Goal: Task Accomplishment & Management: Use online tool/utility

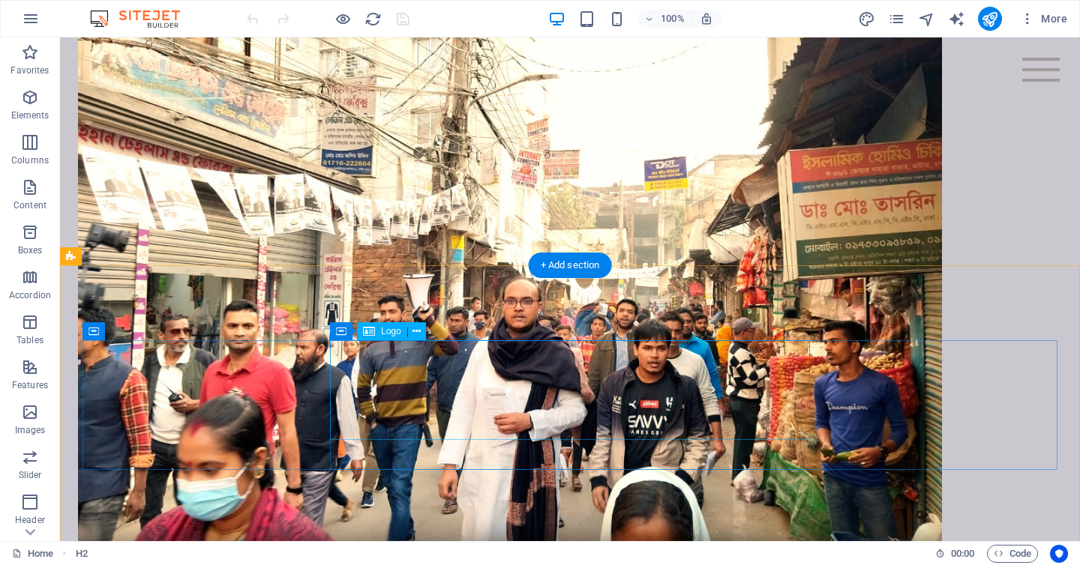
scroll to position [1129, 0]
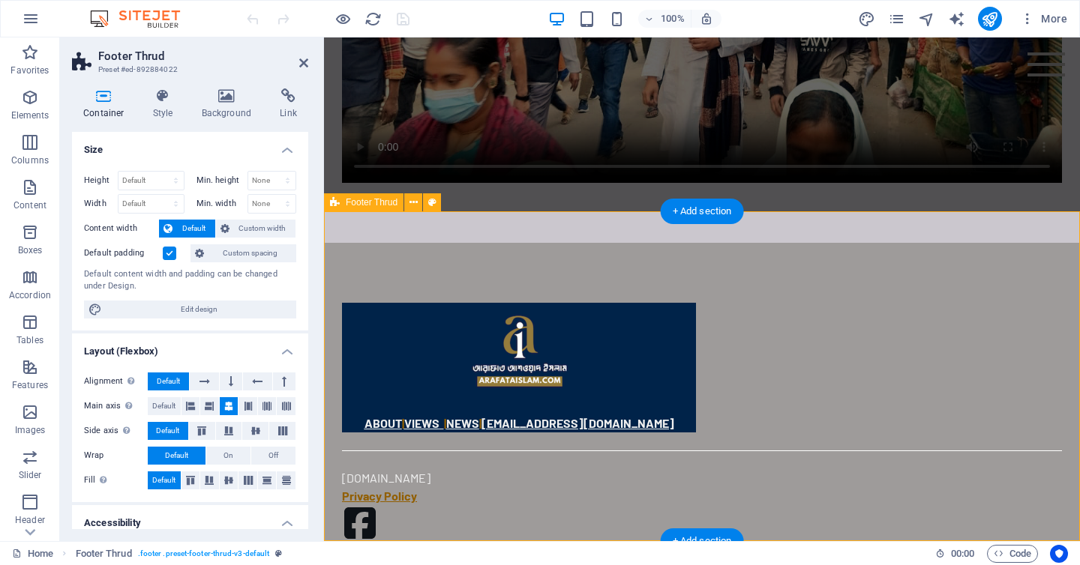
scroll to position [807, 0]
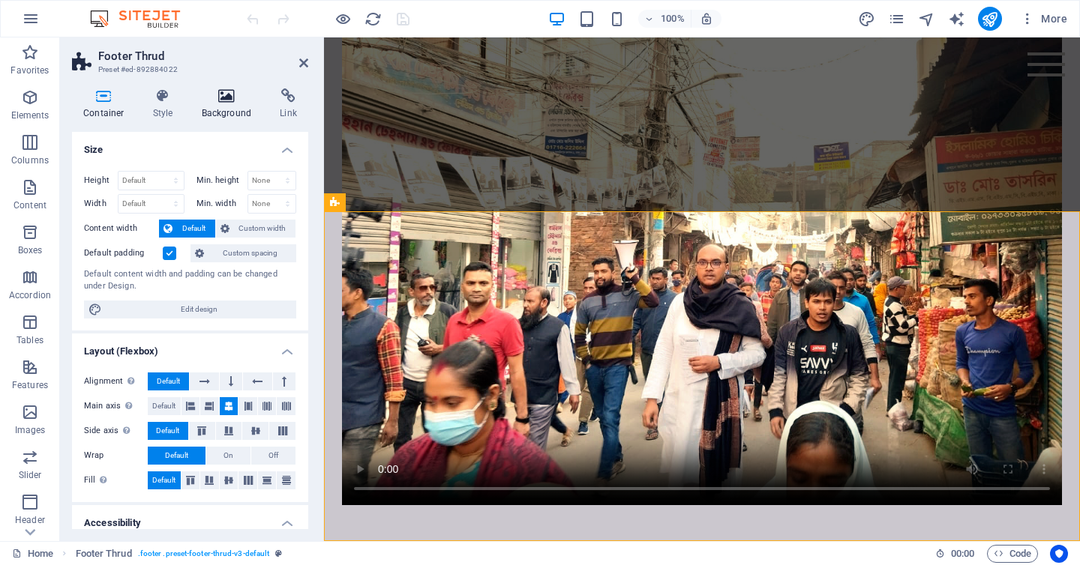
click at [241, 106] on h4 "Background" at bounding box center [229, 103] width 79 height 31
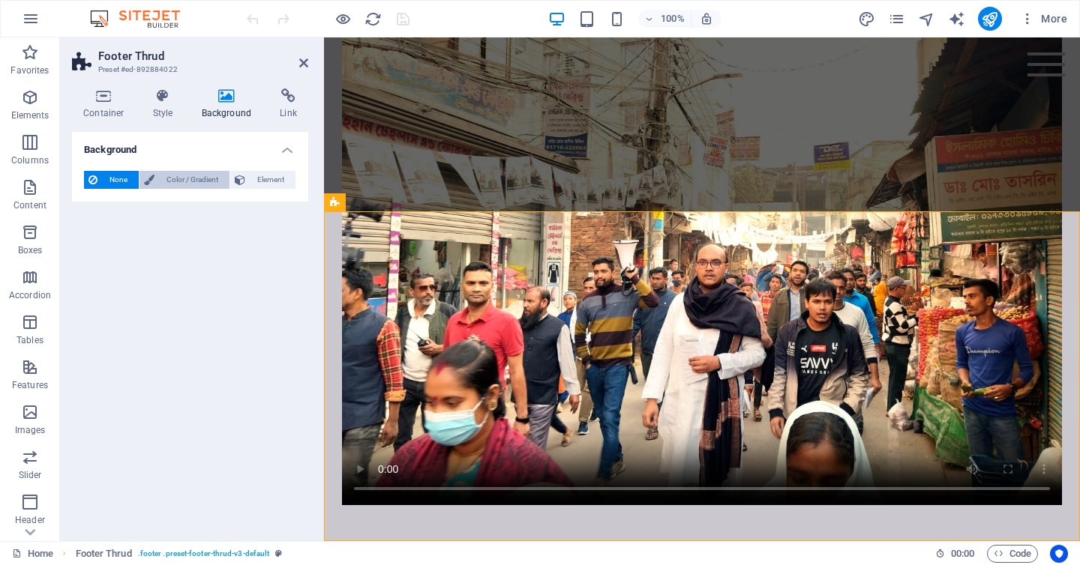
click at [214, 182] on span "Color / Gradient" at bounding box center [192, 180] width 66 height 18
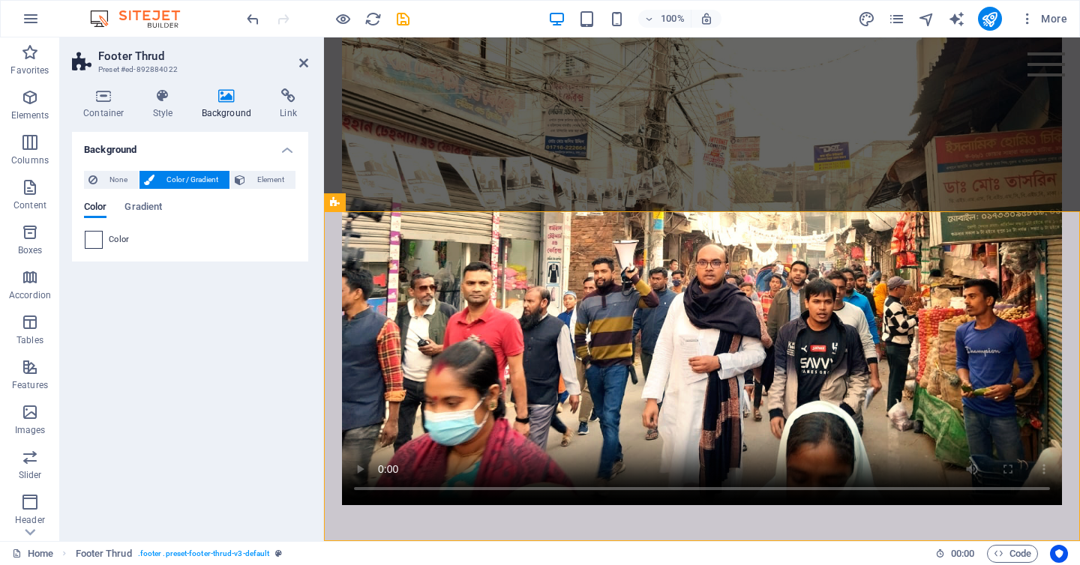
click at [97, 233] on span at bounding box center [93, 240] width 16 height 16
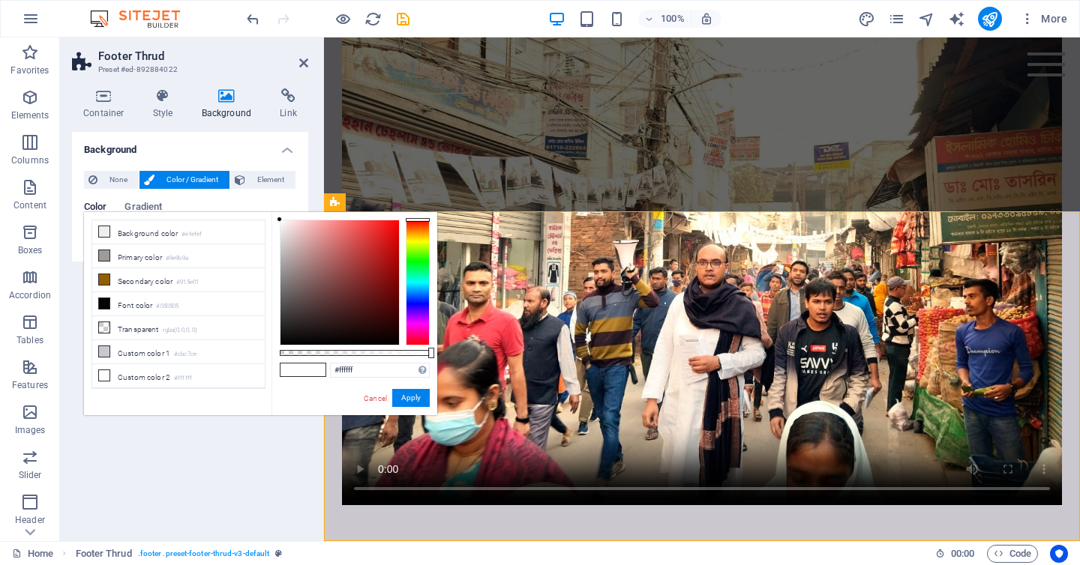
click at [412, 301] on div at bounding box center [418, 283] width 24 height 126
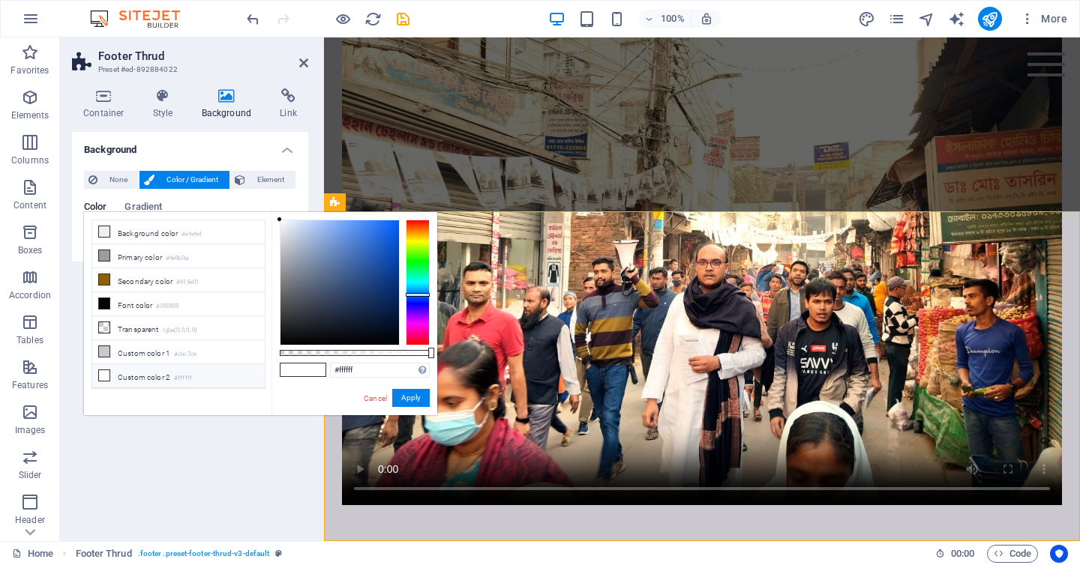
click at [418, 296] on div at bounding box center [418, 283] width 24 height 126
click at [394, 302] on div at bounding box center [339, 282] width 118 height 124
click at [400, 318] on div at bounding box center [355, 283] width 150 height 126
drag, startPoint x: 397, startPoint y: 319, endPoint x: 391, endPoint y: 277, distance: 41.6
click at [393, 277] on div at bounding box center [339, 282] width 118 height 124
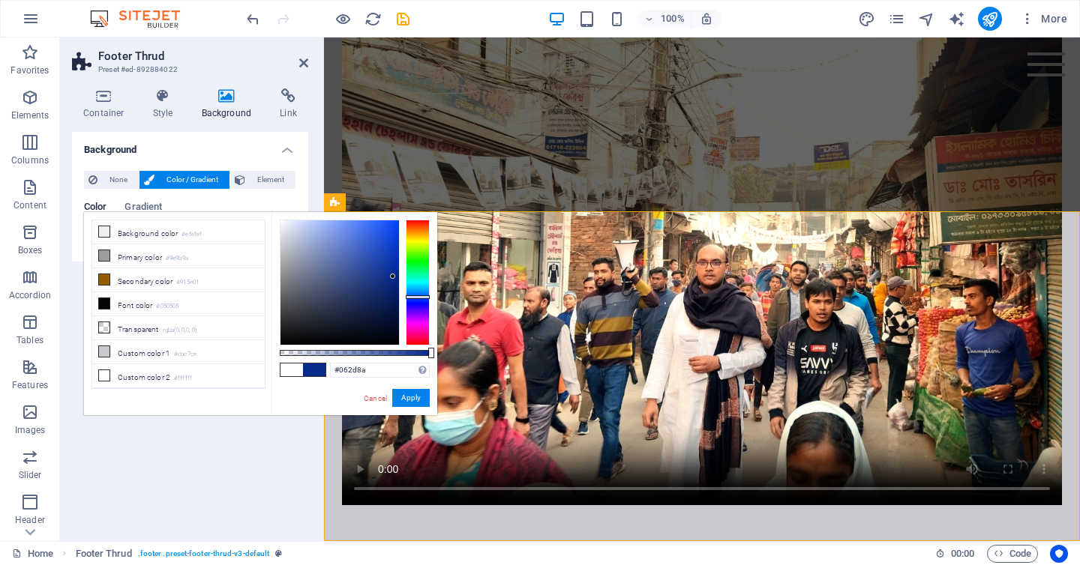
click at [416, 296] on div at bounding box center [418, 297] width 24 height 4
click at [402, 307] on div at bounding box center [355, 283] width 150 height 126
drag, startPoint x: 391, startPoint y: 314, endPoint x: 406, endPoint y: 299, distance: 21.7
click at [406, 299] on div at bounding box center [355, 283] width 150 height 126
type input "#061b4e"
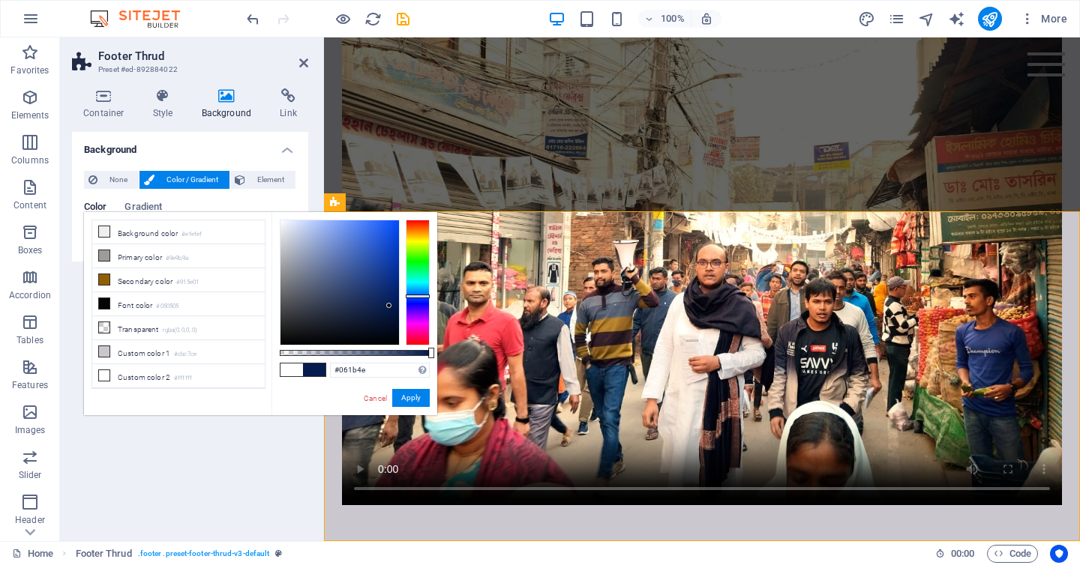
click at [389, 306] on div at bounding box center [339, 282] width 118 height 124
click at [421, 393] on button "Apply" at bounding box center [410, 398] width 37 height 18
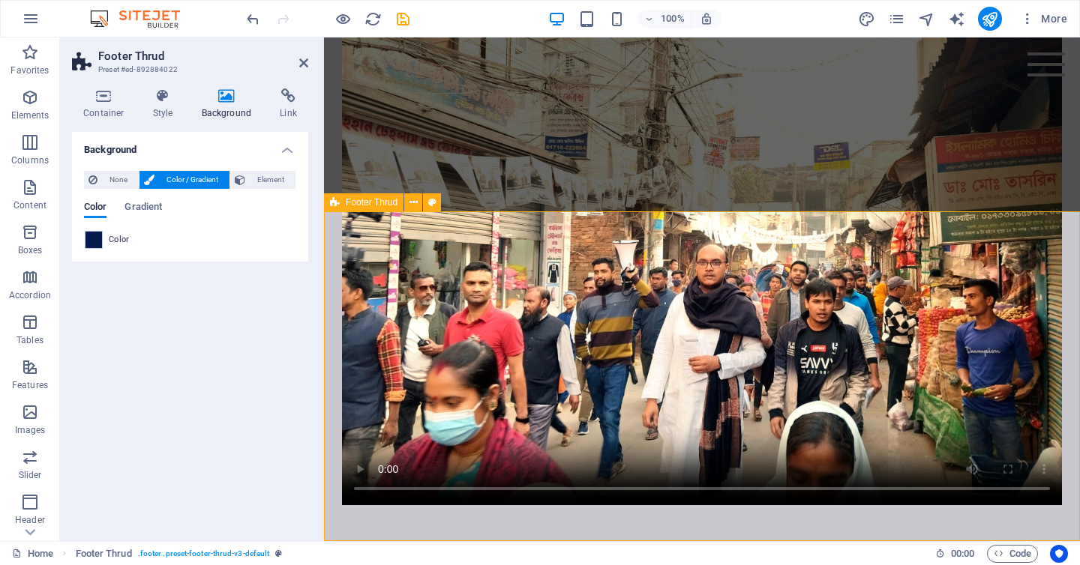
click at [163, 117] on h4 "Style" at bounding box center [166, 103] width 49 height 31
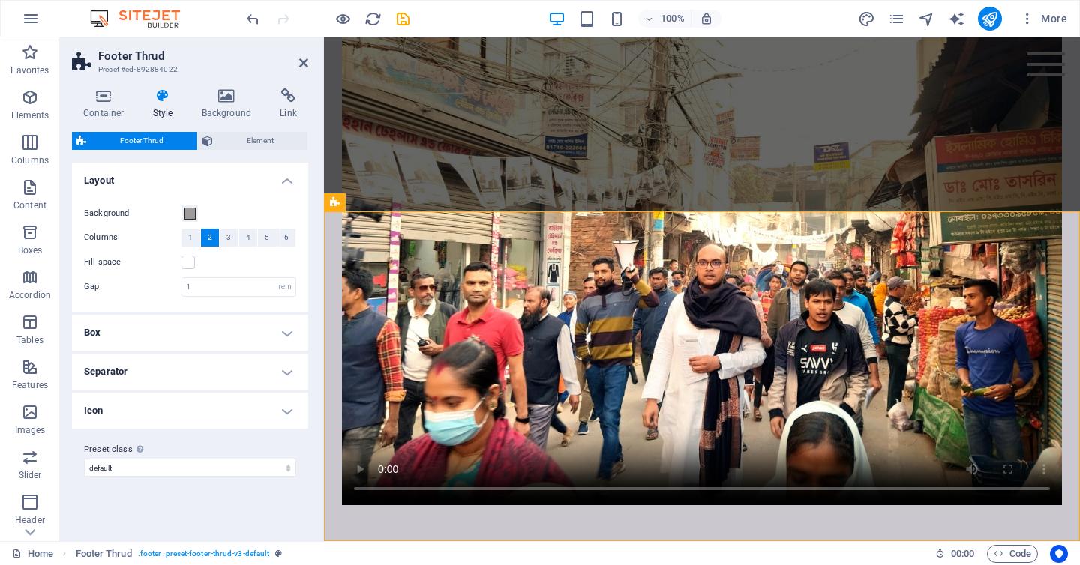
click at [229, 336] on h4 "Box" at bounding box center [190, 333] width 236 height 36
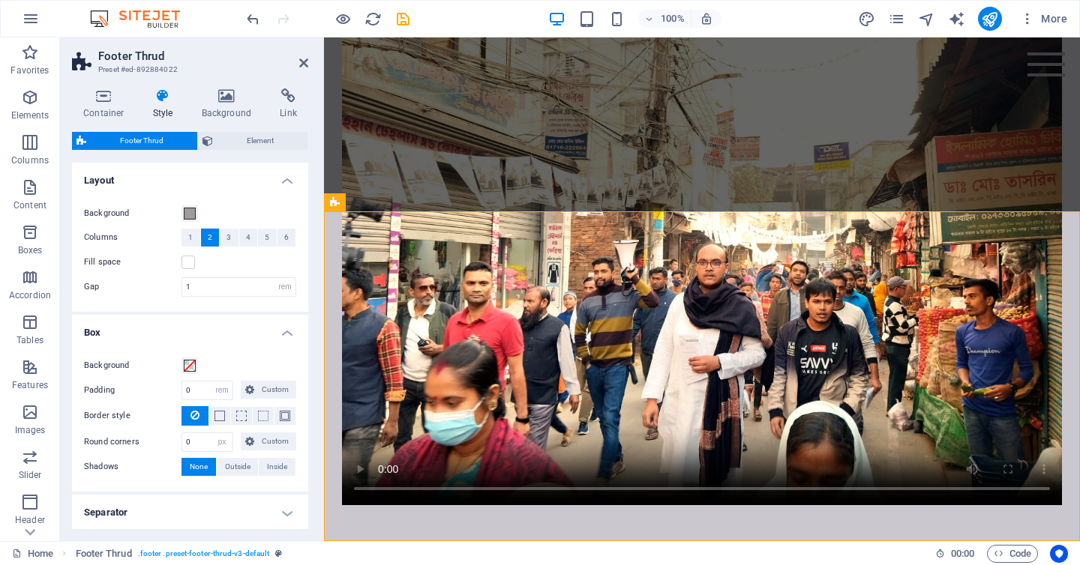
scroll to position [100, 0]
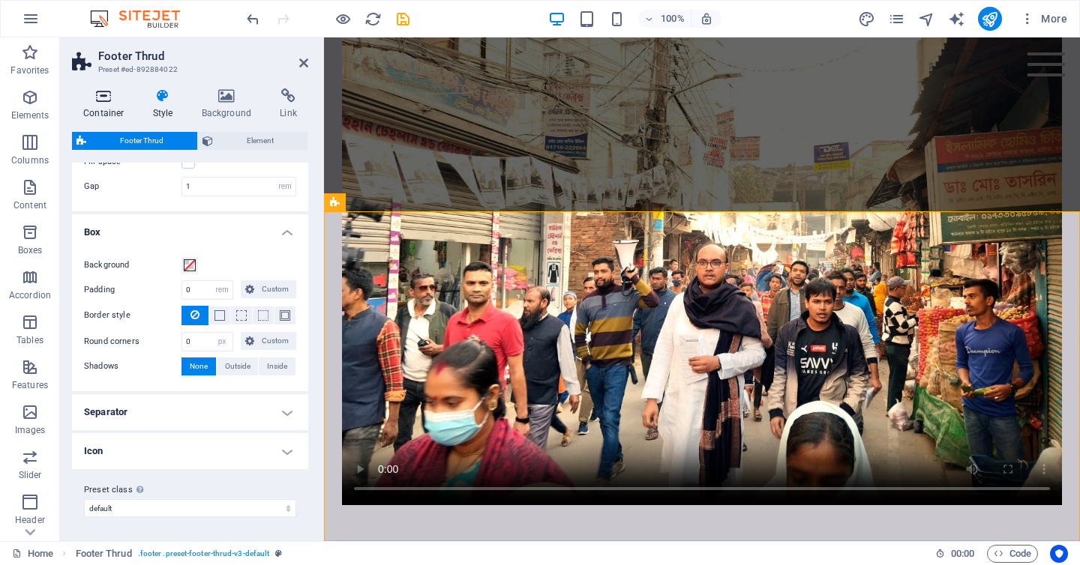
click at [112, 101] on icon at bounding box center [104, 95] width 64 height 15
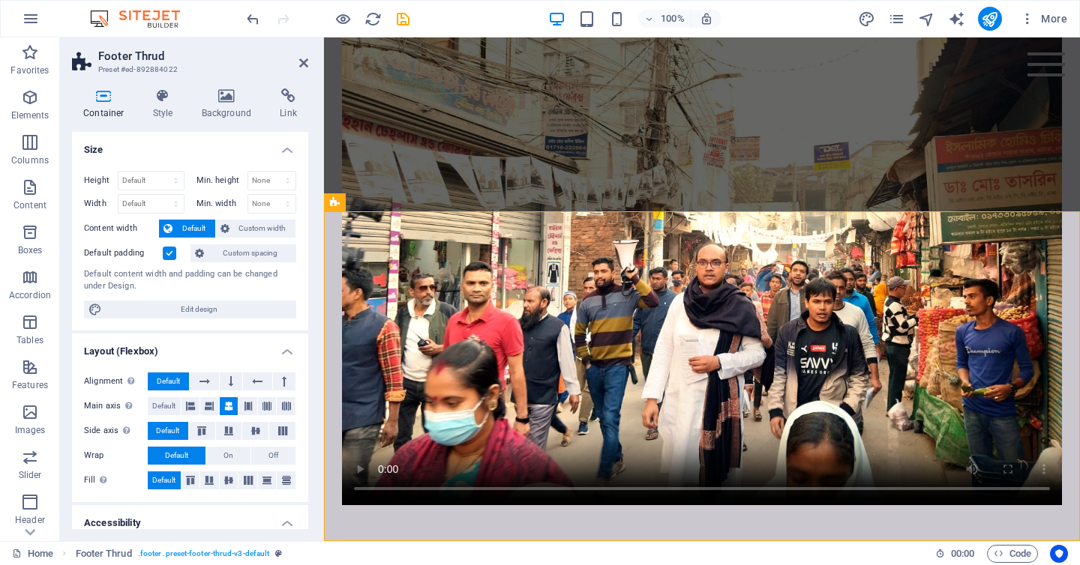
scroll to position [184, 0]
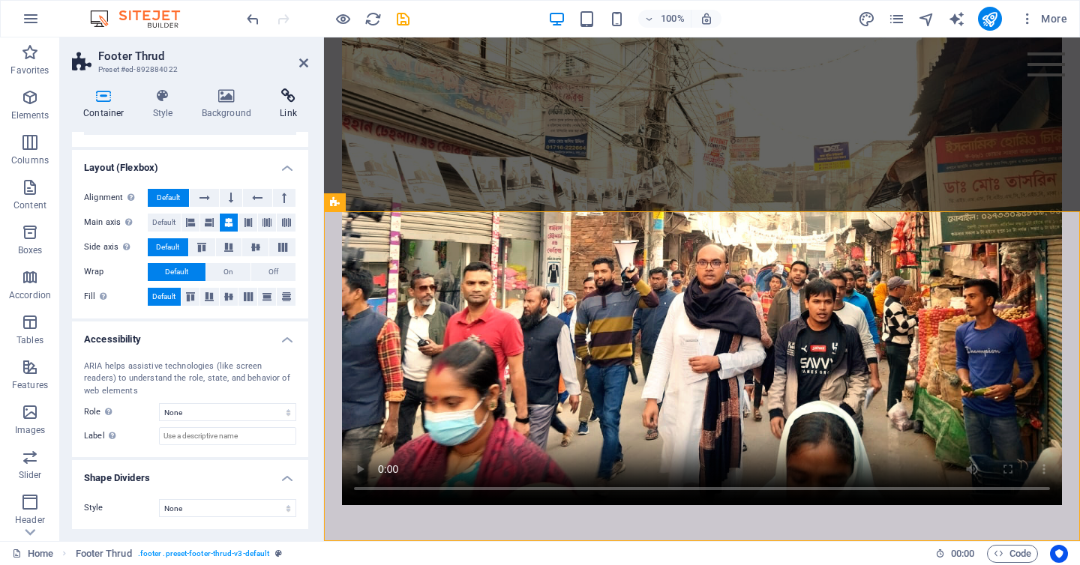
click at [283, 112] on h4 "Link" at bounding box center [288, 103] width 40 height 31
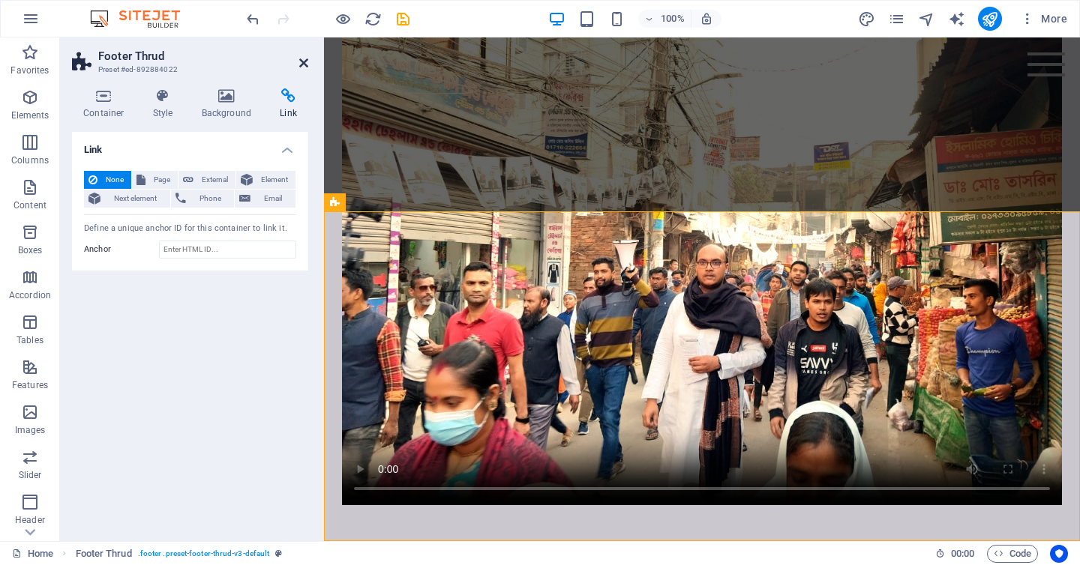
click at [301, 57] on icon at bounding box center [303, 63] width 9 height 12
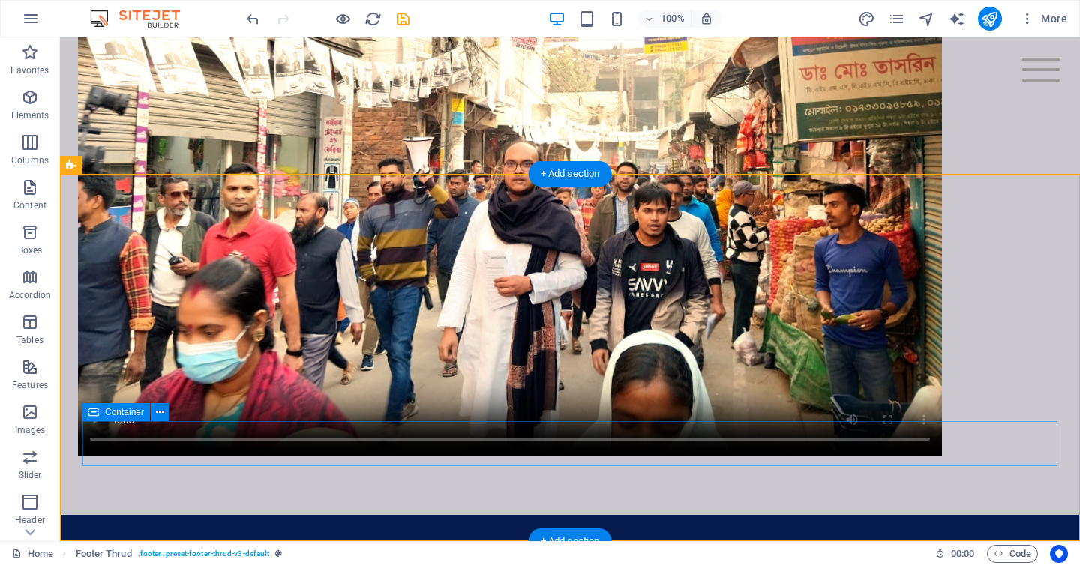
scroll to position [1129, 0]
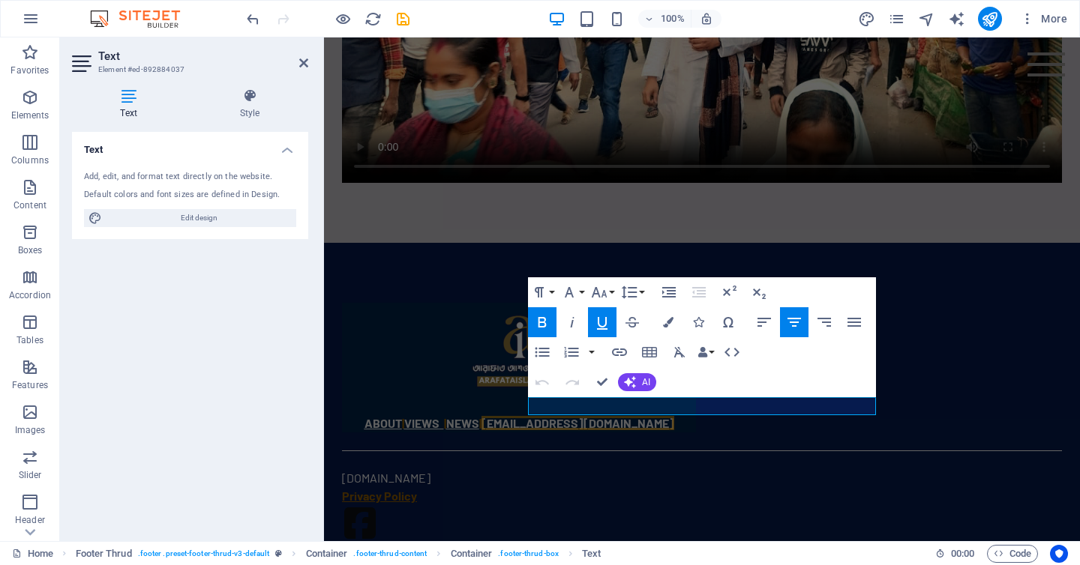
scroll to position [789, 0]
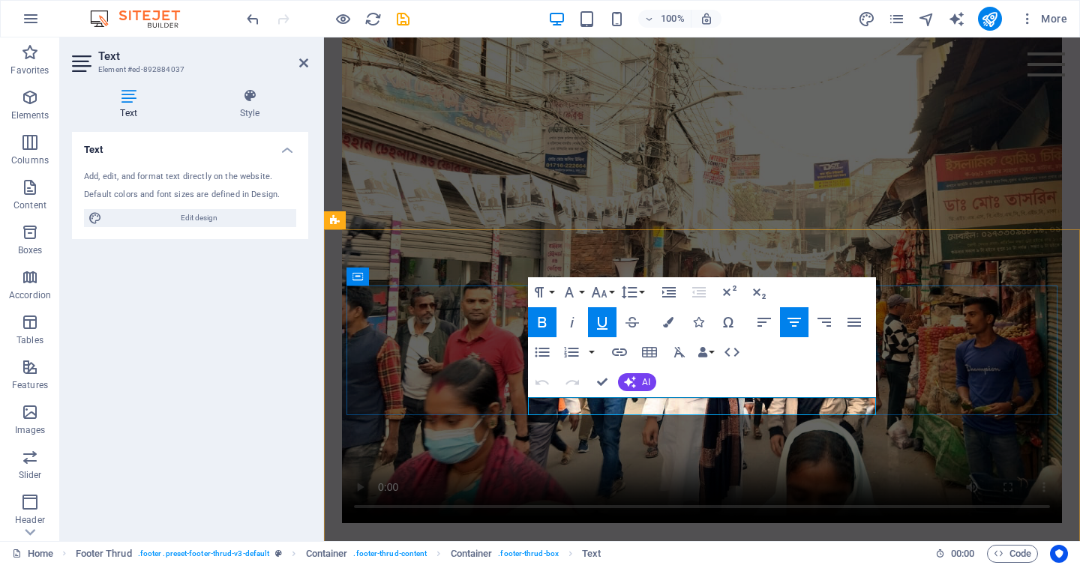
drag, startPoint x: 565, startPoint y: 404, endPoint x: 601, endPoint y: 402, distance: 36.8
click at [616, 350] on icon "button" at bounding box center [619, 352] width 18 height 18
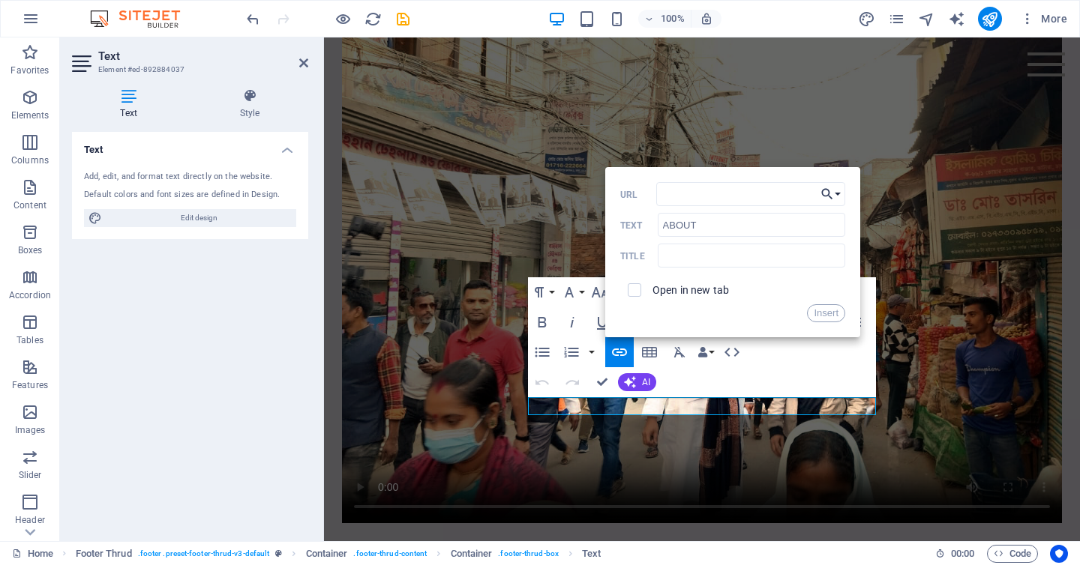
click at [840, 195] on button "Choose Link" at bounding box center [830, 194] width 28 height 24
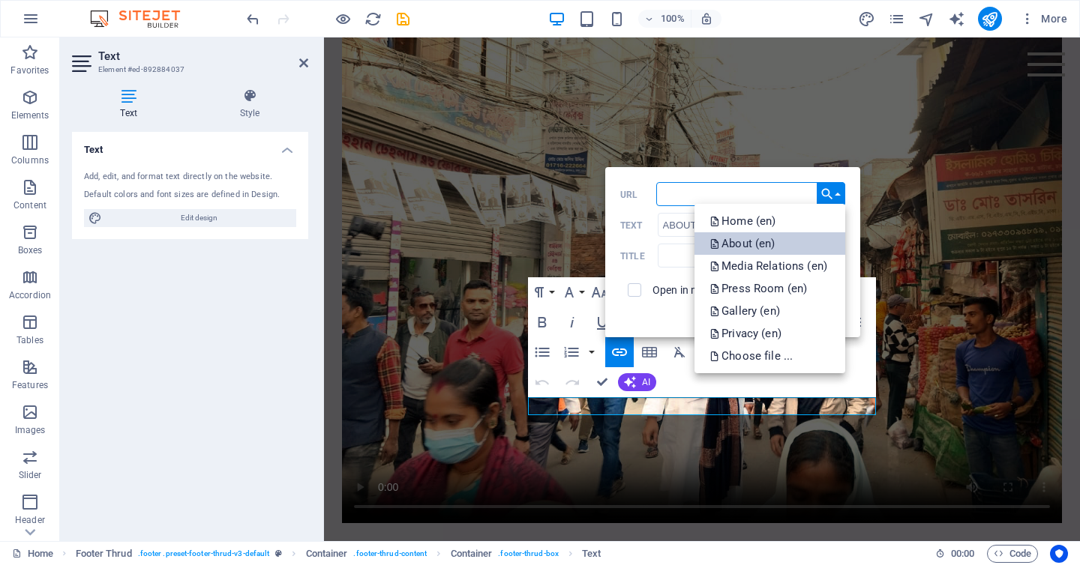
click at [745, 235] on p "About (en)" at bounding box center [743, 243] width 68 height 22
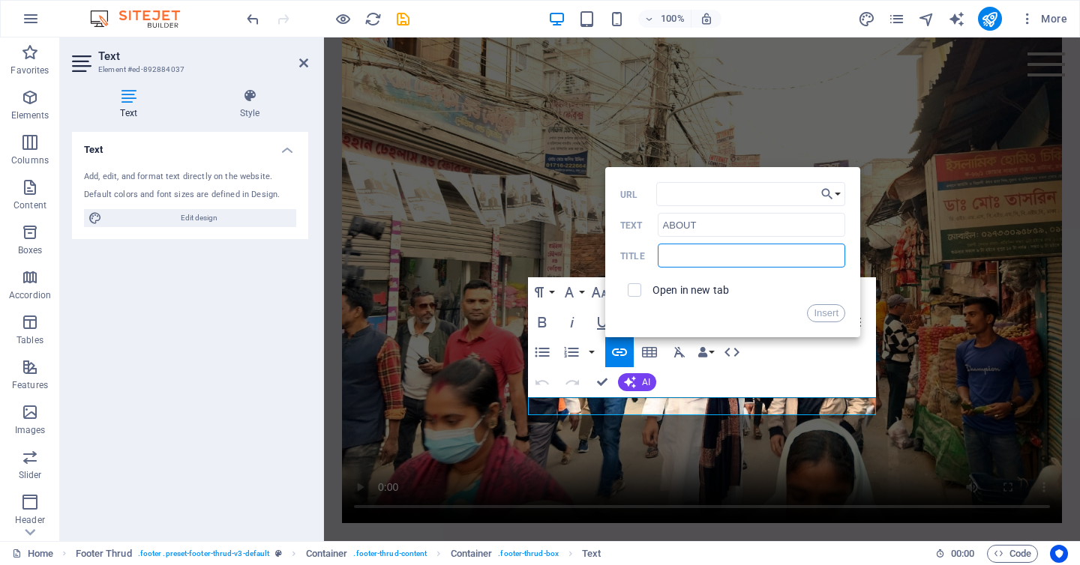
click at [733, 252] on input "text" at bounding box center [750, 256] width 187 height 24
type input "Learn more"
click at [833, 305] on button "Insert" at bounding box center [826, 313] width 38 height 18
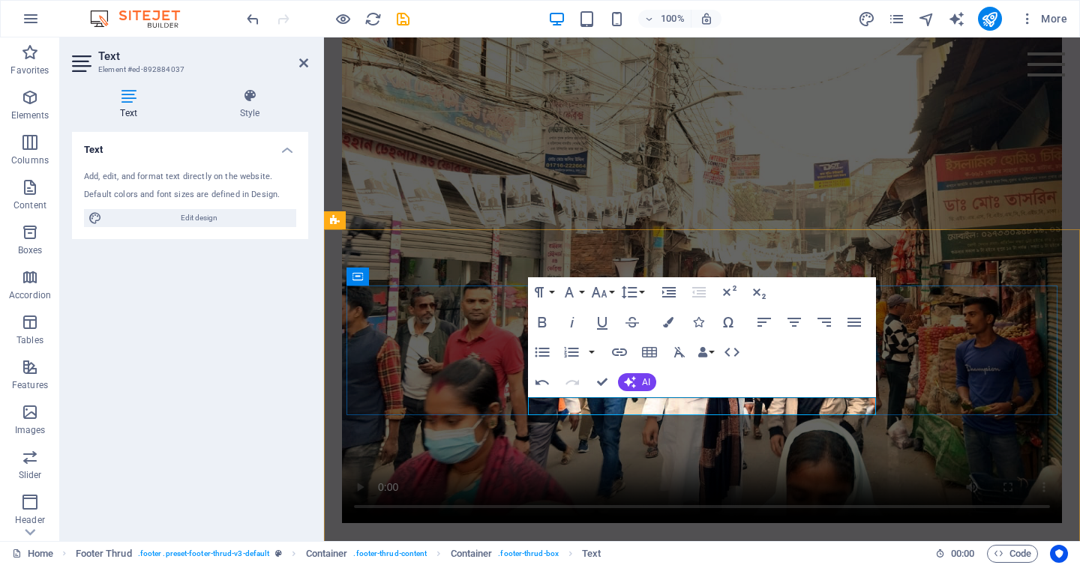
drag, startPoint x: 656, startPoint y: 406, endPoint x: 619, endPoint y: 406, distance: 36.7
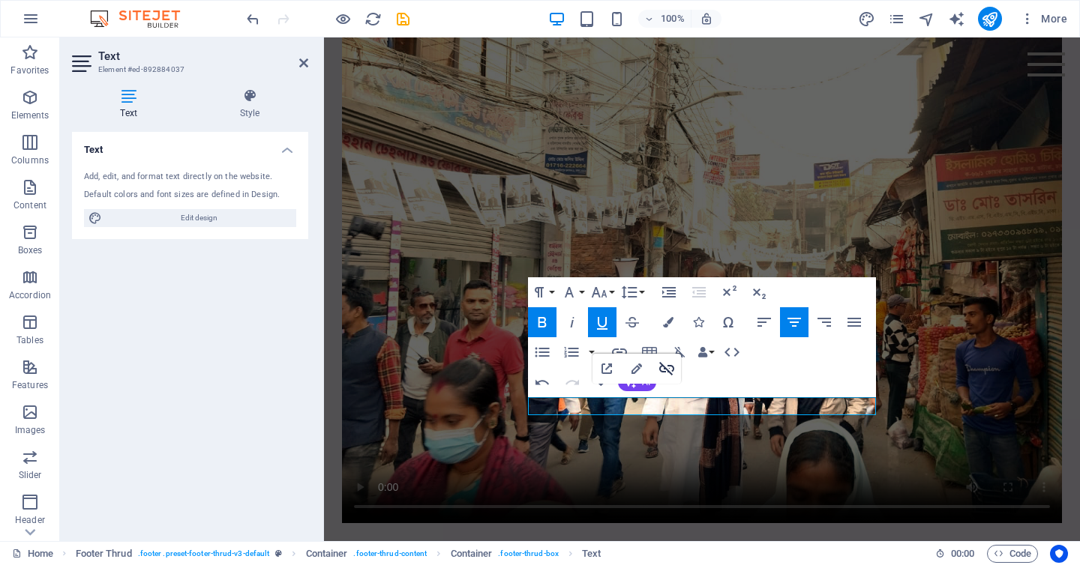
click at [663, 367] on icon "button" at bounding box center [666, 368] width 15 height 13
type input "VIEWS"
click at [616, 350] on icon "button" at bounding box center [619, 352] width 18 height 18
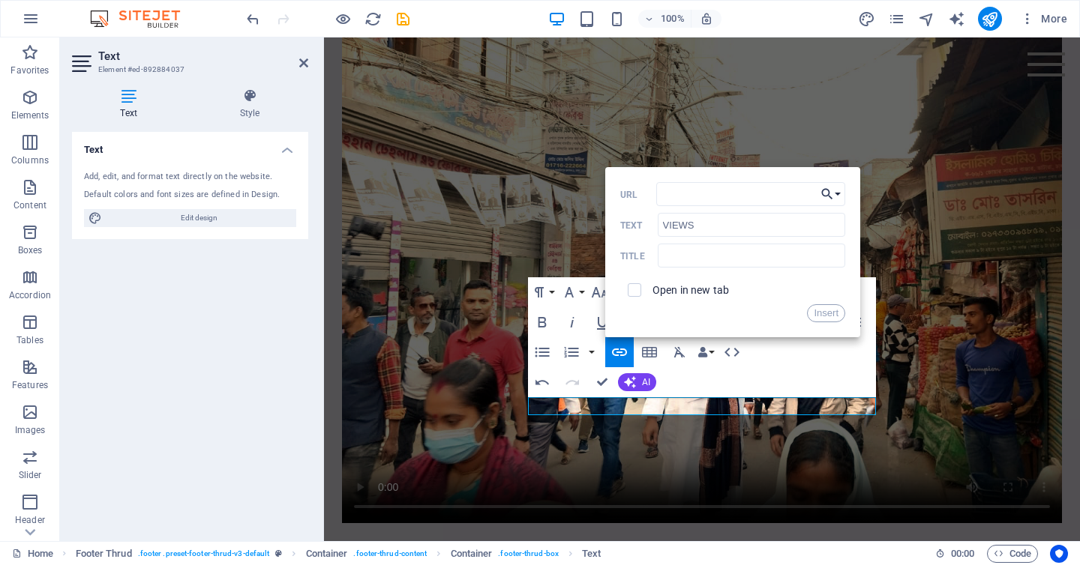
click at [843, 190] on button "Choose Link" at bounding box center [830, 194] width 28 height 24
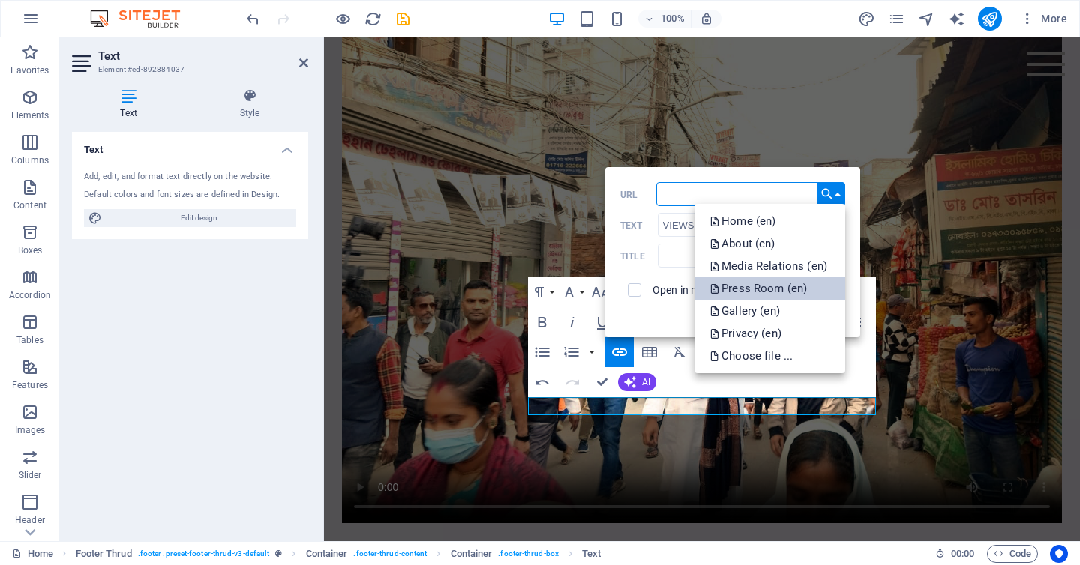
click at [768, 280] on p "Press Room (en)" at bounding box center [759, 288] width 100 height 22
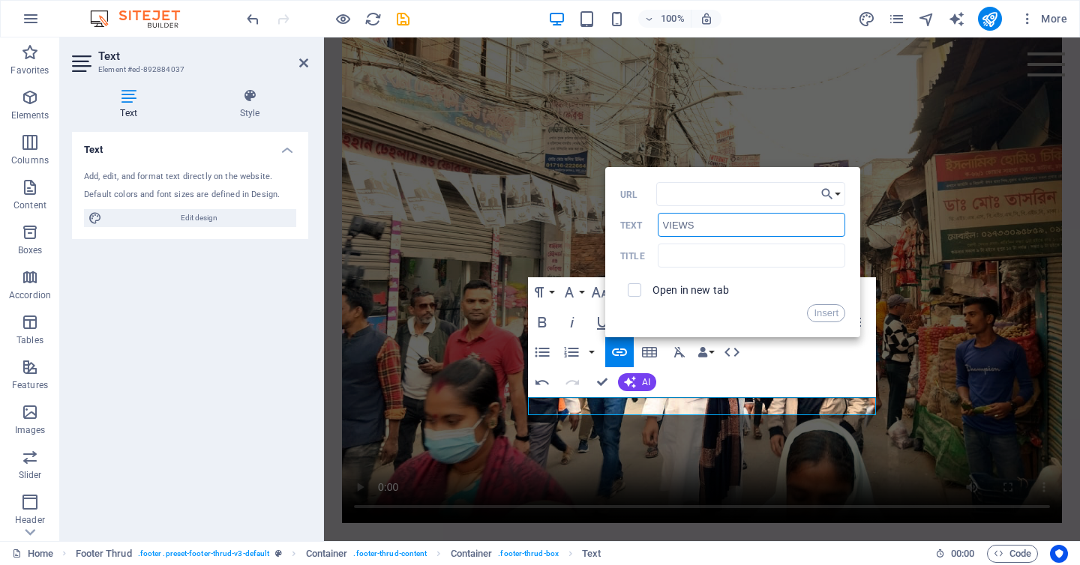
click at [735, 230] on input "VIEWS" at bounding box center [750, 225] width 187 height 24
click at [730, 223] on input "VIEWS" at bounding box center [750, 225] width 187 height 24
type input "V"
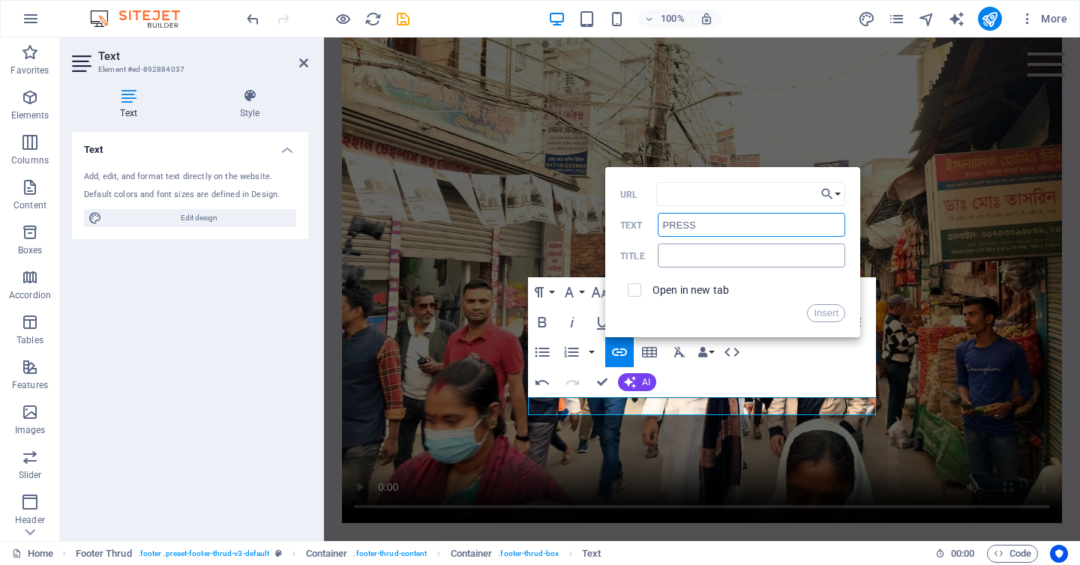
type input "PRESS"
click at [703, 256] on input "text" at bounding box center [750, 256] width 187 height 24
type input "Learn more"
click at [708, 262] on input "Learn more" at bounding box center [750, 256] width 187 height 24
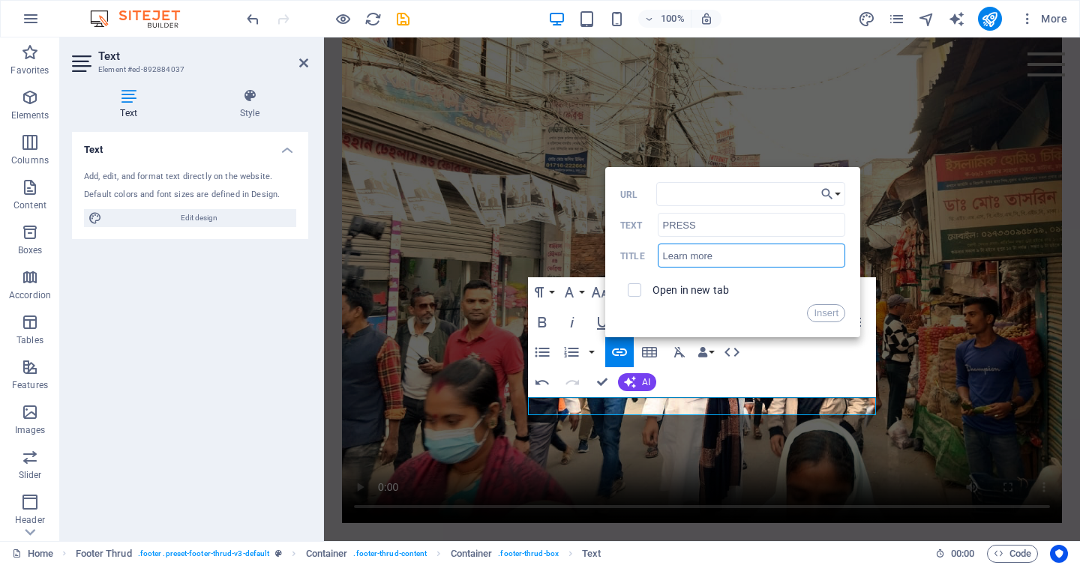
click at [708, 262] on input "Learn more" at bounding box center [750, 256] width 187 height 24
click at [824, 307] on button "Insert" at bounding box center [826, 313] width 38 height 18
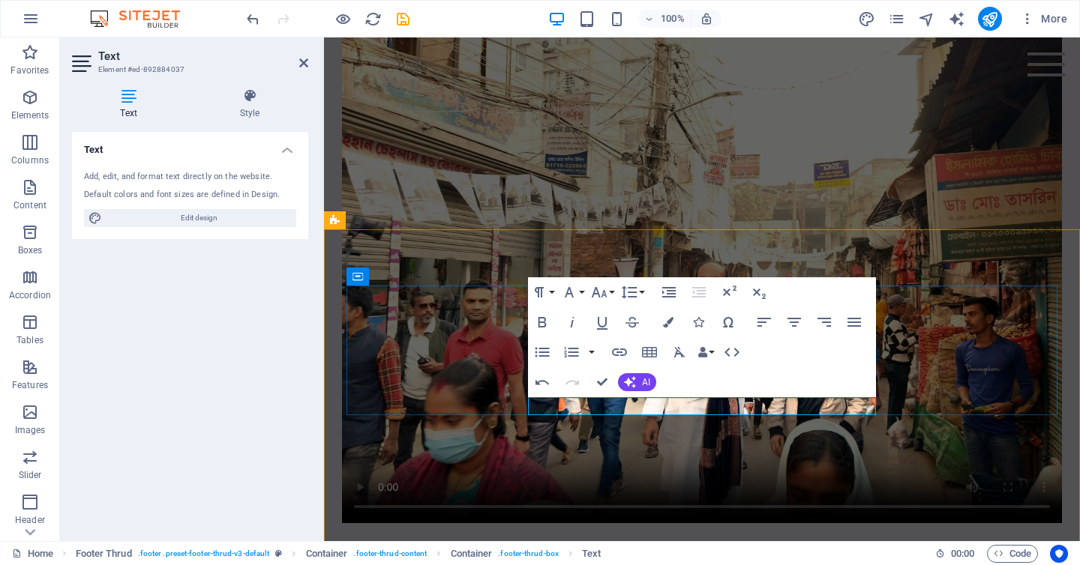
click at [602, 322] on icon "button" at bounding box center [602, 322] width 18 height 18
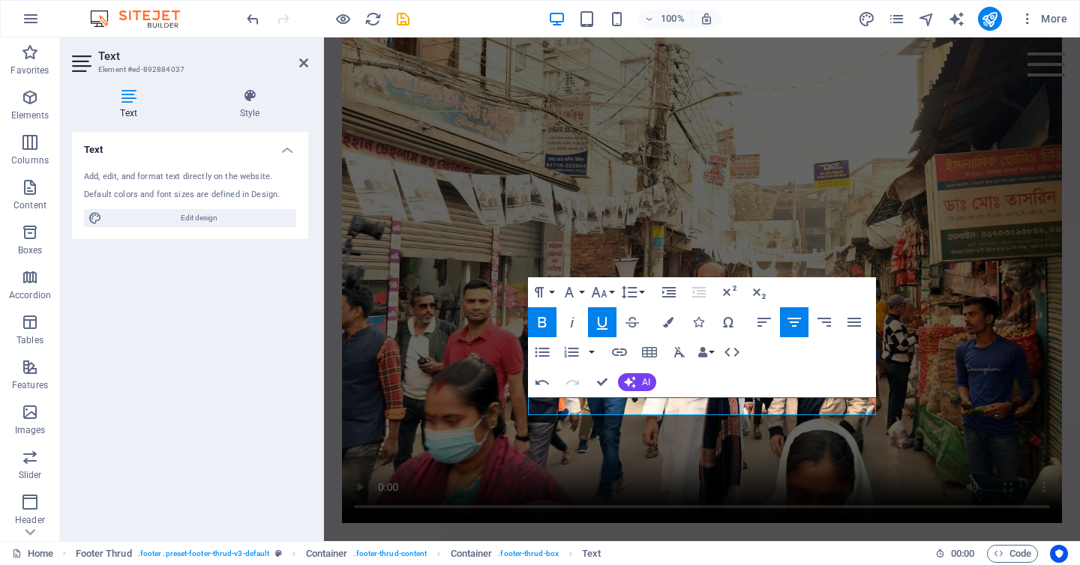
click at [602, 322] on icon "button" at bounding box center [602, 322] width 18 height 18
drag, startPoint x: 699, startPoint y: 407, endPoint x: 666, endPoint y: 409, distance: 32.3
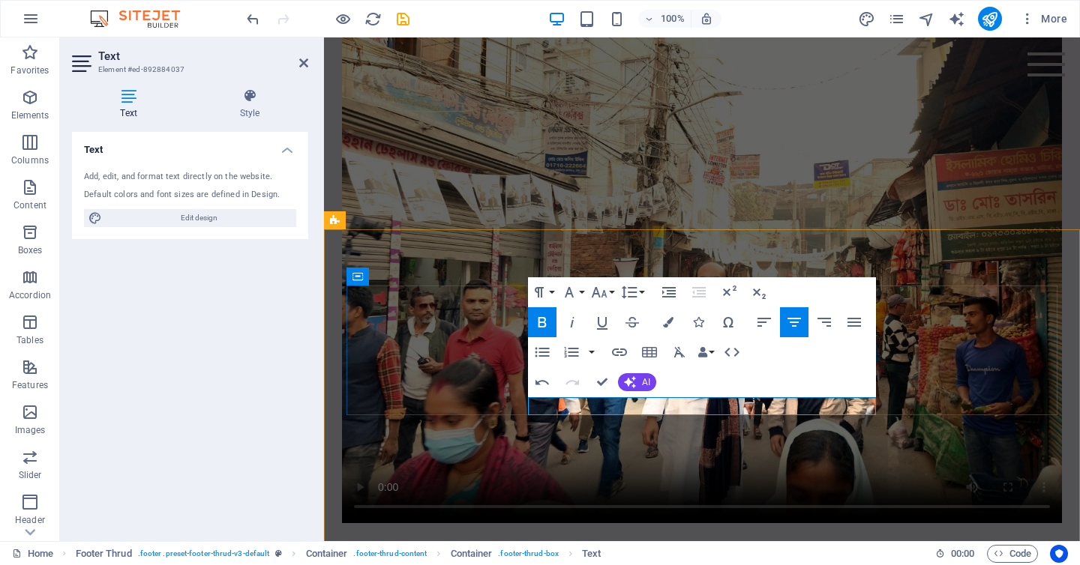
type input "/en/news"
type input "NEWS"
type input "Click for more"
click at [619, 352] on icon "button" at bounding box center [619, 352] width 15 height 7
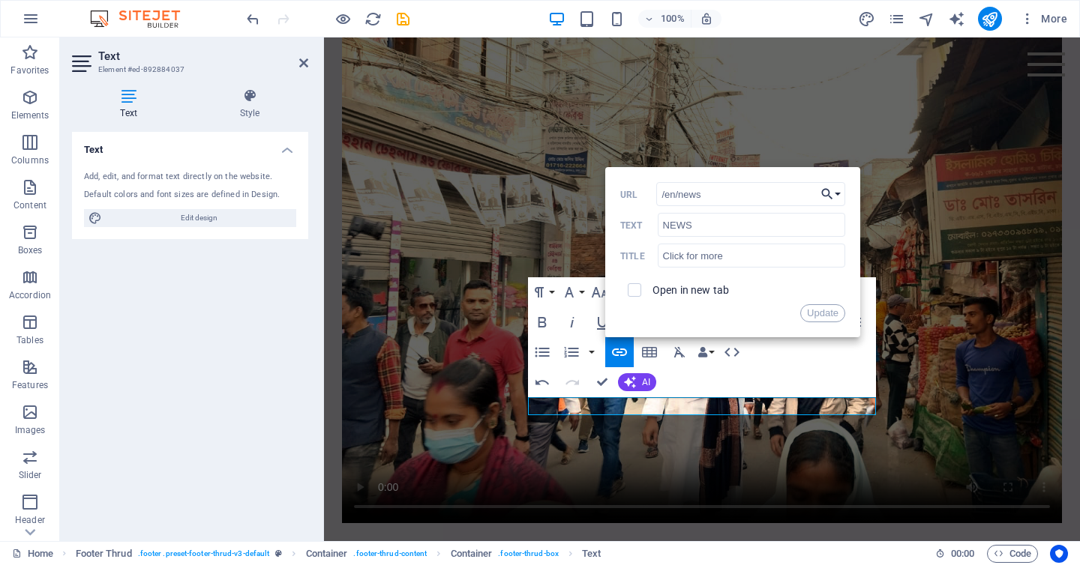
click at [833, 194] on icon "button" at bounding box center [826, 194] width 15 height 18
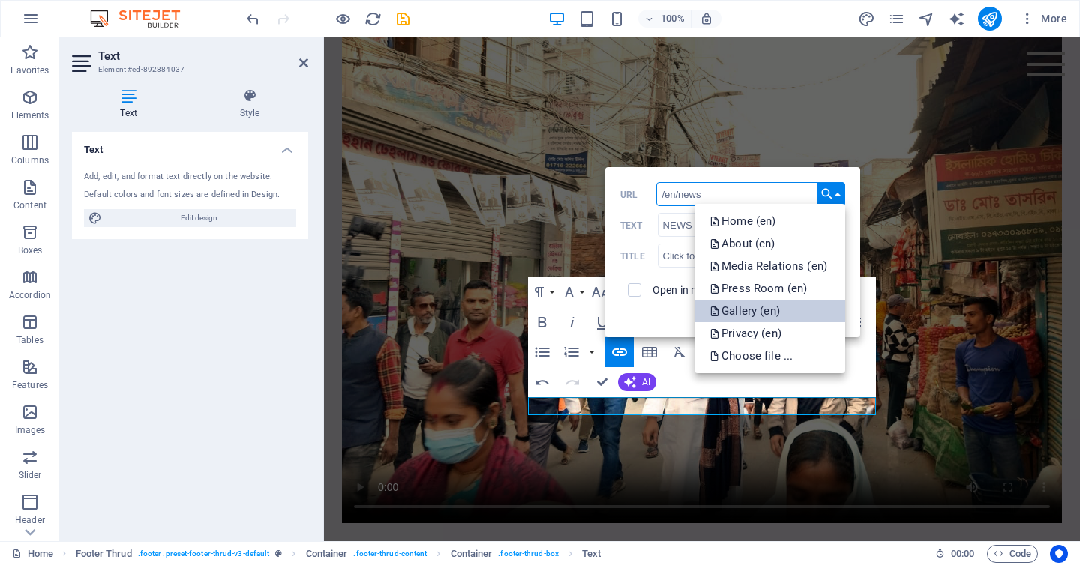
click at [763, 304] on p "Gallery (en)" at bounding box center [745, 311] width 73 height 22
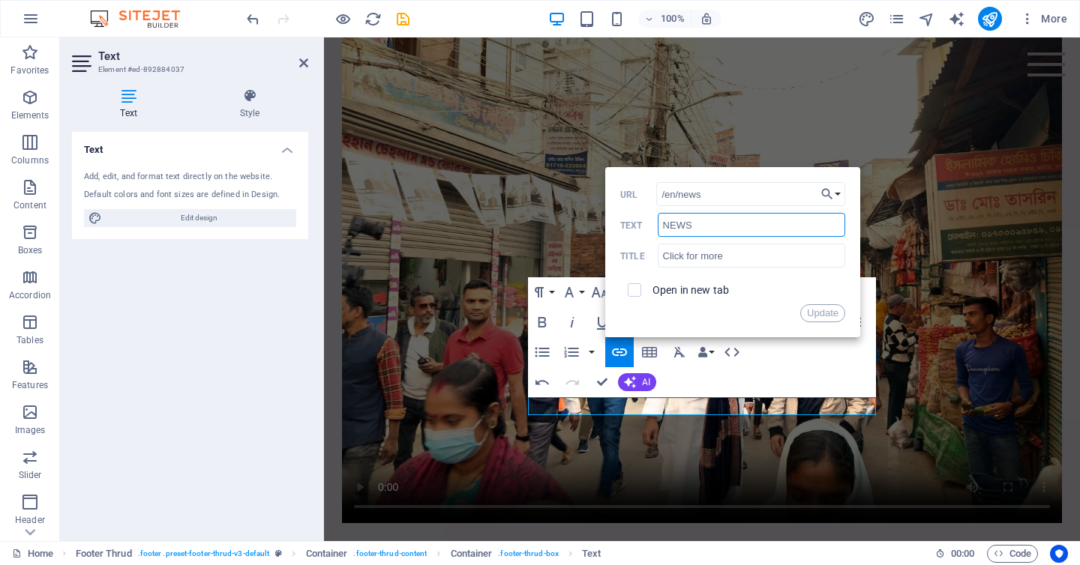
click at [687, 223] on input "NEWS" at bounding box center [750, 225] width 187 height 24
type input "GALLERY"
click at [673, 252] on input "Click for more" at bounding box center [750, 256] width 187 height 24
type input "Learn more"
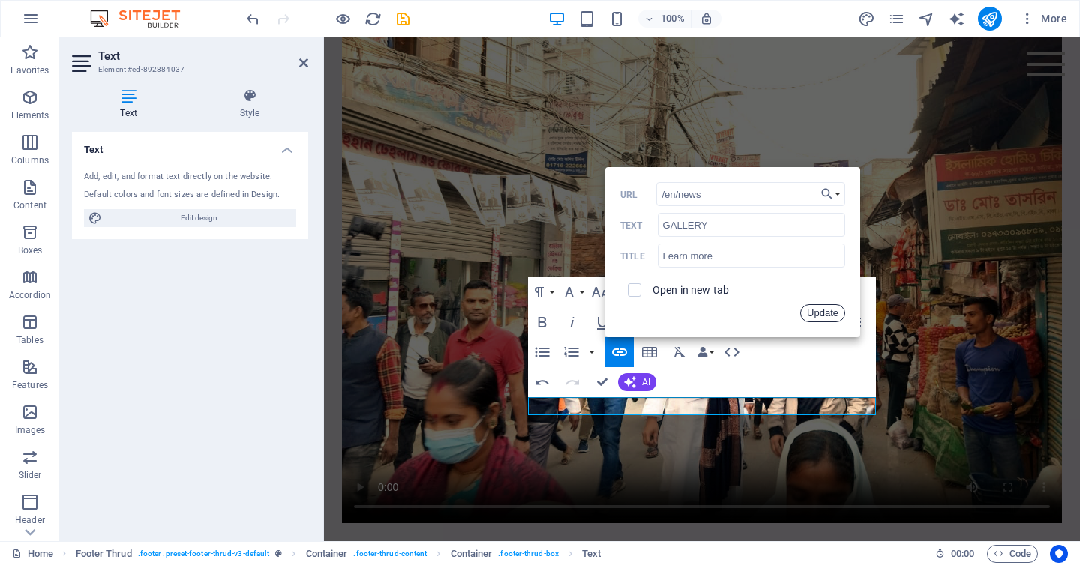
click at [831, 315] on button "Update" at bounding box center [822, 313] width 45 height 18
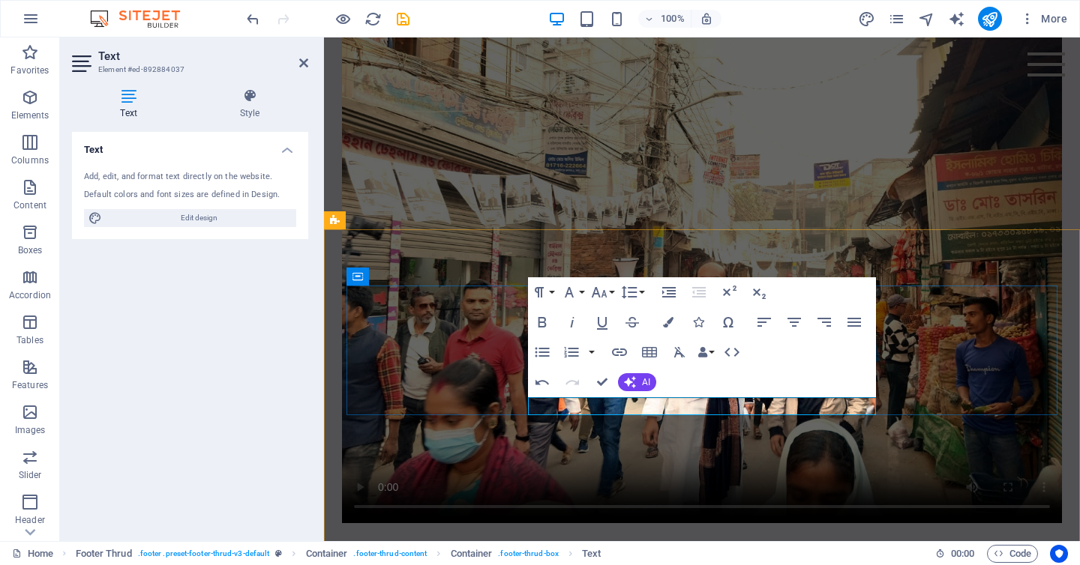
drag, startPoint x: 640, startPoint y: 406, endPoint x: 612, endPoint y: 407, distance: 28.5
drag, startPoint x: 610, startPoint y: 406, endPoint x: 644, endPoint y: 404, distance: 33.8
click at [541, 319] on icon "button" at bounding box center [542, 322] width 8 height 10
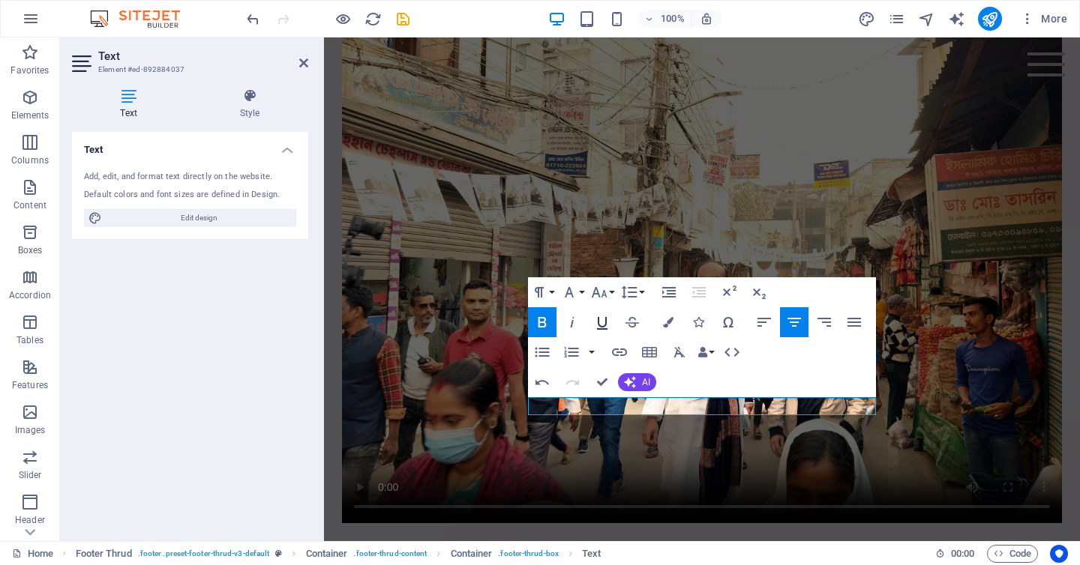
click at [601, 323] on icon "button" at bounding box center [602, 322] width 18 height 18
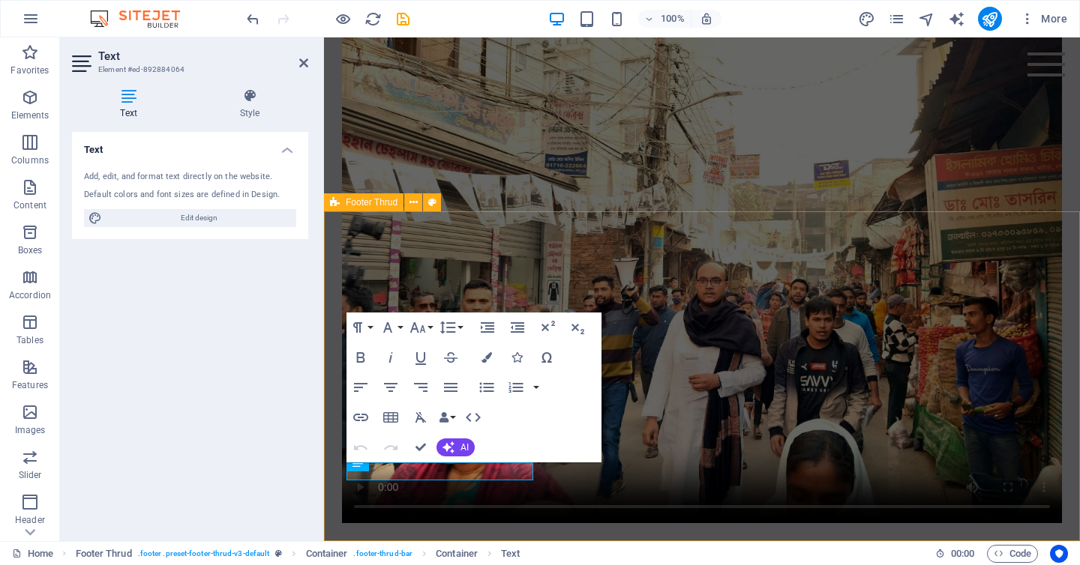
scroll to position [807, 0]
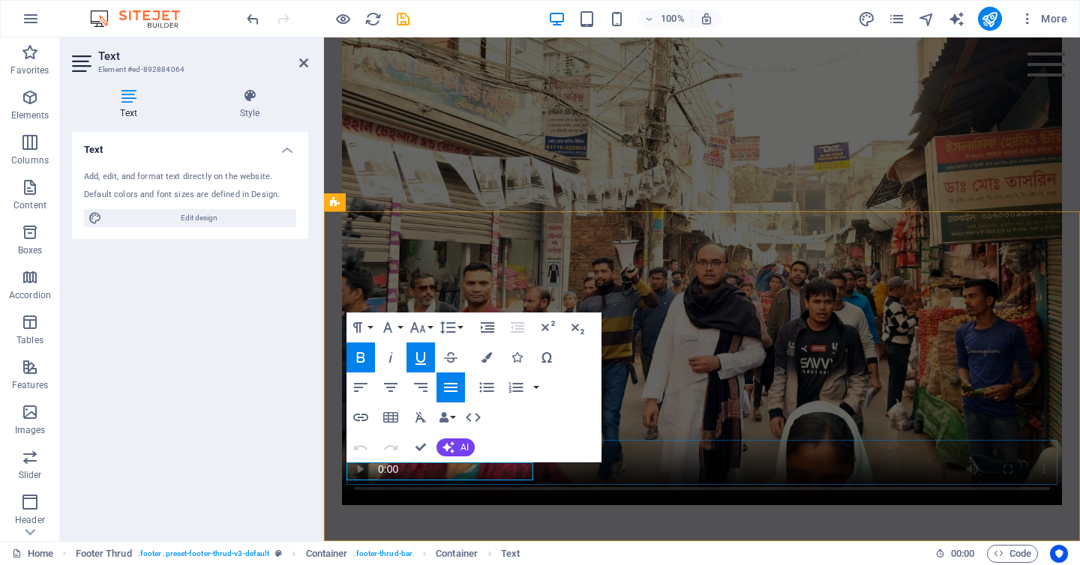
drag, startPoint x: 422, startPoint y: 475, endPoint x: 347, endPoint y: 478, distance: 75.0
click at [361, 418] on icon "button" at bounding box center [360, 417] width 15 height 7
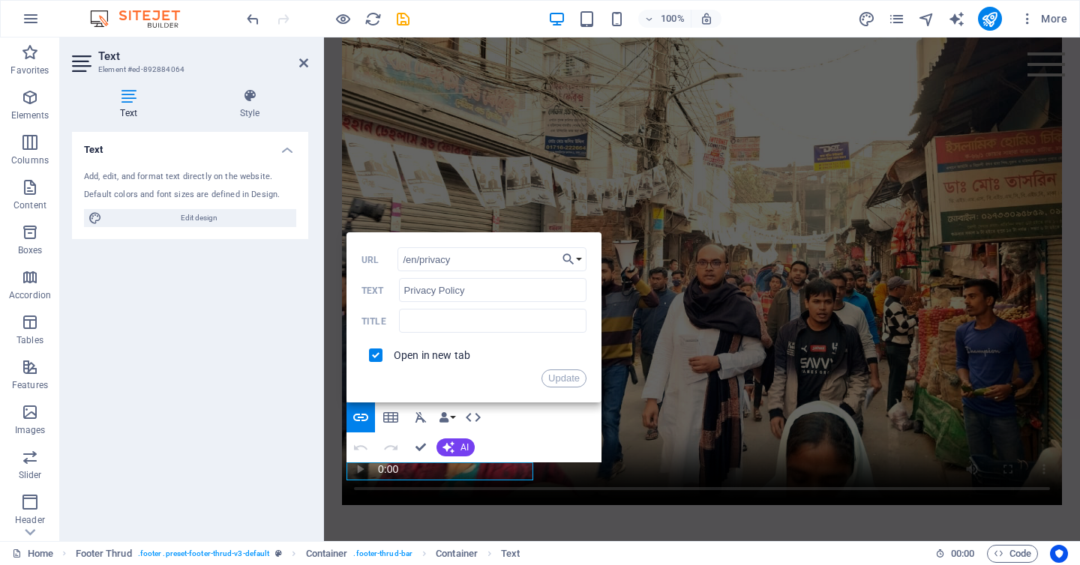
click at [532, 424] on div "Paragraph Format Normal Heading 1 Heading 2 Heading 3 Heading 4 Heading 5 Headi…" at bounding box center [473, 388] width 255 height 150
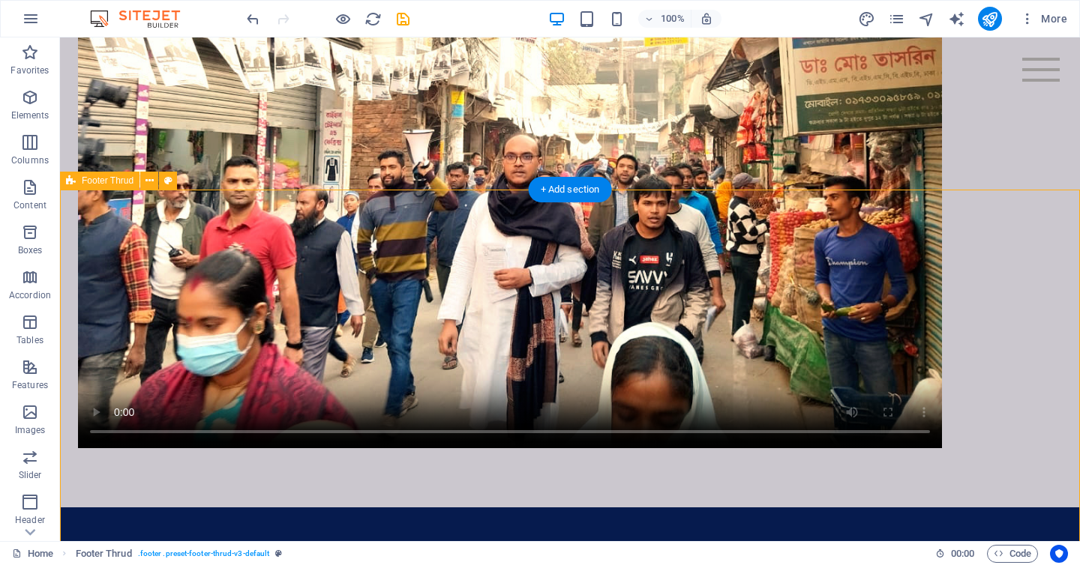
scroll to position [1113, 0]
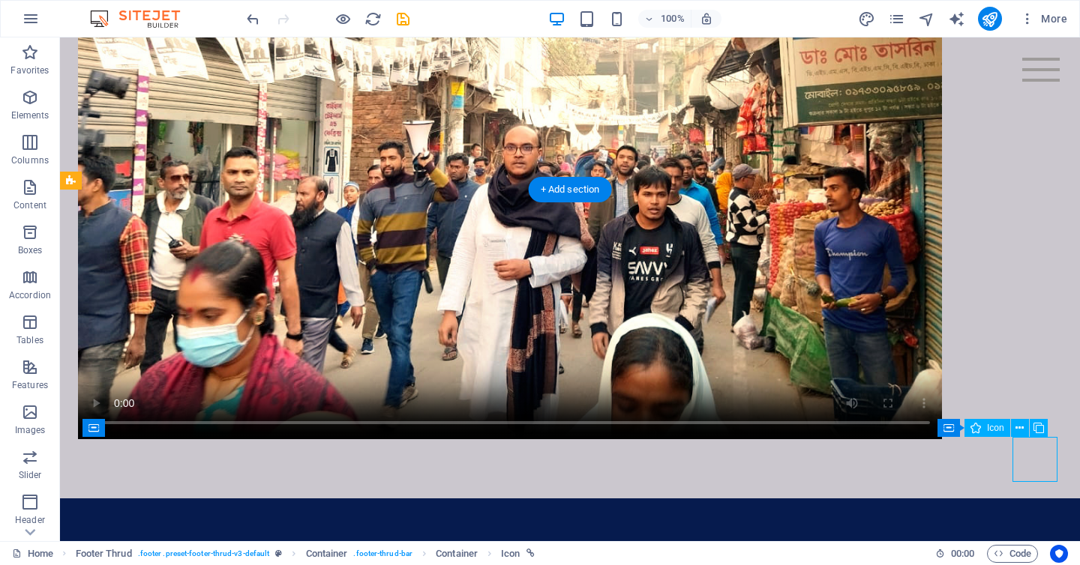
select select "xMidYMid"
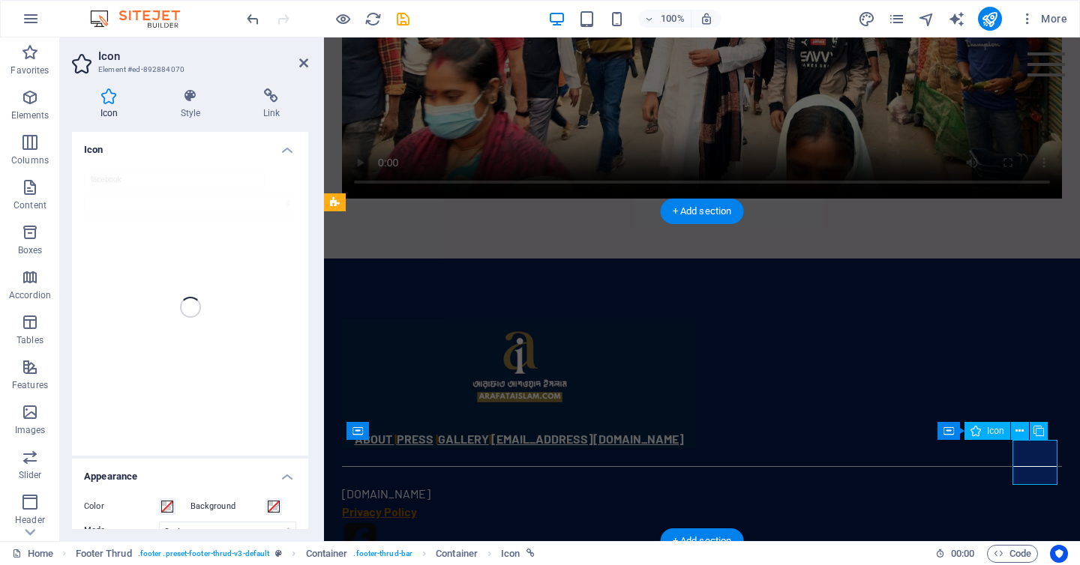
scroll to position [807, 0]
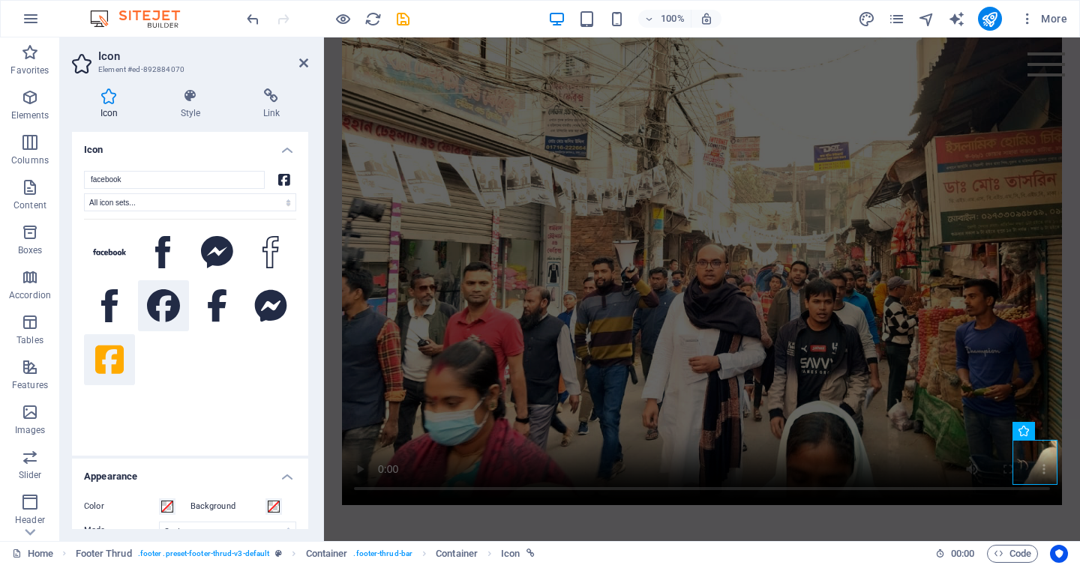
click at [150, 313] on icon at bounding box center [163, 305] width 33 height 33
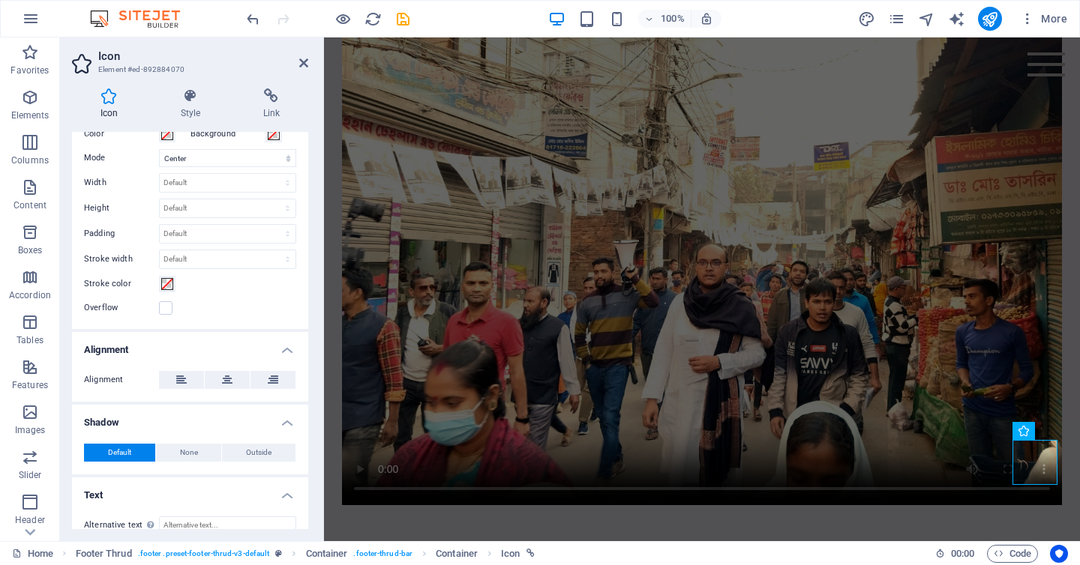
scroll to position [390, 0]
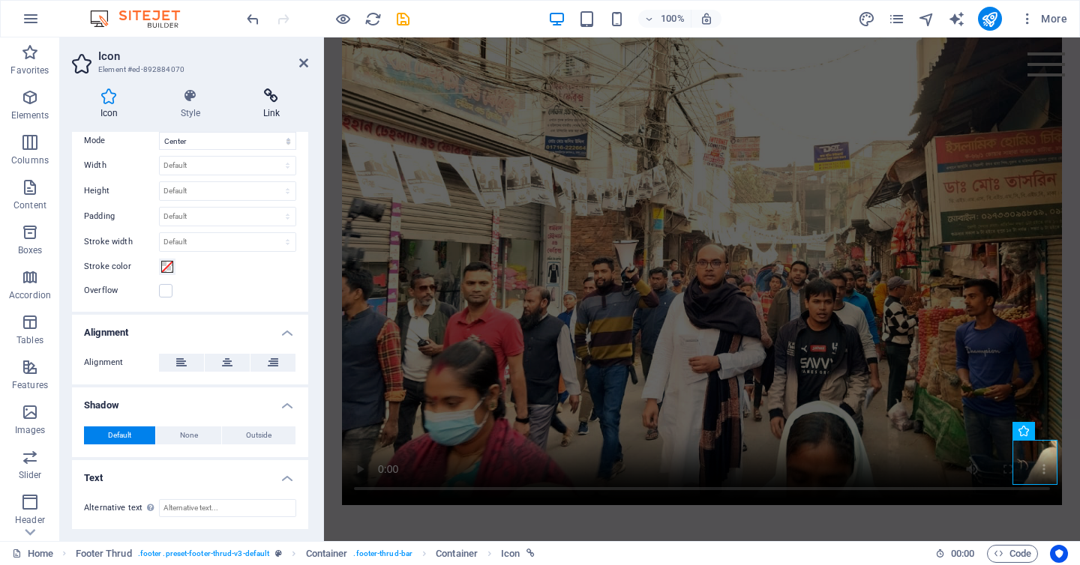
click at [273, 106] on h4 "Link" at bounding box center [271, 103] width 73 height 31
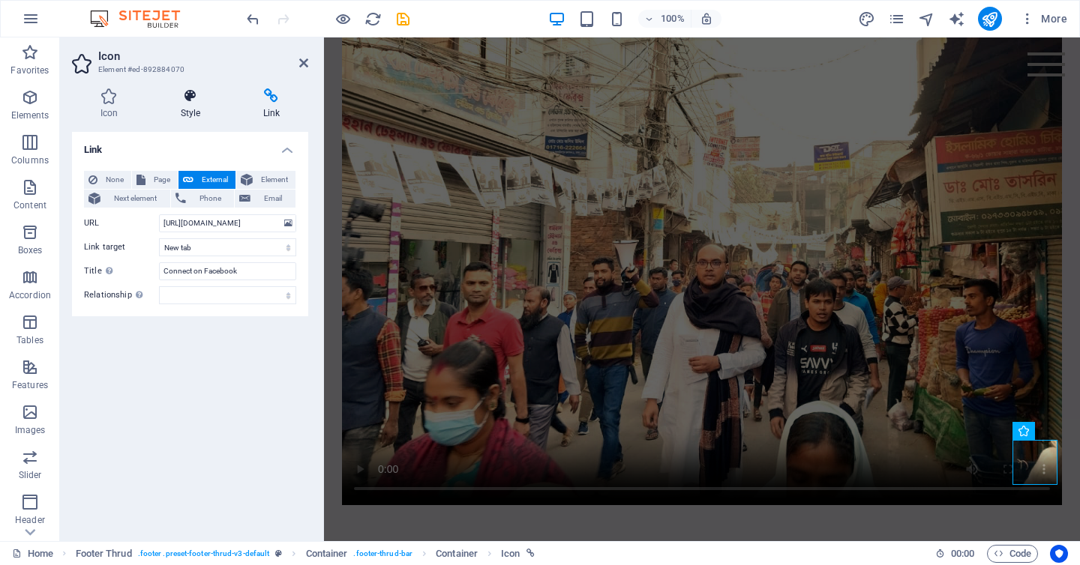
click at [193, 112] on h4 "Style" at bounding box center [193, 103] width 82 height 31
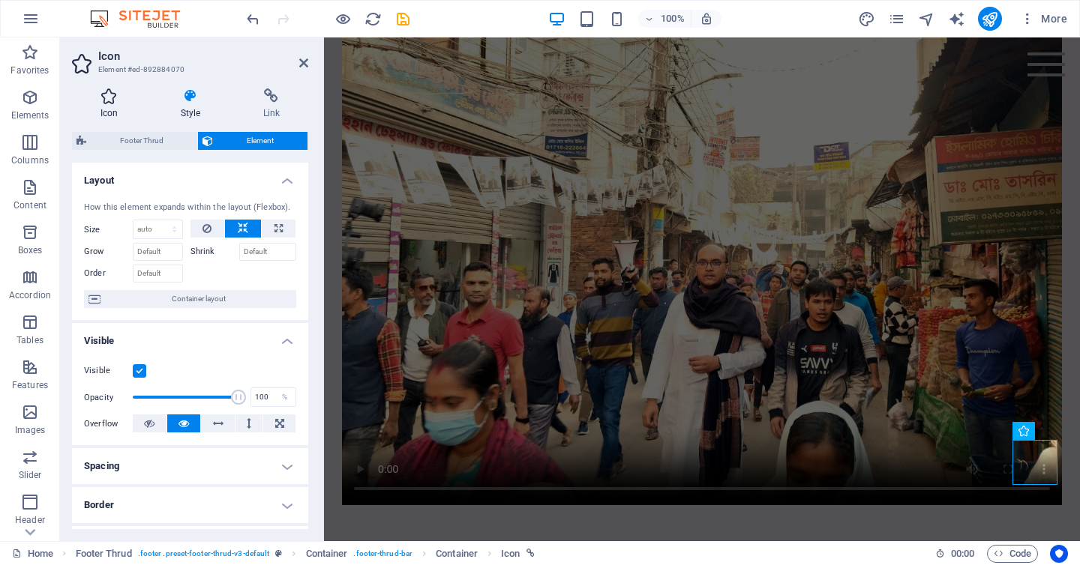
click at [106, 107] on h4 "Icon" at bounding box center [112, 103] width 80 height 31
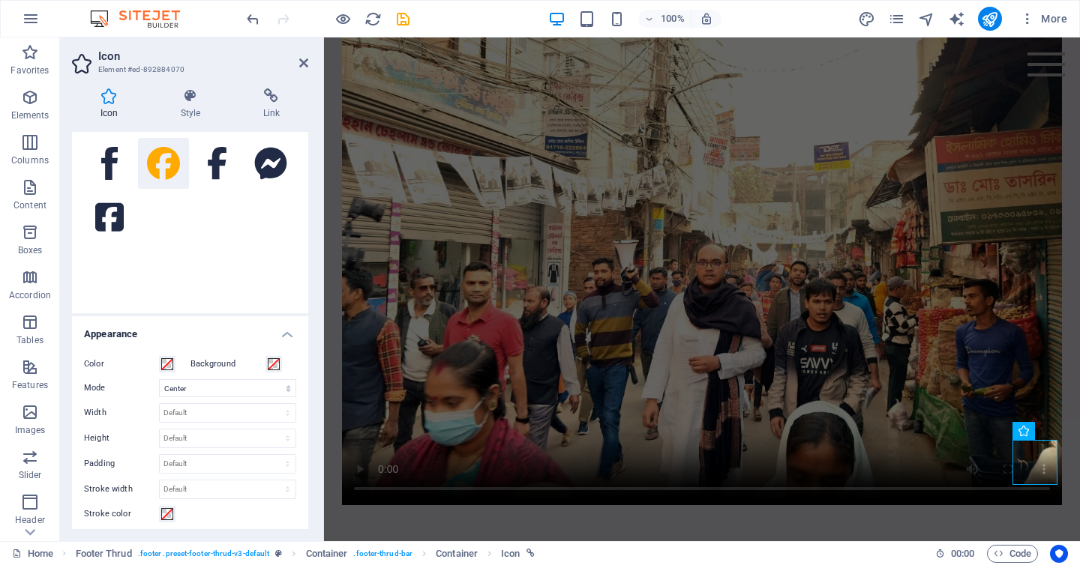
scroll to position [0, 0]
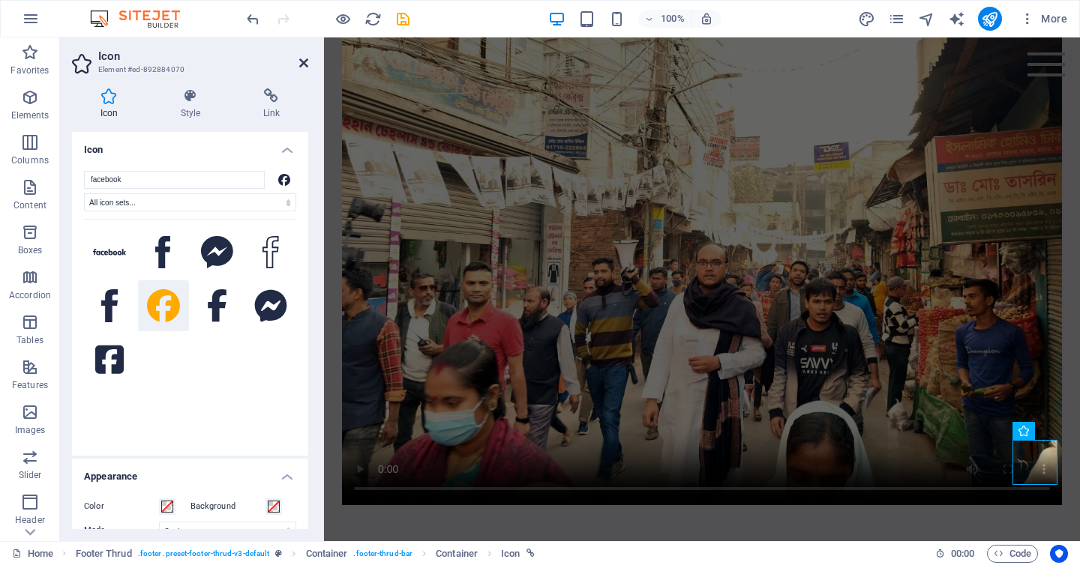
click at [302, 61] on icon at bounding box center [303, 63] width 9 height 12
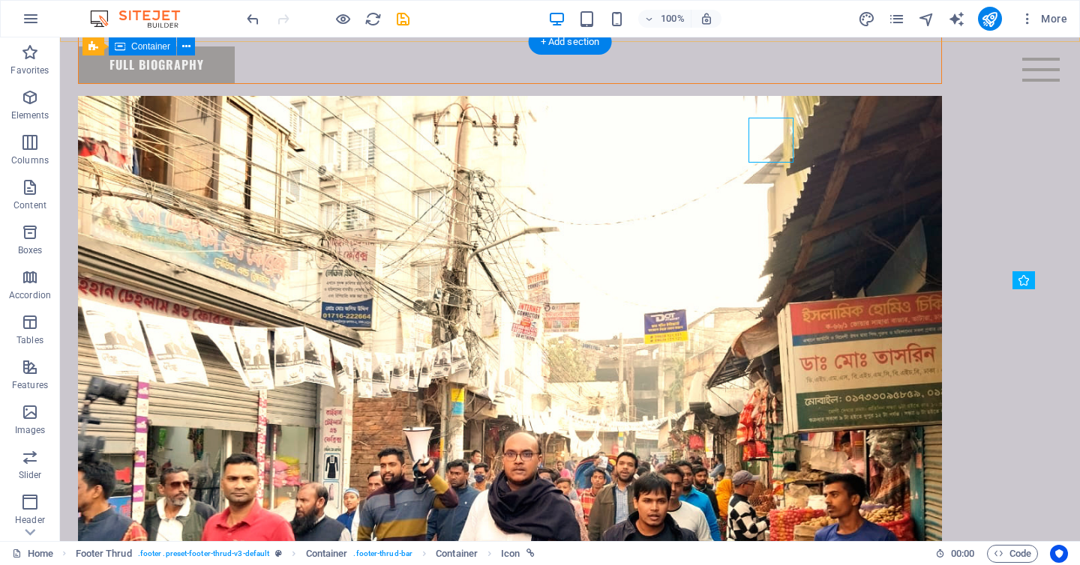
scroll to position [1129, 0]
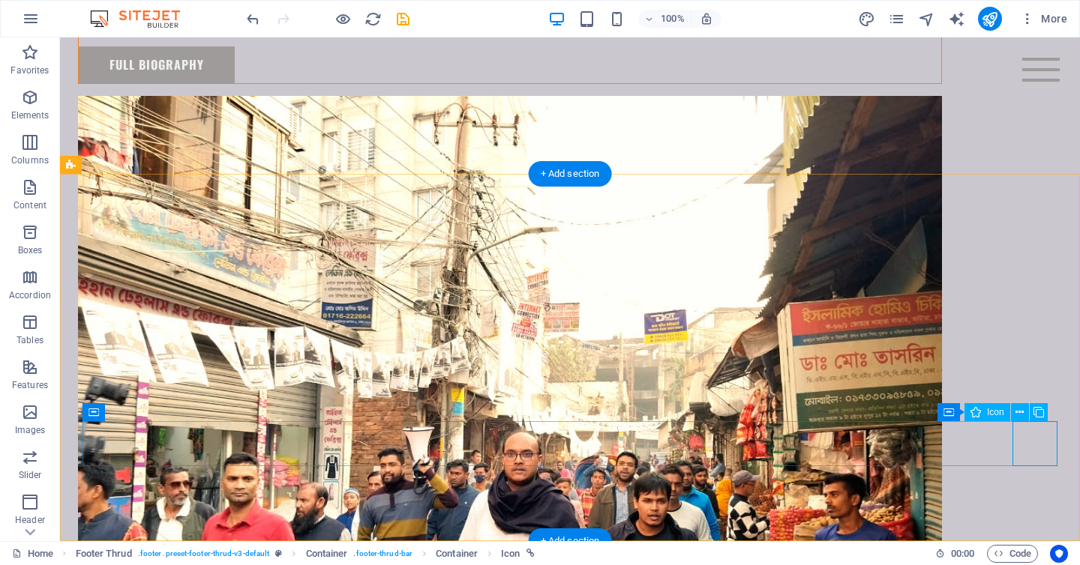
select select "xMidYMid"
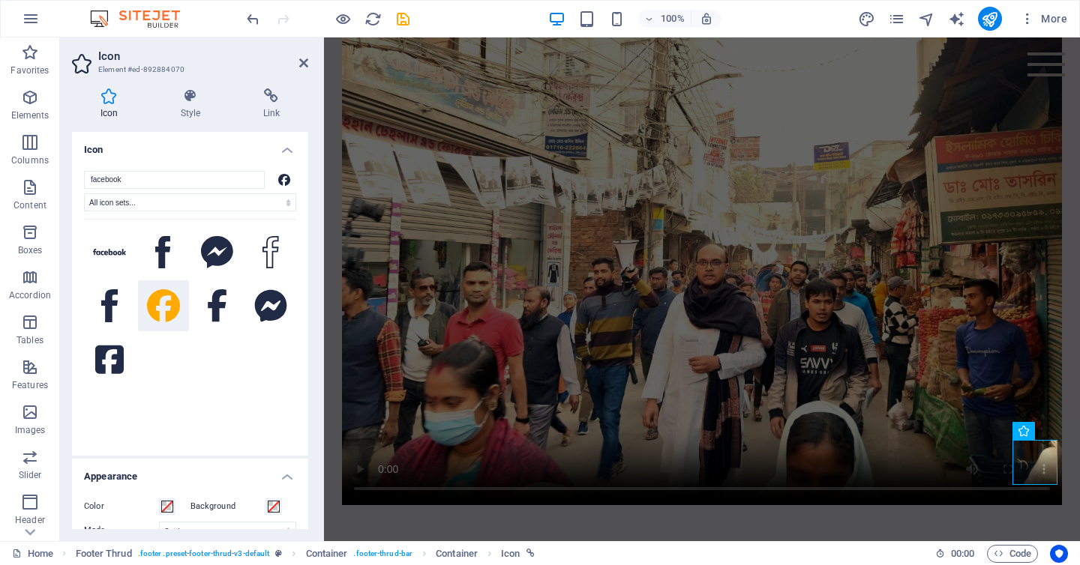
click at [196, 352] on div at bounding box center [190, 327] width 212 height 217
click at [98, 353] on icon at bounding box center [109, 360] width 28 height 28
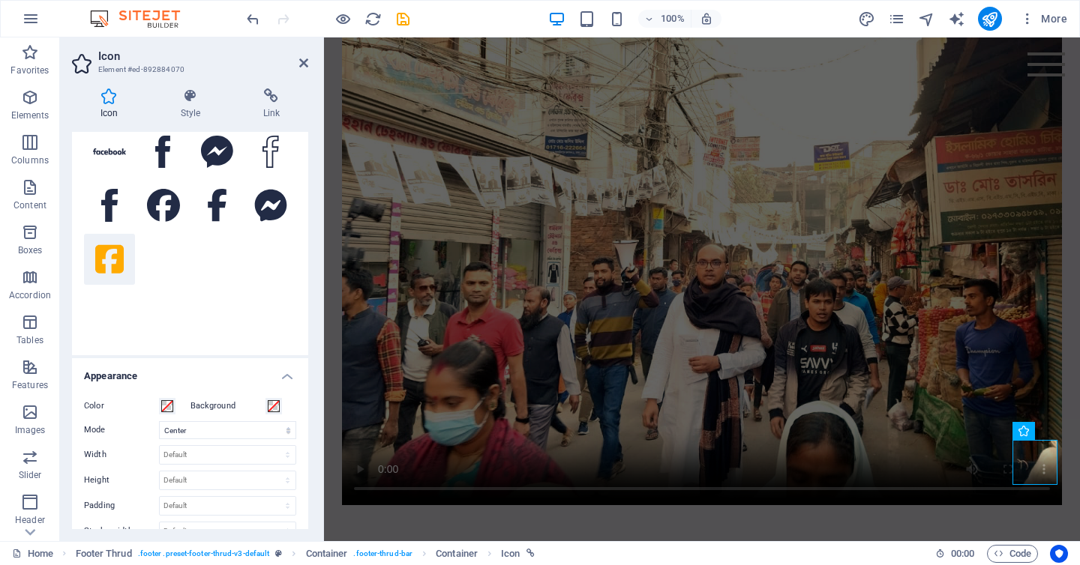
scroll to position [102, 0]
click at [158, 213] on icon at bounding box center [163, 203] width 33 height 33
click at [169, 407] on span at bounding box center [167, 405] width 12 height 12
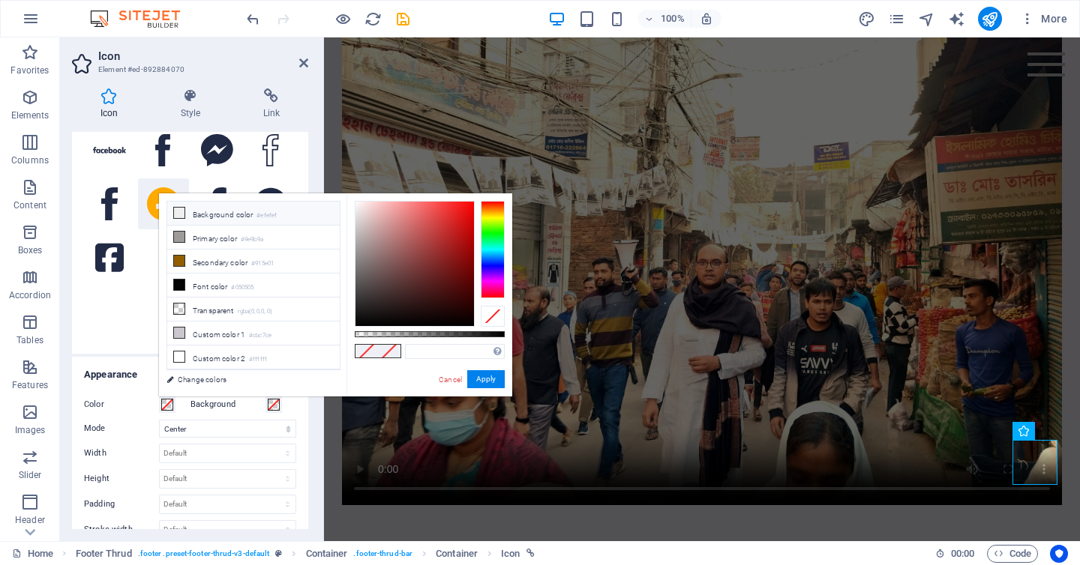
click at [187, 219] on li "Background color #efefef" at bounding box center [253, 214] width 172 height 24
type input "#efefef"
click at [493, 373] on button "Apply" at bounding box center [485, 379] width 37 height 18
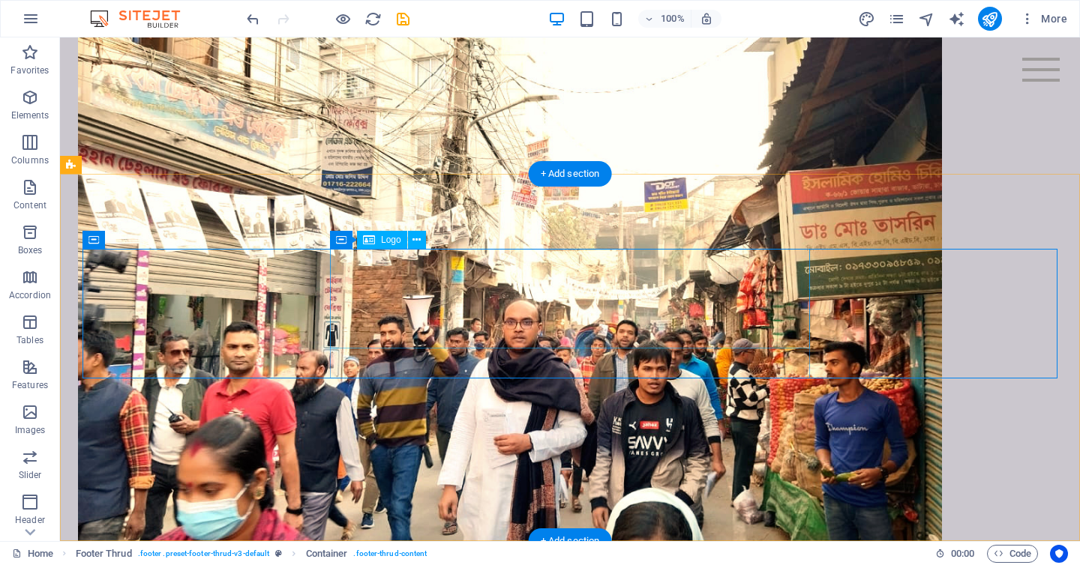
scroll to position [1129, 0]
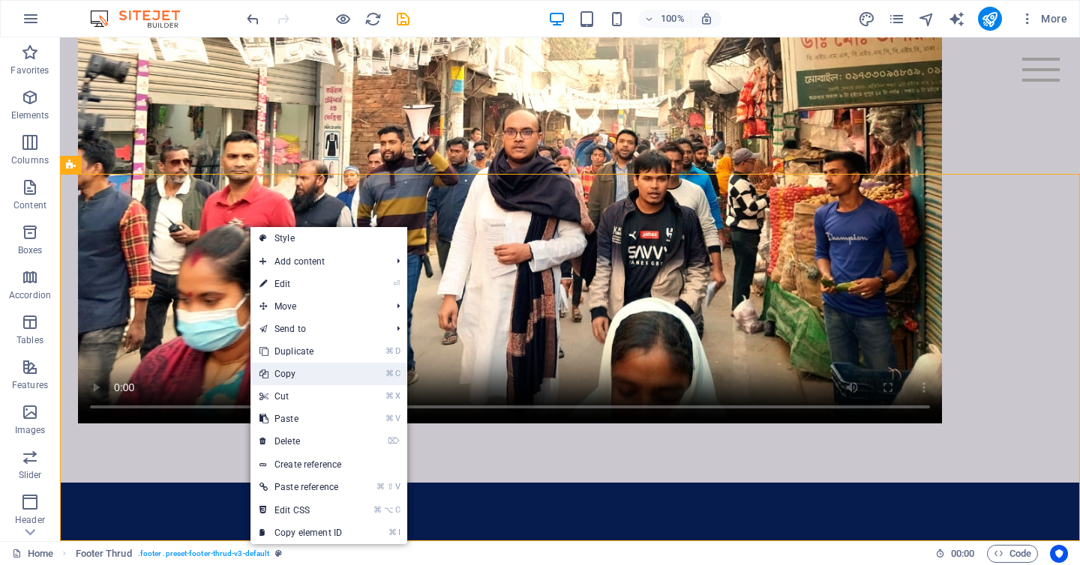
click at [298, 378] on link "⌘ C Copy" at bounding box center [300, 374] width 100 height 22
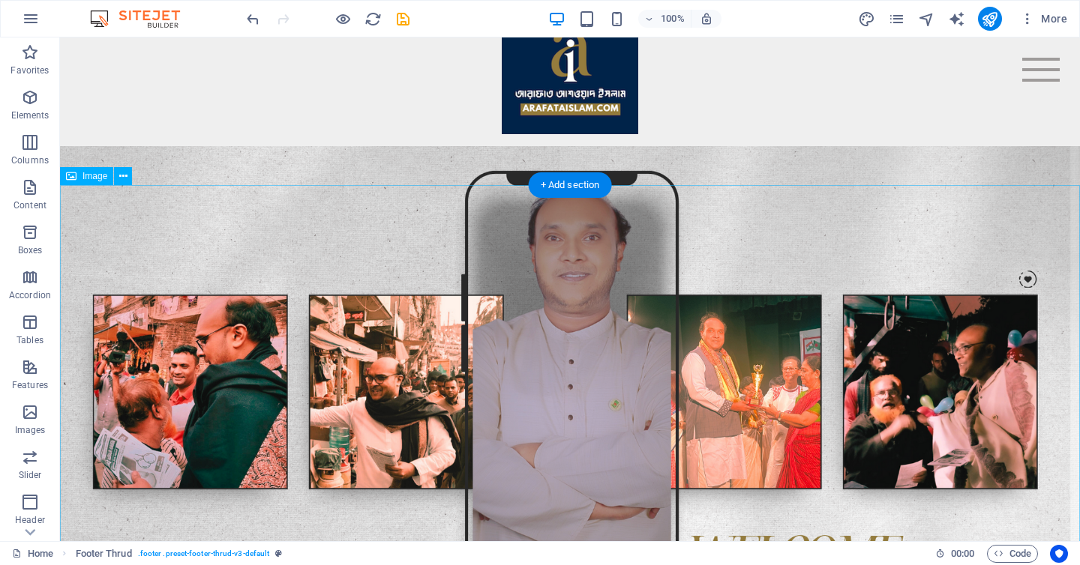
scroll to position [0, 0]
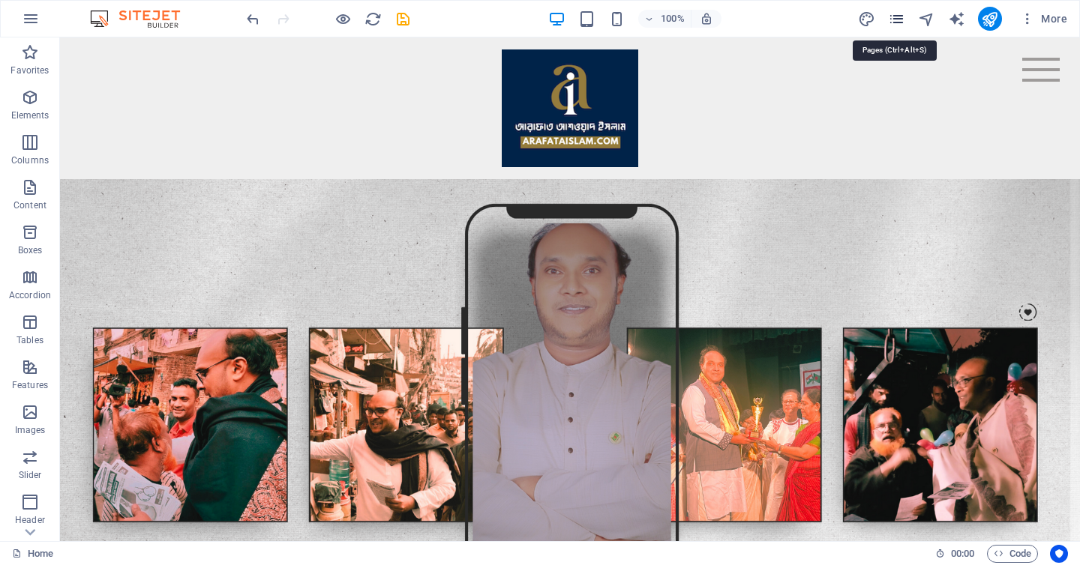
click at [891, 22] on icon "pages" at bounding box center [896, 18] width 17 height 17
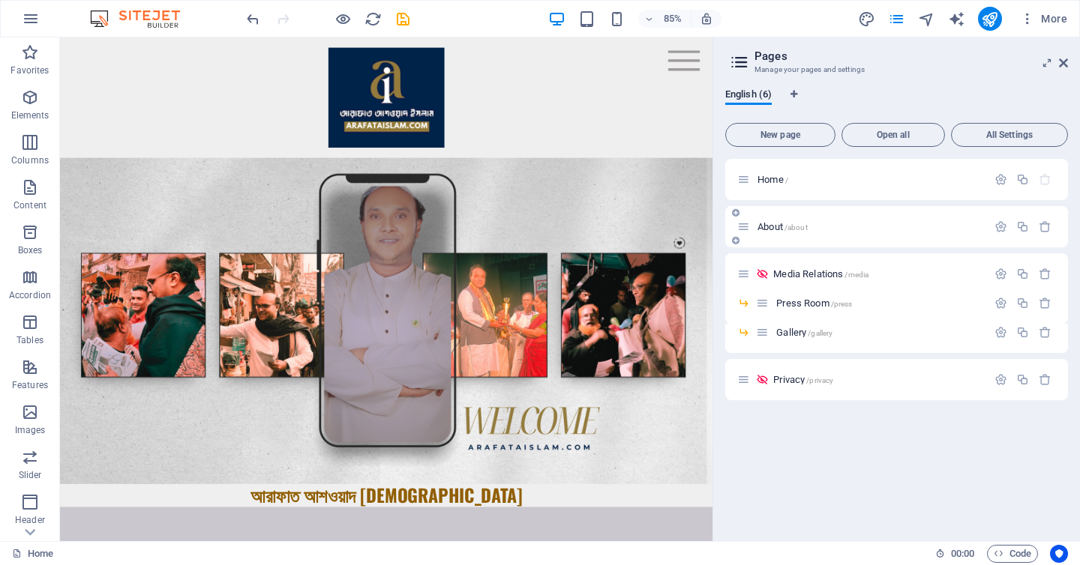
click at [758, 219] on div "About /about" at bounding box center [862, 226] width 250 height 17
click at [760, 222] on span "About /about" at bounding box center [782, 226] width 50 height 11
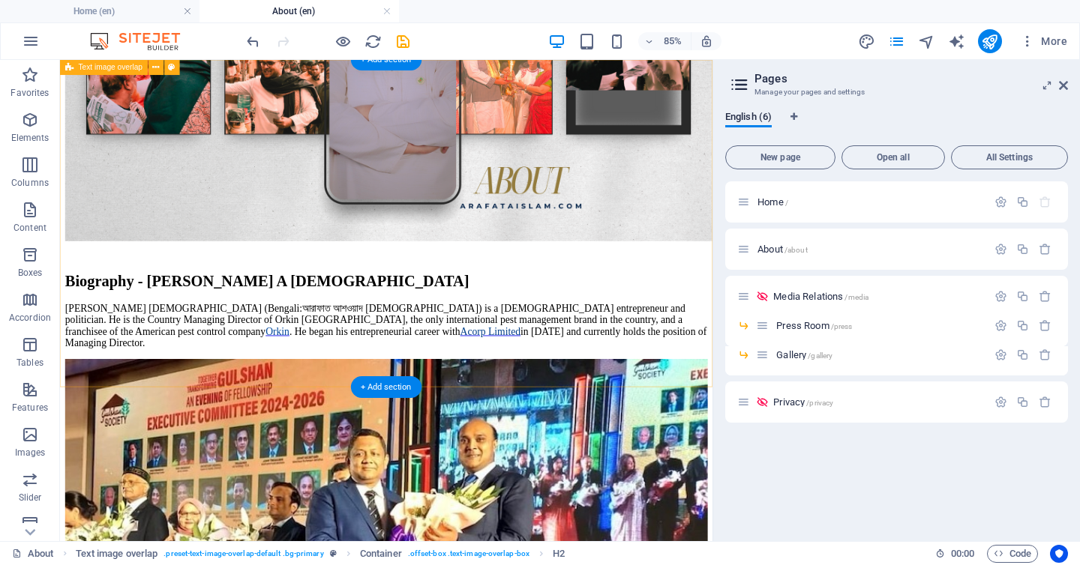
scroll to position [1935, 0]
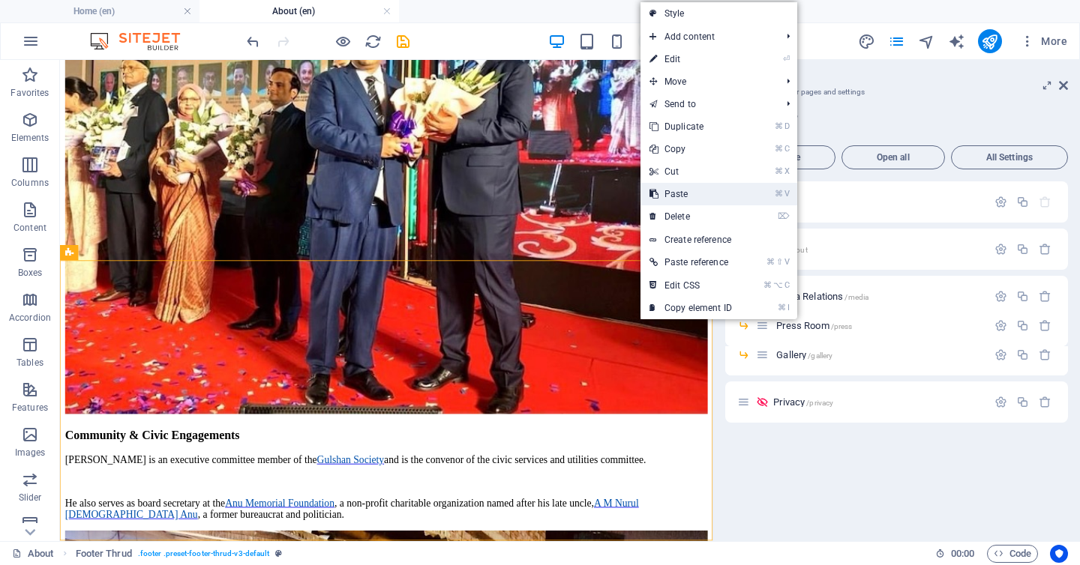
click at [663, 193] on link "⌘ V Paste" at bounding box center [690, 194] width 100 height 22
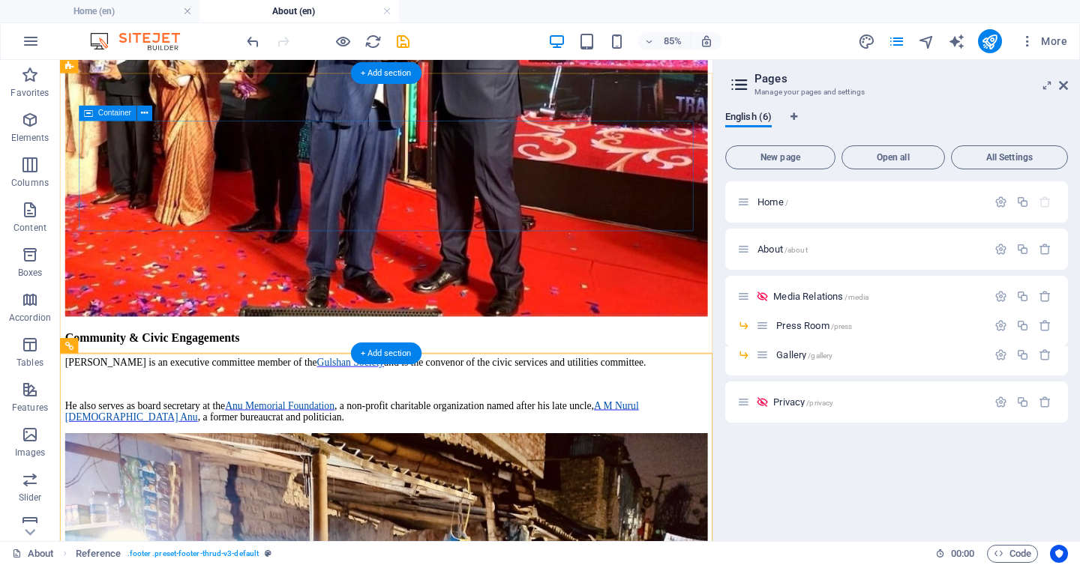
scroll to position [2265, 0]
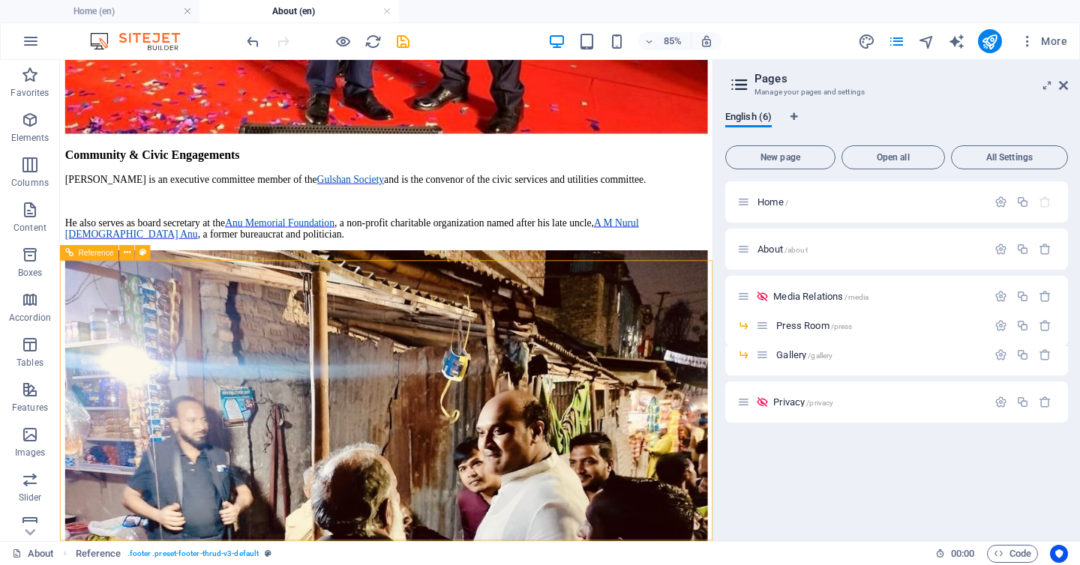
click at [85, 253] on span "Reference" at bounding box center [96, 253] width 35 height 7
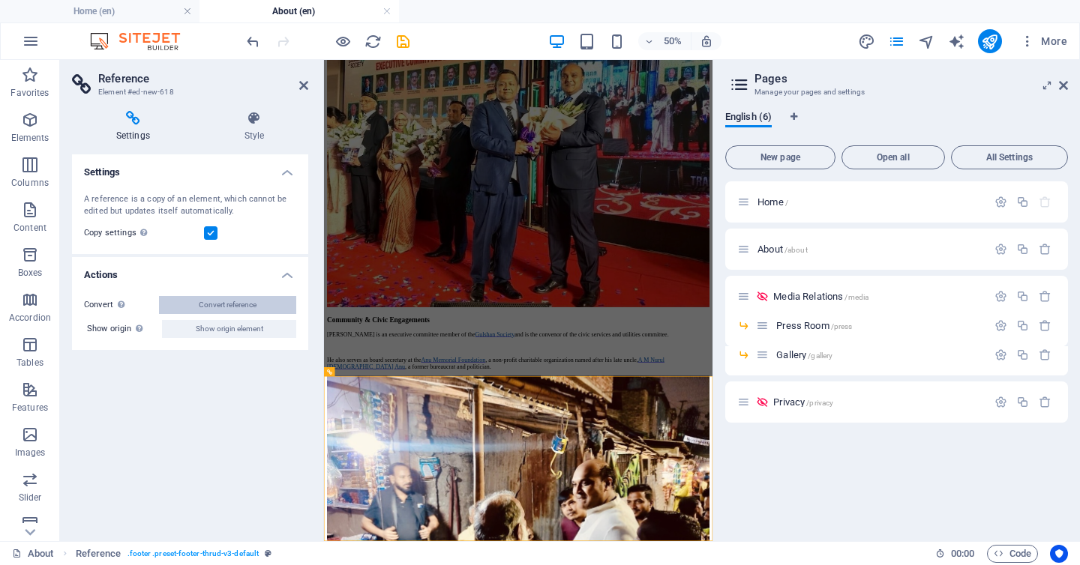
click at [202, 307] on span "Convert reference" at bounding box center [228, 305] width 58 height 18
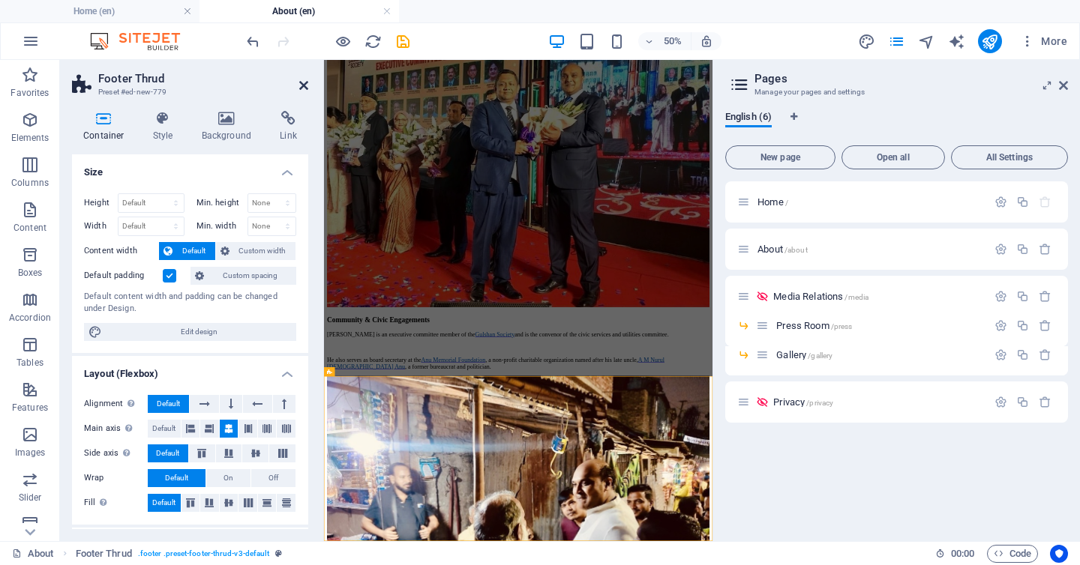
click at [300, 80] on icon at bounding box center [303, 85] width 9 height 12
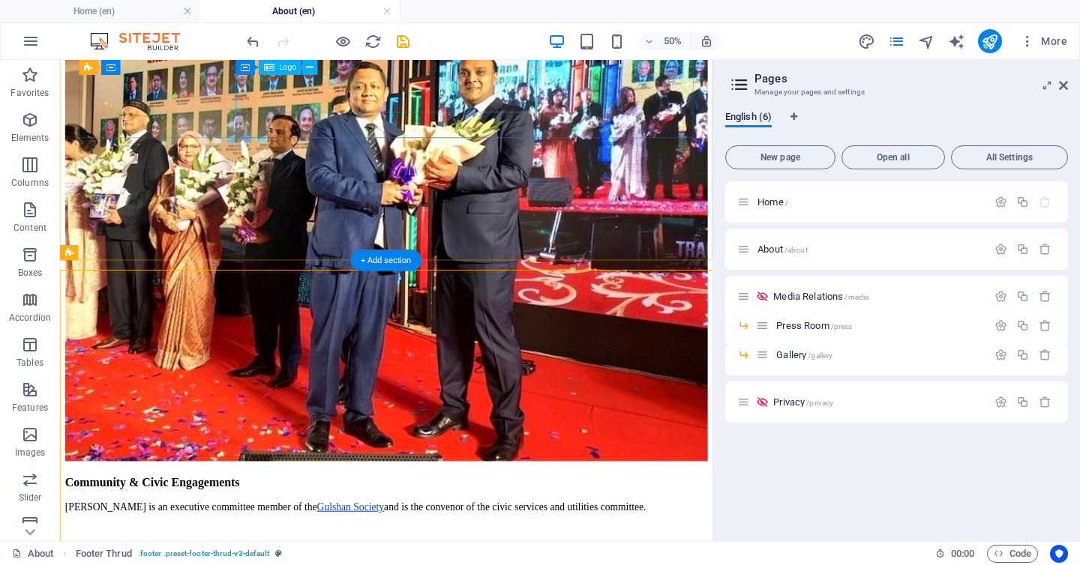
scroll to position [2265, 0]
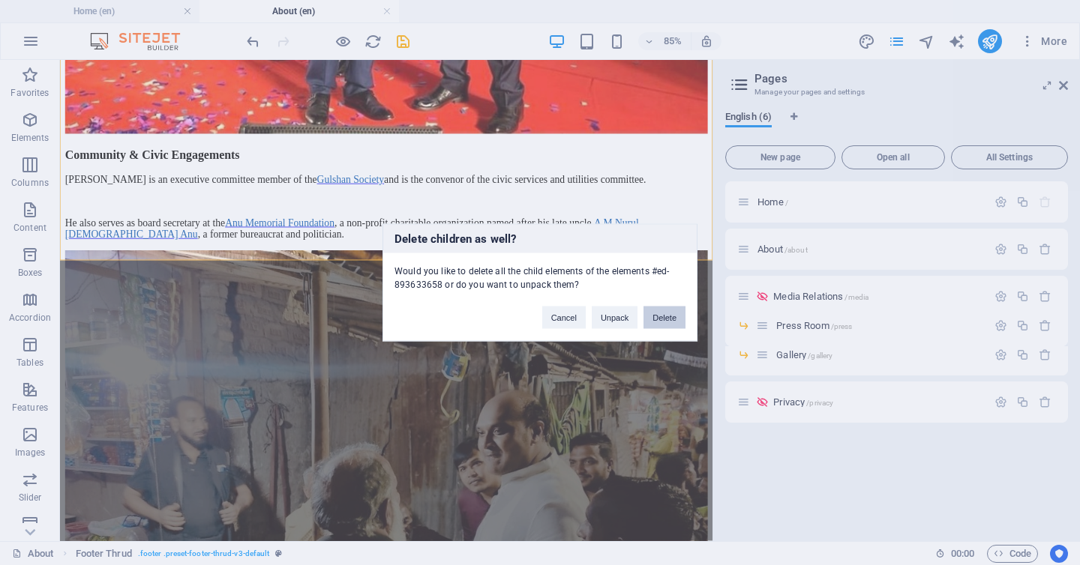
click at [672, 310] on button "Delete" at bounding box center [664, 318] width 42 height 22
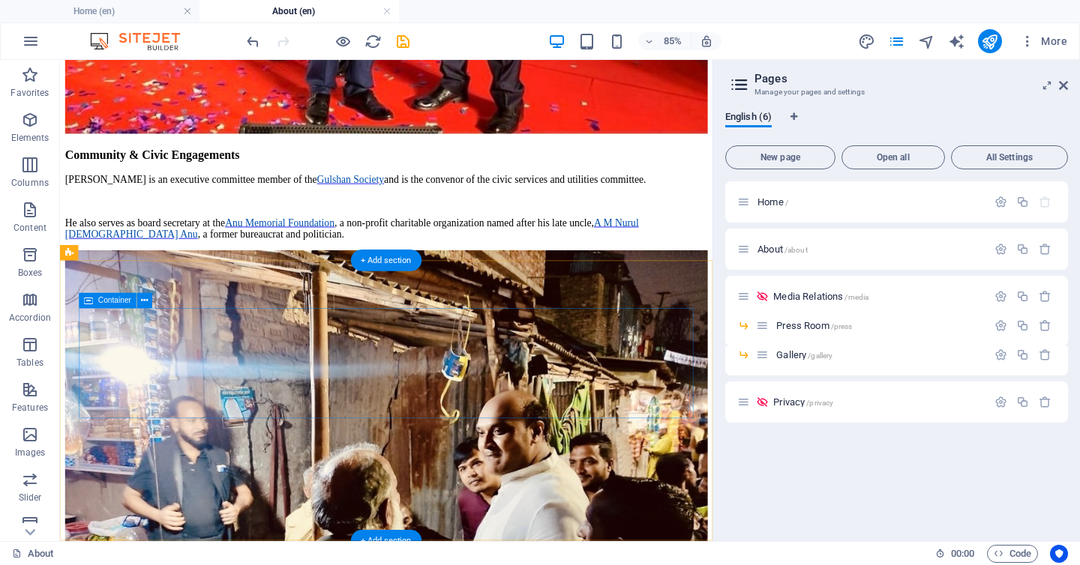
scroll to position [1935, 0]
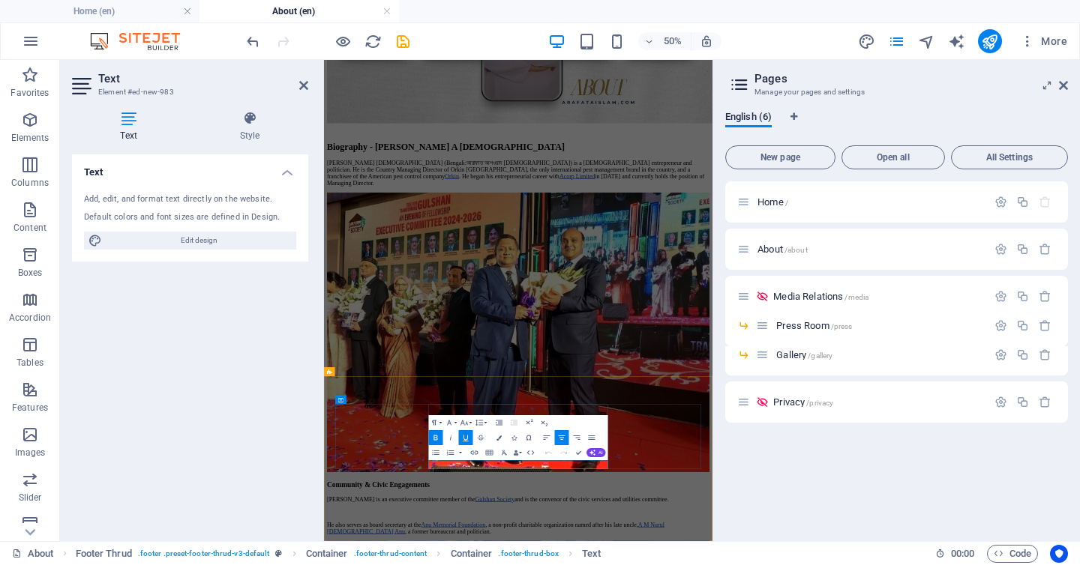
drag, startPoint x: 605, startPoint y: 867, endPoint x: 541, endPoint y: 867, distance: 64.5
drag, startPoint x: 565, startPoint y: 869, endPoint x: 603, endPoint y: 867, distance: 37.6
click at [471, 449] on icon "button" at bounding box center [474, 452] width 9 height 9
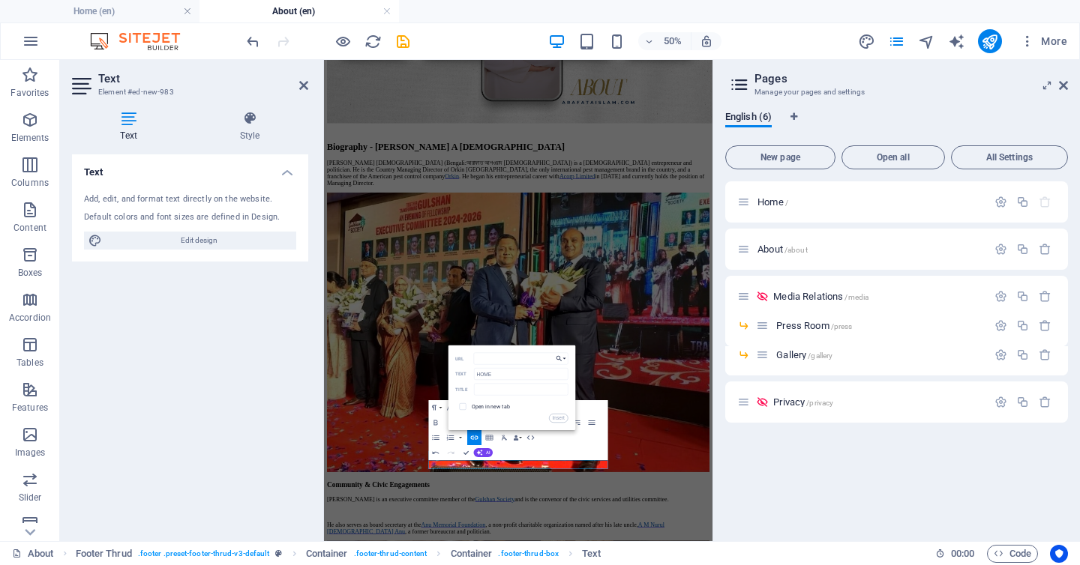
click at [560, 360] on icon "button" at bounding box center [558, 359] width 7 height 9
click at [547, 370] on link "Home (en)" at bounding box center [530, 372] width 75 height 11
click at [508, 396] on div "Title" at bounding box center [511, 390] width 112 height 13
click at [508, 382] on div "URL HOME Text Title Open in new tab Insert" at bounding box center [511, 388] width 112 height 70
click at [506, 386] on input "text" at bounding box center [521, 390] width 94 height 12
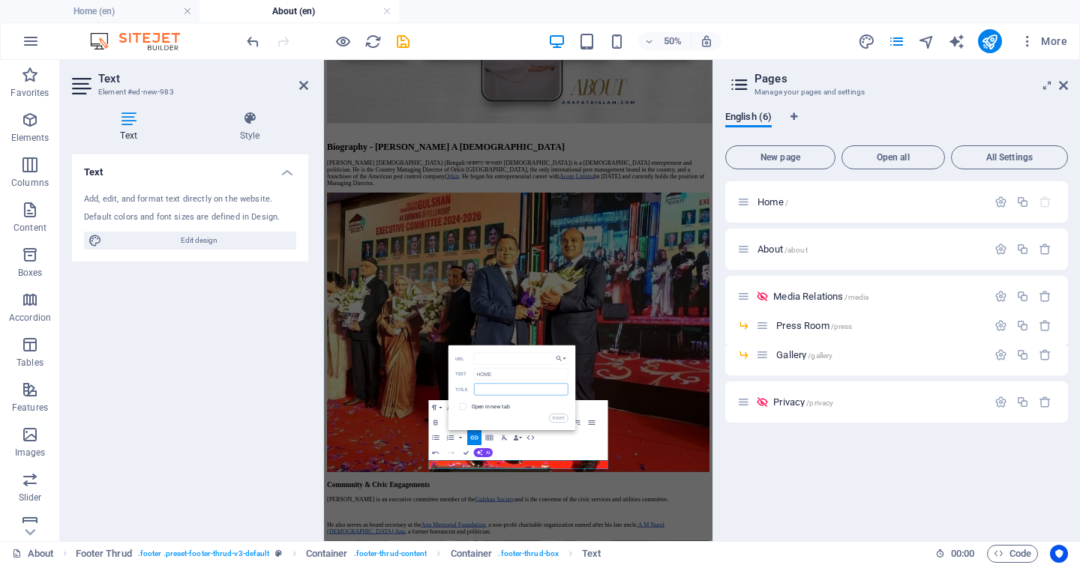
paste input "Learn more"
type input "Learn more"
click at [563, 419] on button "Insert" at bounding box center [558, 418] width 19 height 9
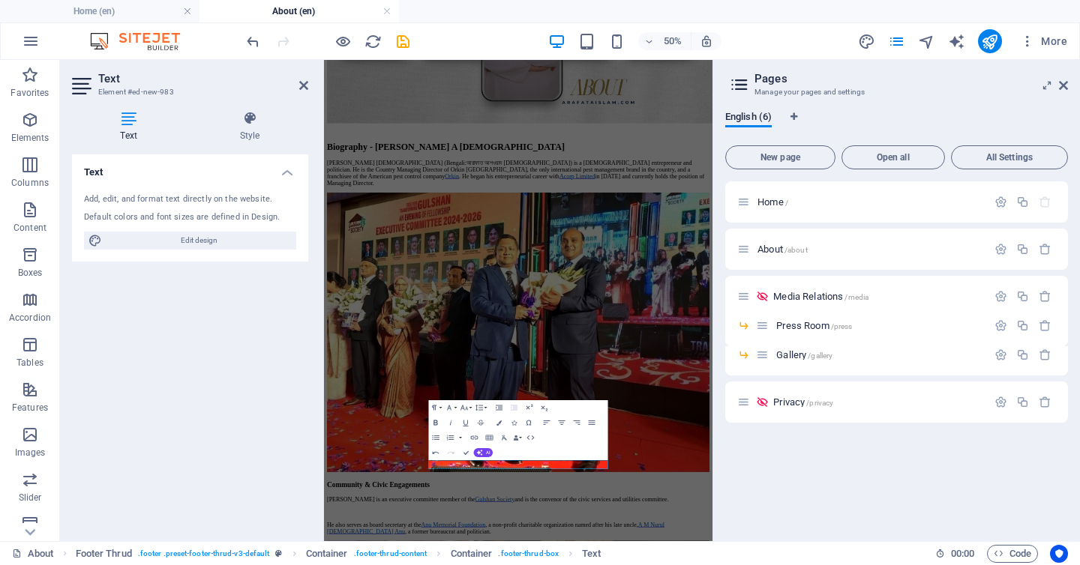
click at [434, 424] on icon "button" at bounding box center [435, 423] width 4 height 5
click at [469, 423] on icon "button" at bounding box center [465, 422] width 9 height 9
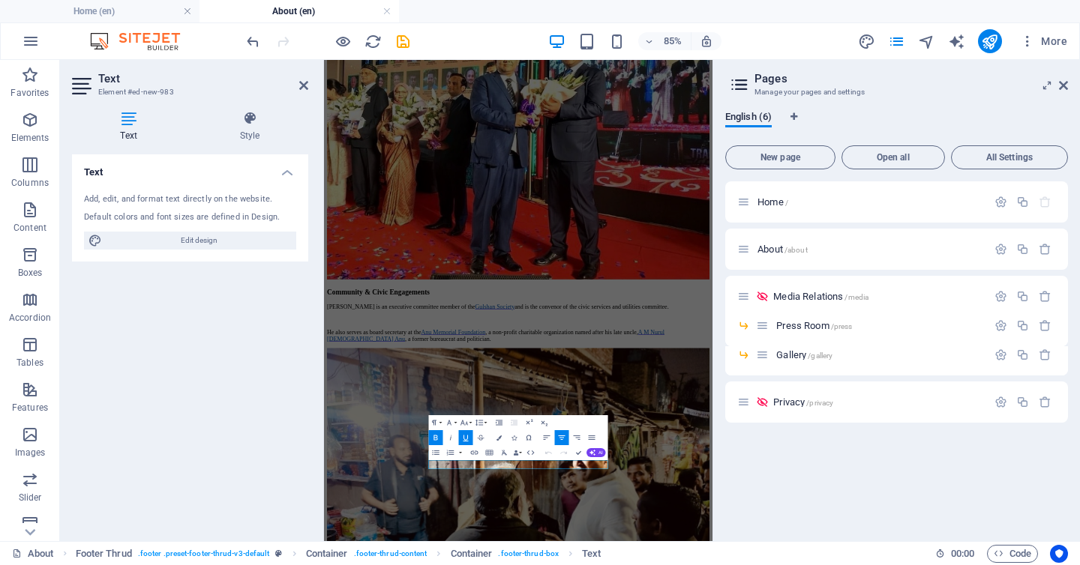
scroll to position [1550, 0]
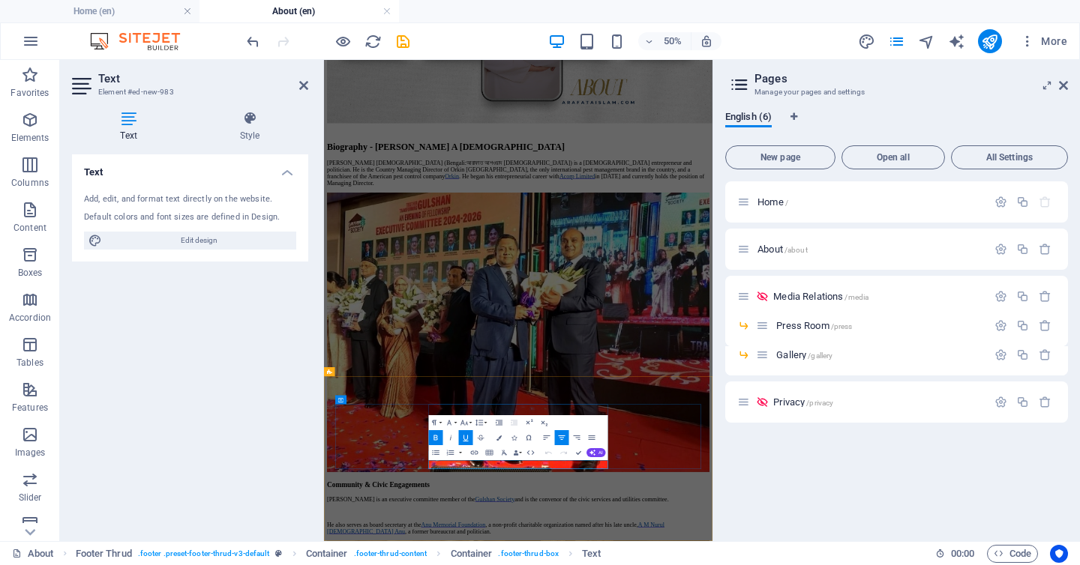
drag, startPoint x: 652, startPoint y: 875, endPoint x: 614, endPoint y: 871, distance: 38.4
click at [471, 451] on icon "button" at bounding box center [474, 453] width 7 height 4
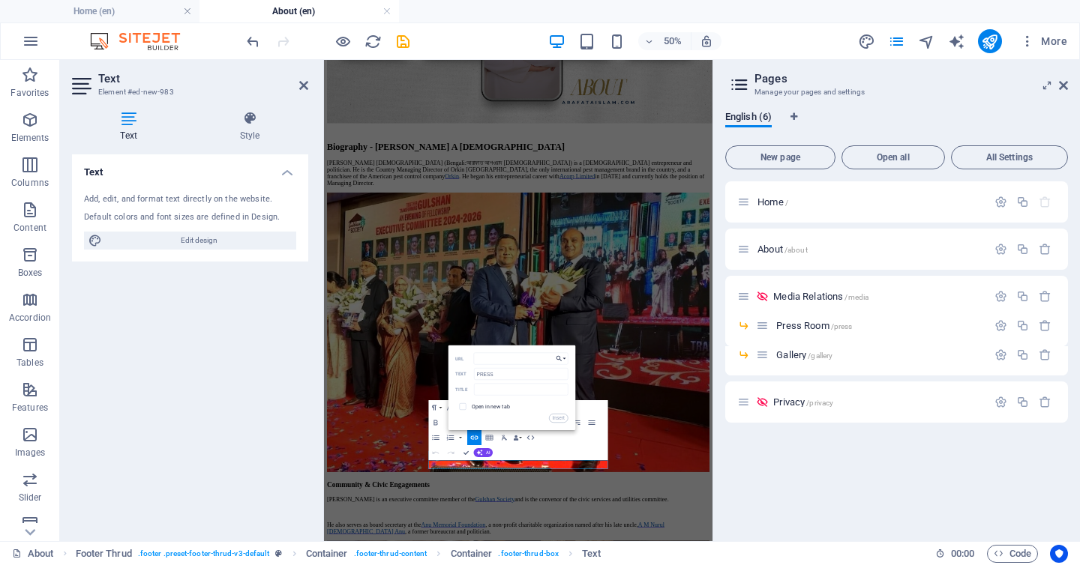
click at [562, 360] on button "Choose Link" at bounding box center [560, 359] width 14 height 12
click at [550, 405] on p "Press Room (en)" at bounding box center [525, 405] width 50 height 11
click at [527, 394] on input "text" at bounding box center [521, 390] width 94 height 12
paste input "Learn more"
type input "Learn more"
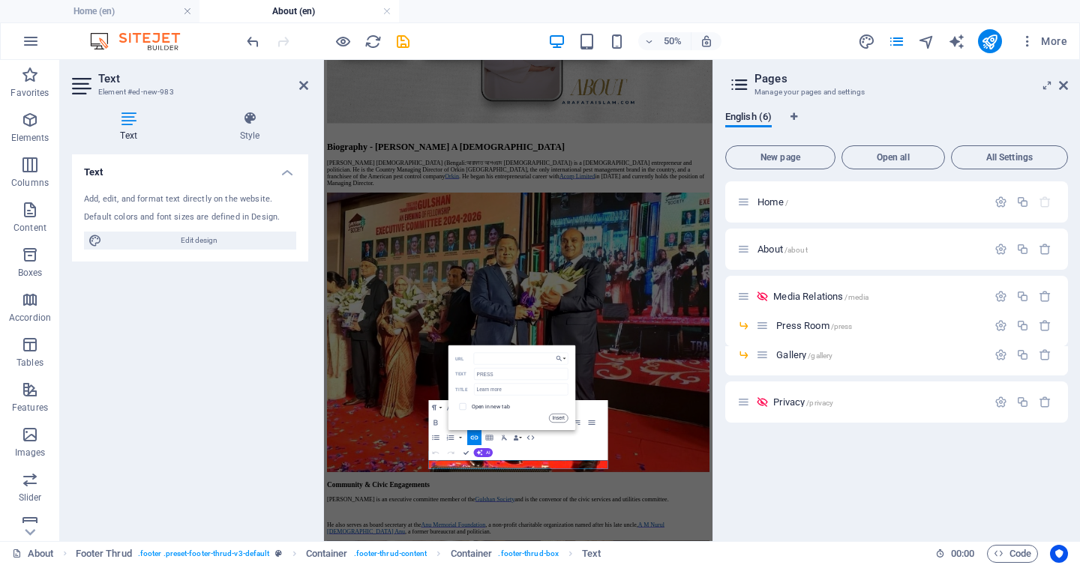
click at [559, 415] on button "Insert" at bounding box center [558, 418] width 19 height 9
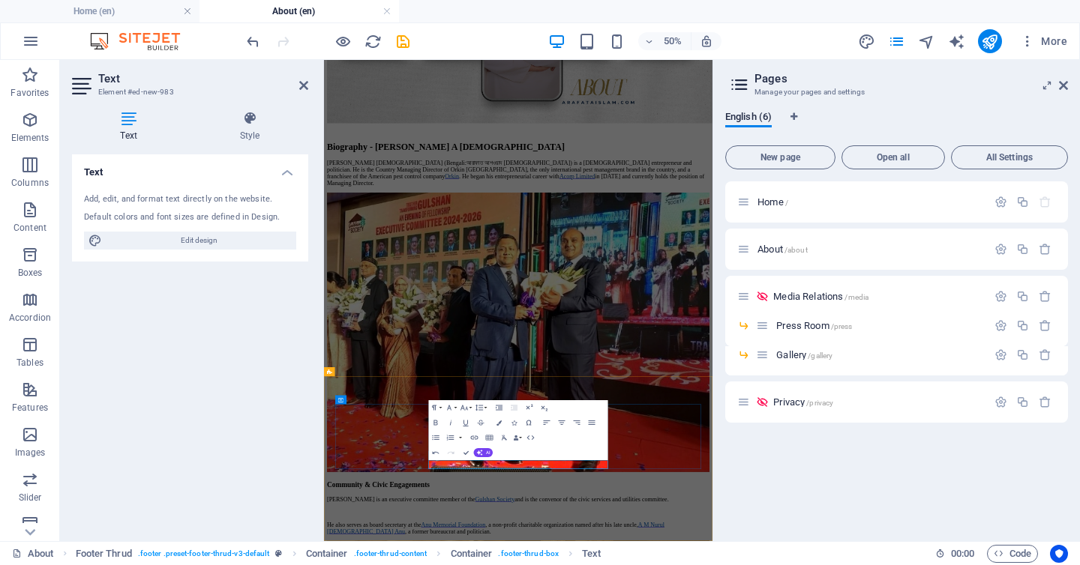
drag, startPoint x: 716, startPoint y: 874, endPoint x: 666, endPoint y: 875, distance: 49.5
type input "/en/gallery"
type input "GALLERY"
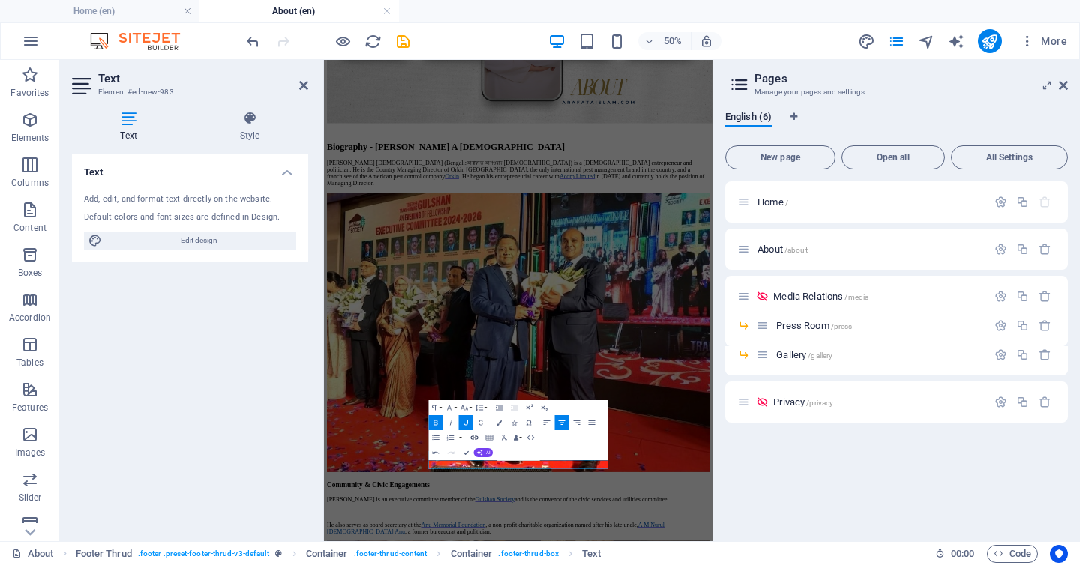
click at [471, 436] on icon "button" at bounding box center [474, 438] width 7 height 4
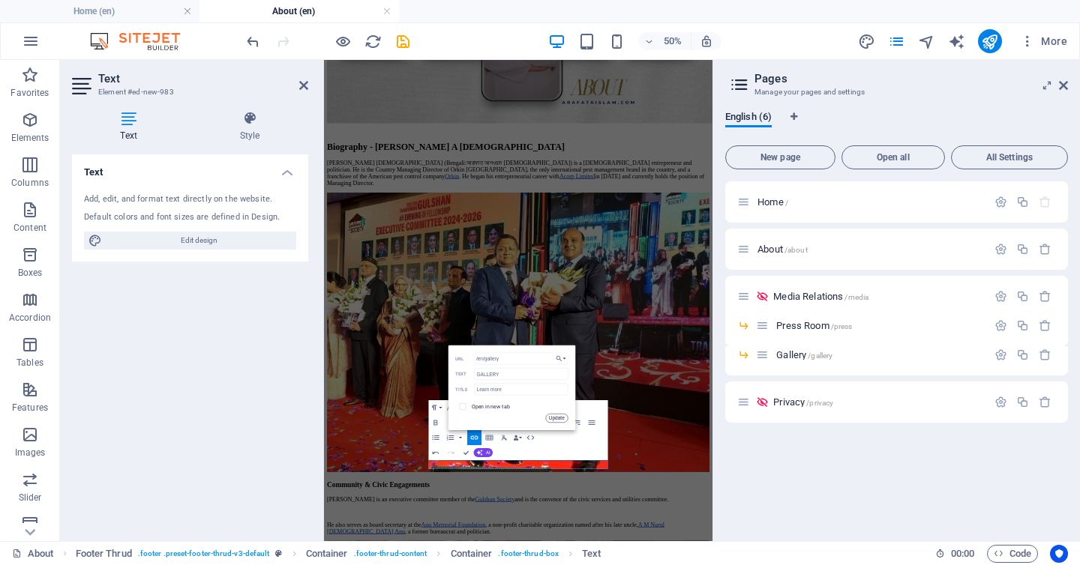
click at [563, 414] on button "Update" at bounding box center [556, 418] width 22 height 9
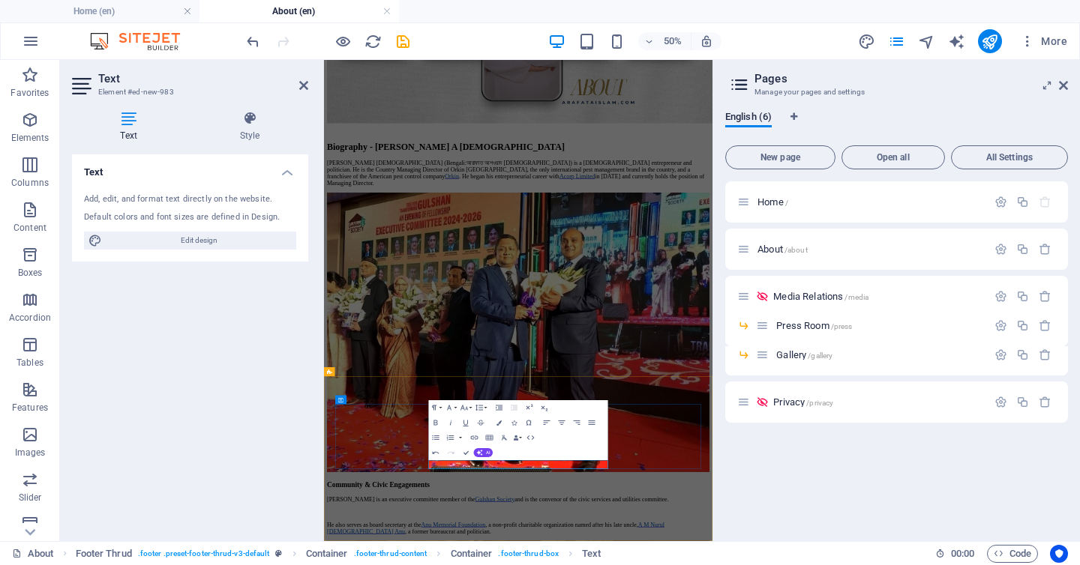
drag, startPoint x: 877, startPoint y: 864, endPoint x: 726, endPoint y: 868, distance: 151.5
type input "[EMAIL_ADDRESS][DOMAIN_NAME]"
click at [476, 438] on icon "button" at bounding box center [474, 437] width 9 height 9
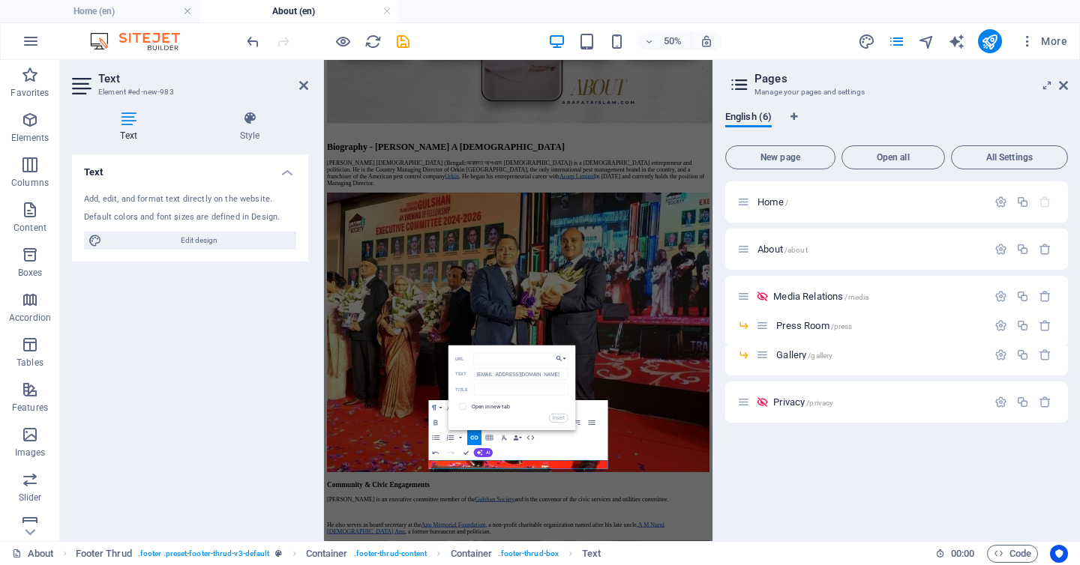
click at [563, 362] on button "Choose Link" at bounding box center [560, 359] width 14 height 12
click at [458, 403] on input "checkbox" at bounding box center [461, 406] width 7 height 7
click at [537, 452] on div "Paragraph Format Normal Heading 1 Heading 2 Heading 3 Heading 4 Heading 5 Headi…" at bounding box center [518, 430] width 179 height 60
click at [558, 421] on button "Insert" at bounding box center [558, 418] width 19 height 9
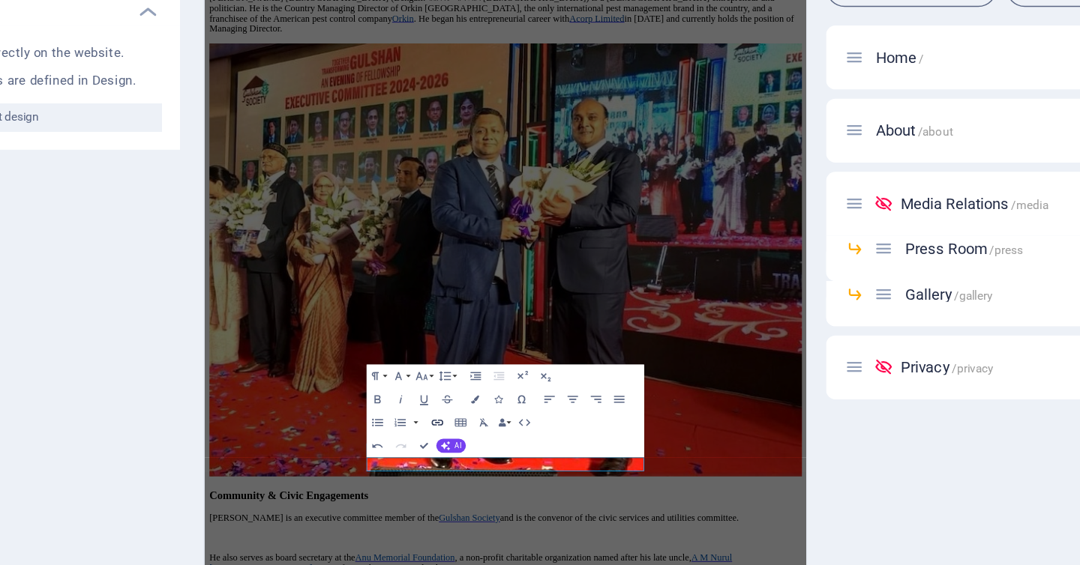
checkbox input "false"
click at [473, 439] on icon "button" at bounding box center [474, 437] width 9 height 9
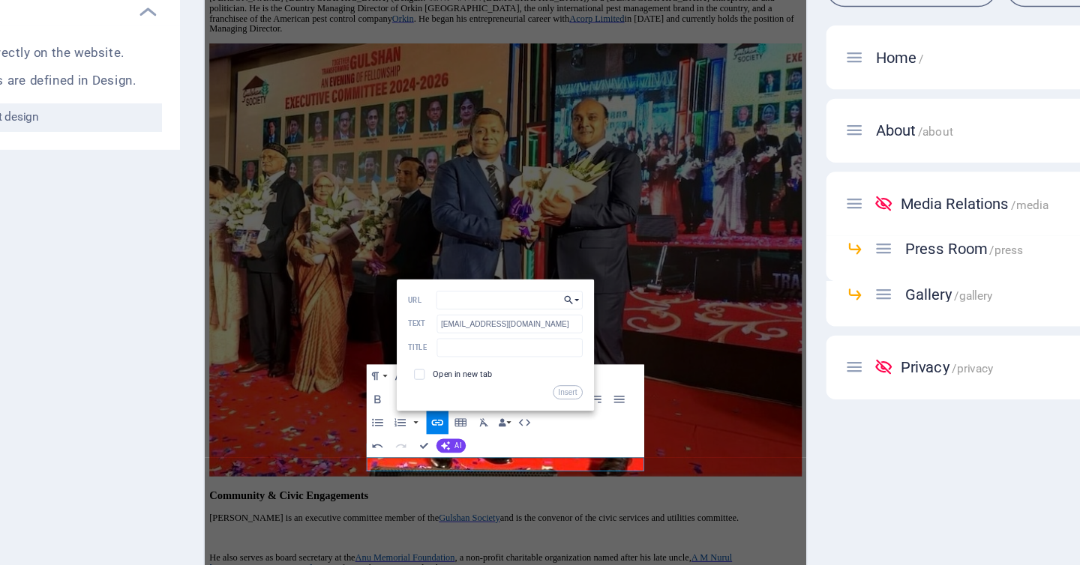
click at [562, 361] on icon "button" at bounding box center [558, 359] width 7 height 9
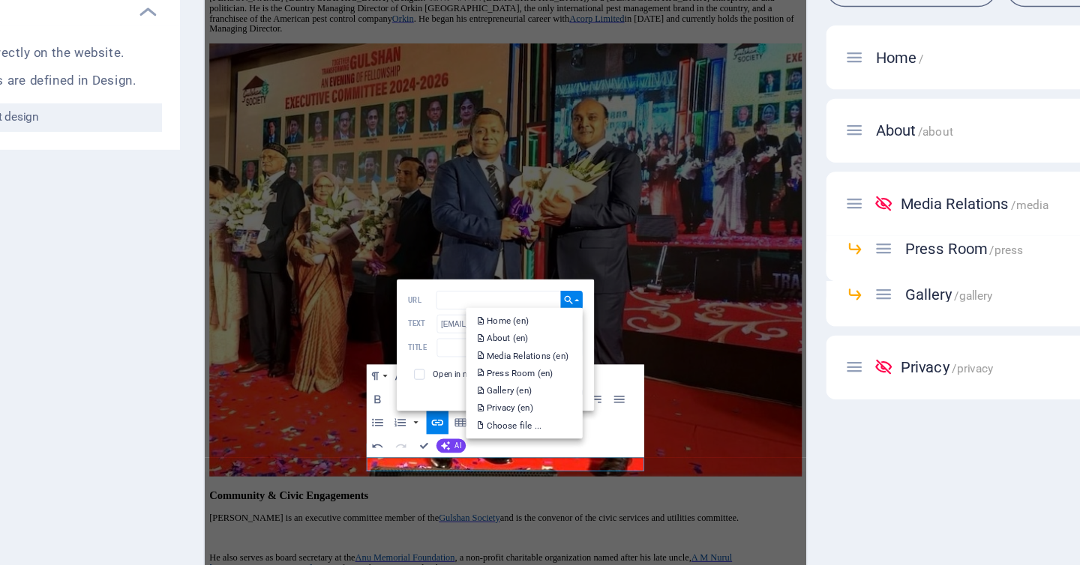
click at [565, 360] on button "Choose Link" at bounding box center [560, 359] width 14 height 12
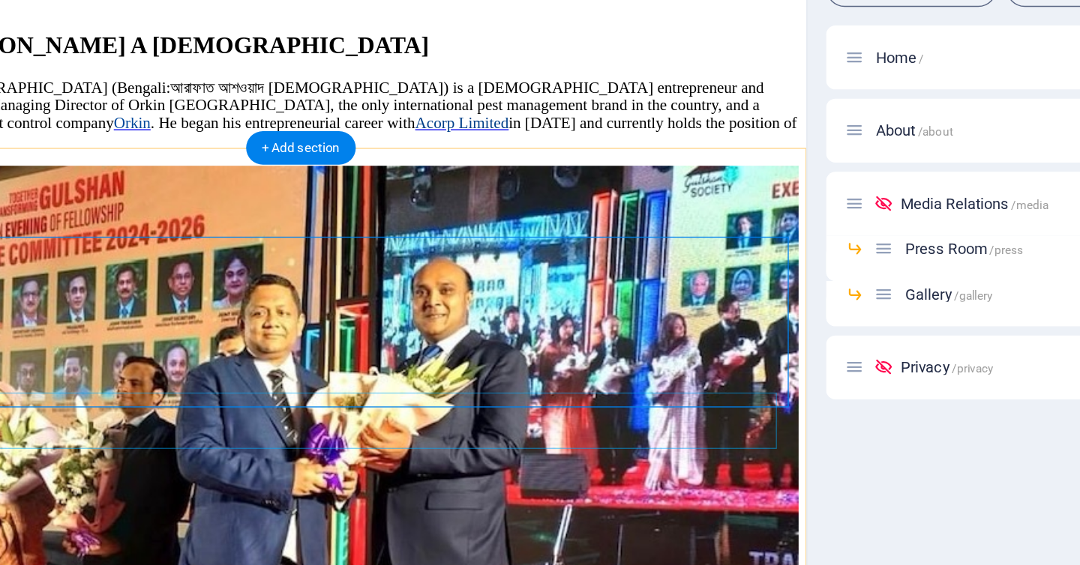
scroll to position [1935, 0]
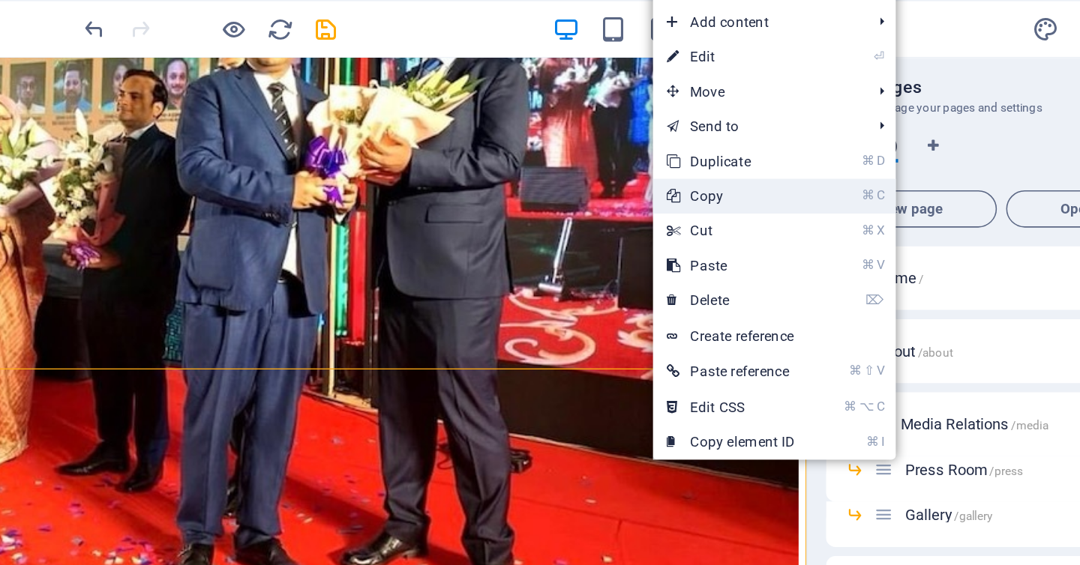
click at [644, 148] on link "⌘ C Copy" at bounding box center [663, 149] width 100 height 22
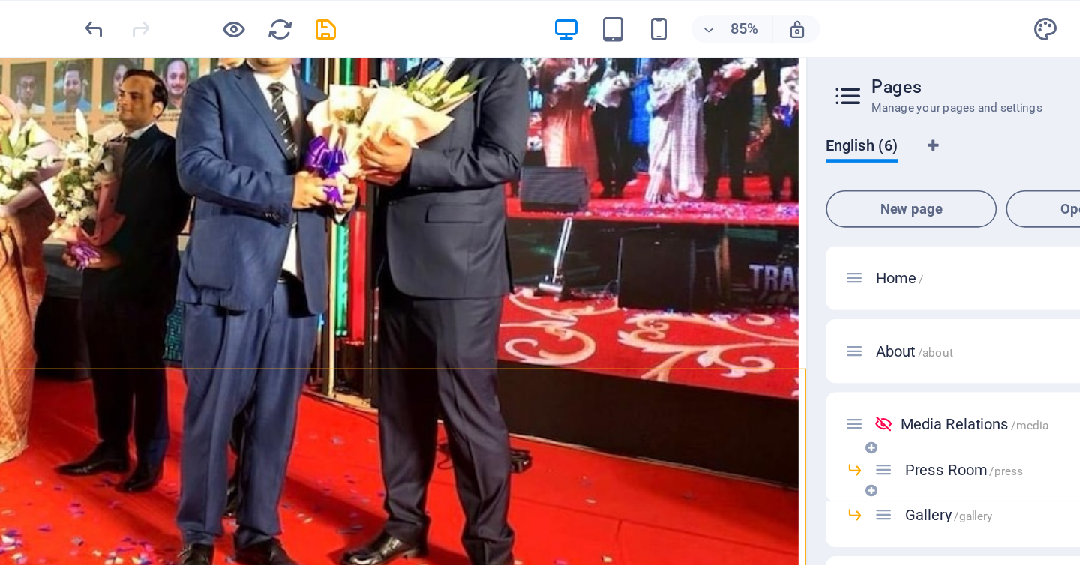
click at [790, 328] on span "Press Room /press" at bounding box center [814, 325] width 76 height 11
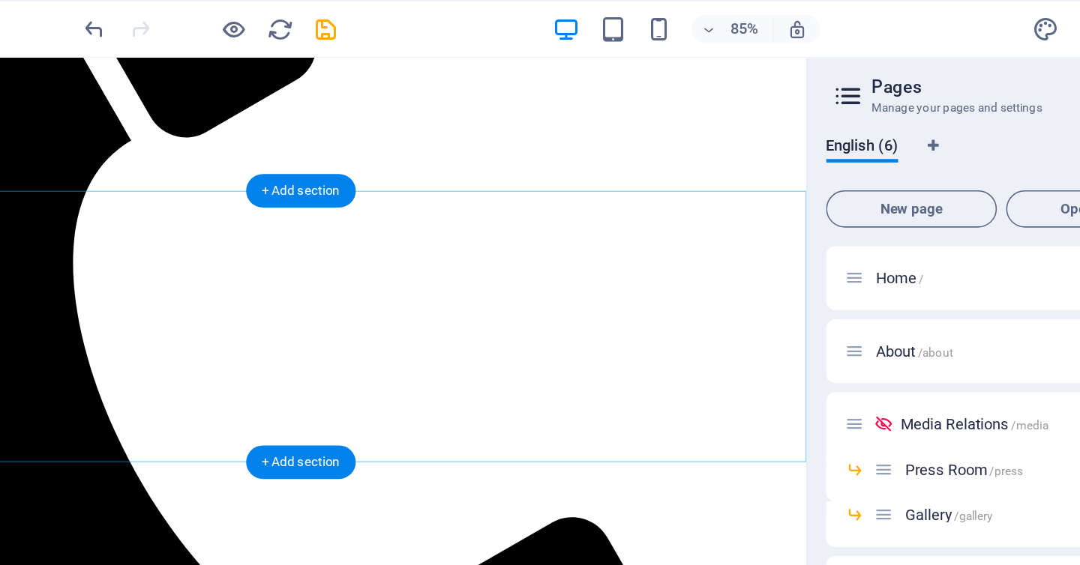
scroll to position [1215, 0]
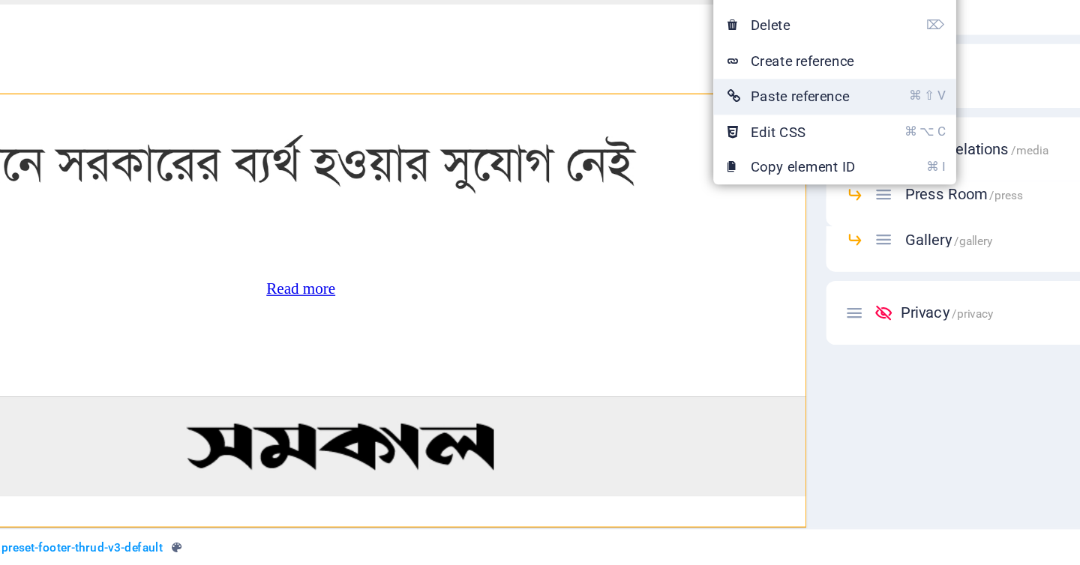
click at [676, 269] on link "⌘ ⇧ V Paste reference" at bounding box center [702, 262] width 100 height 22
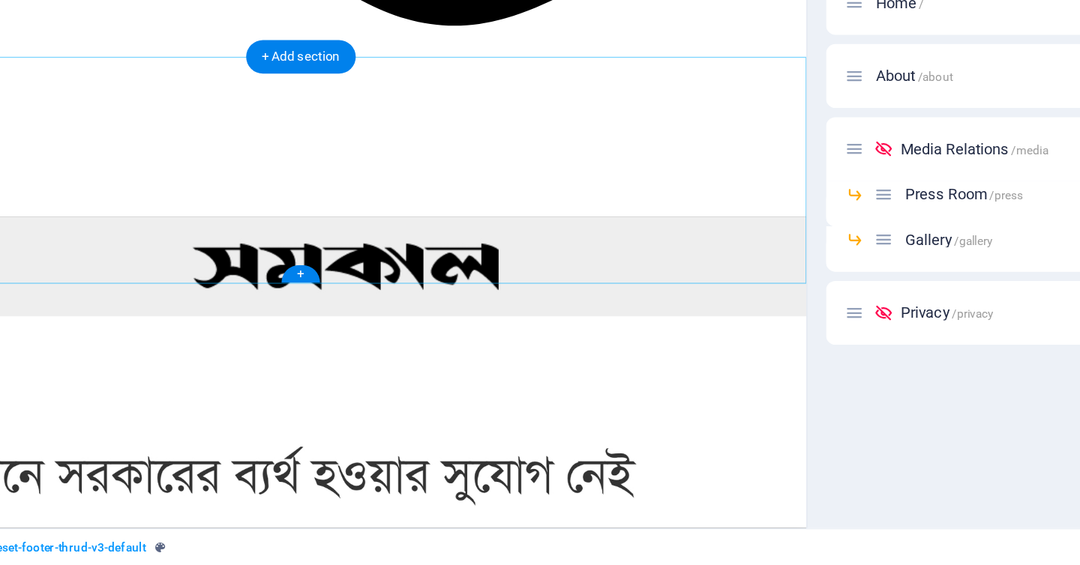
scroll to position [1184, 0]
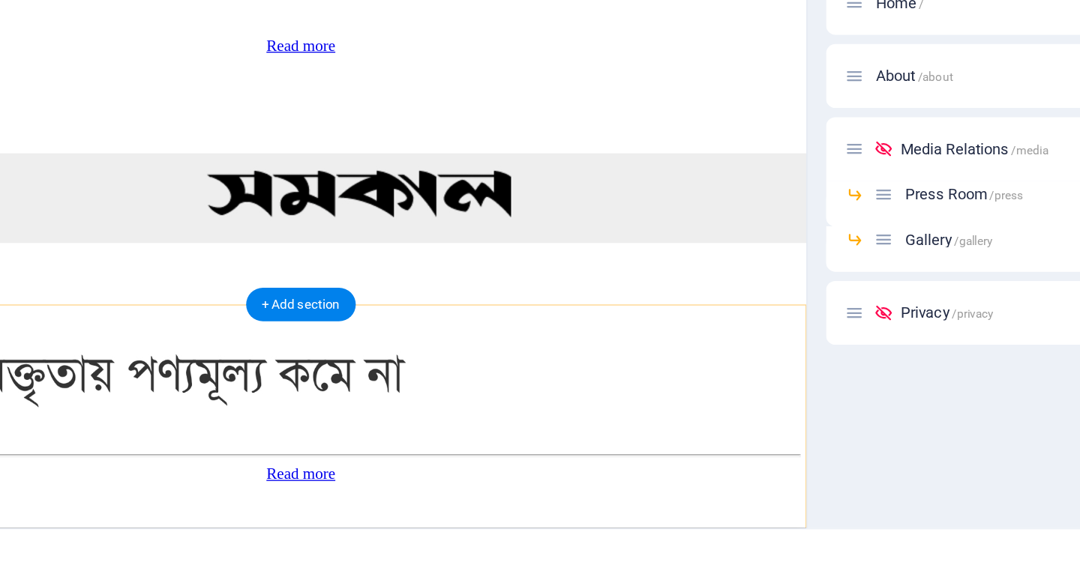
scroll to position [1714, 0]
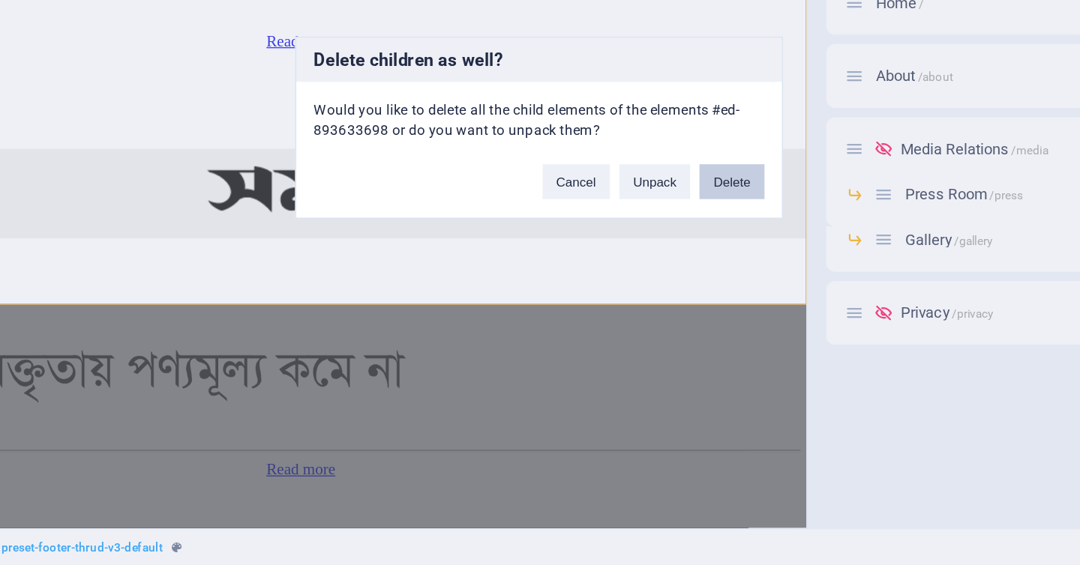
click at [655, 317] on button "Delete" at bounding box center [664, 318] width 42 height 22
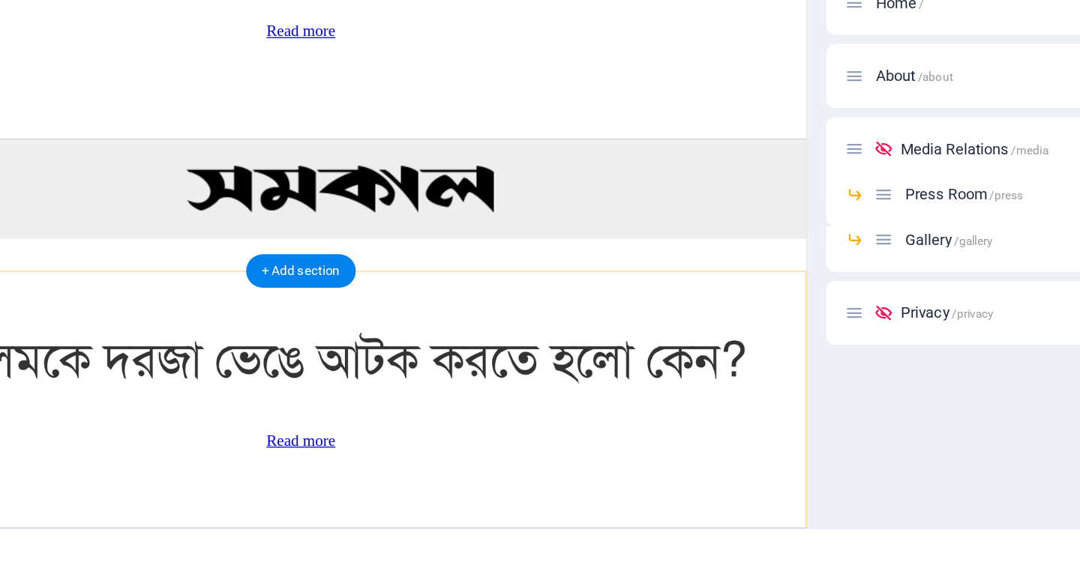
scroll to position [1411, 0]
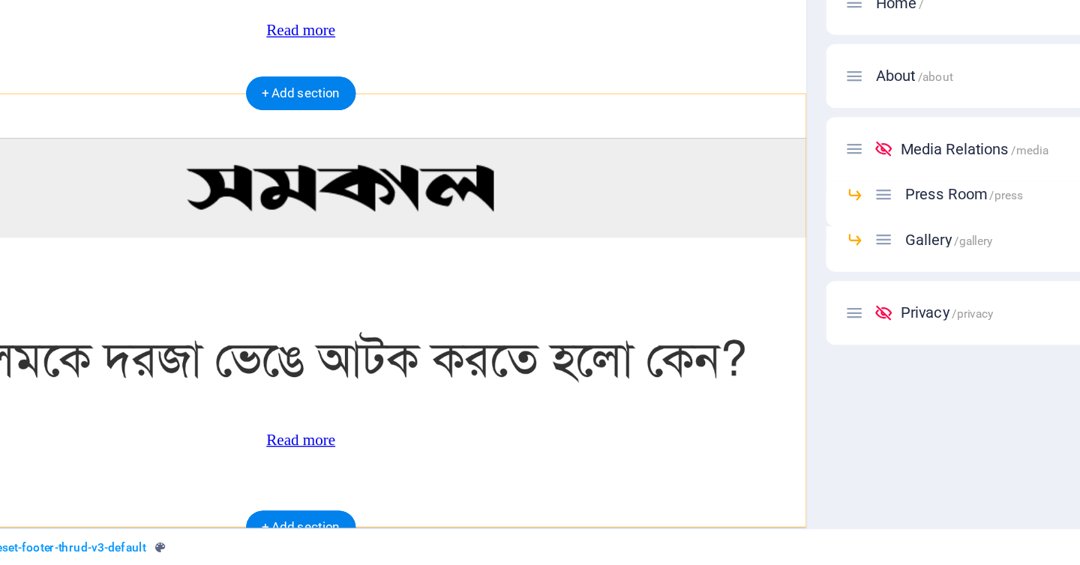
scroll to position [1215, 0]
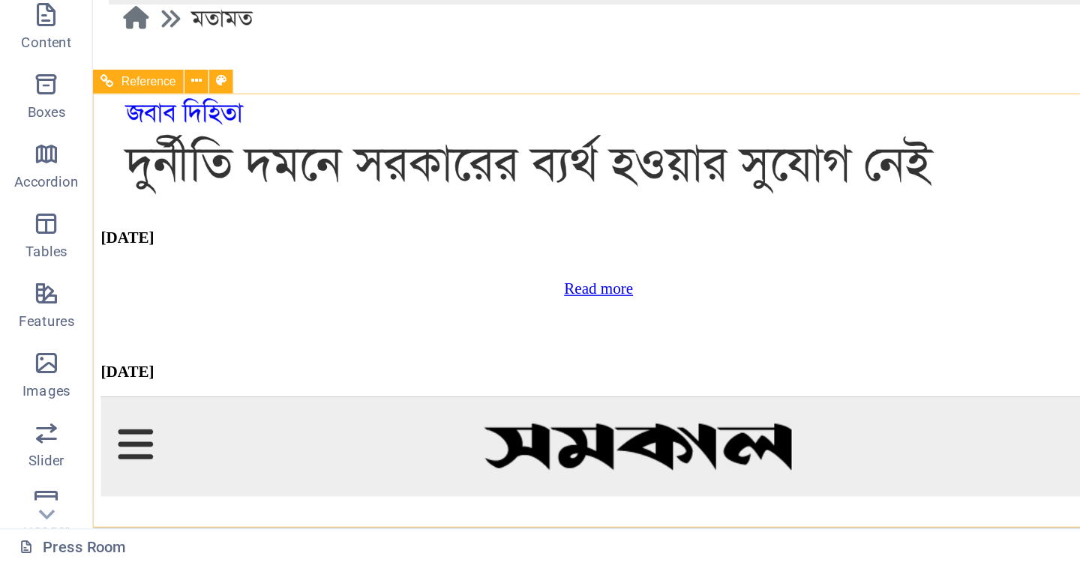
click at [93, 252] on span "Reference" at bounding box center [96, 252] width 35 height 7
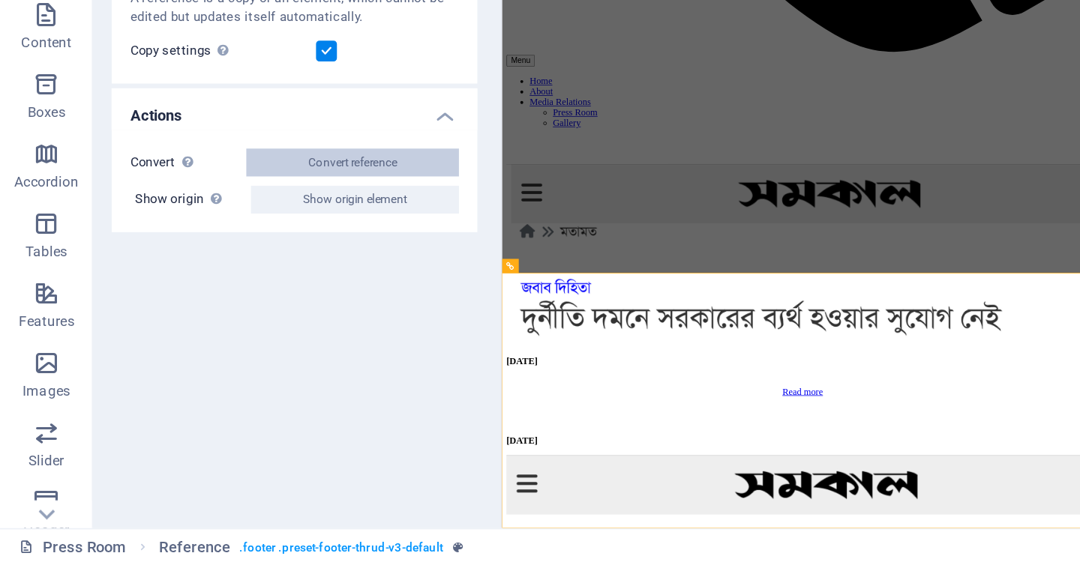
drag, startPoint x: 218, startPoint y: 301, endPoint x: 228, endPoint y: 481, distance: 180.2
click at [218, 301] on span "Convert reference" at bounding box center [228, 305] width 58 height 18
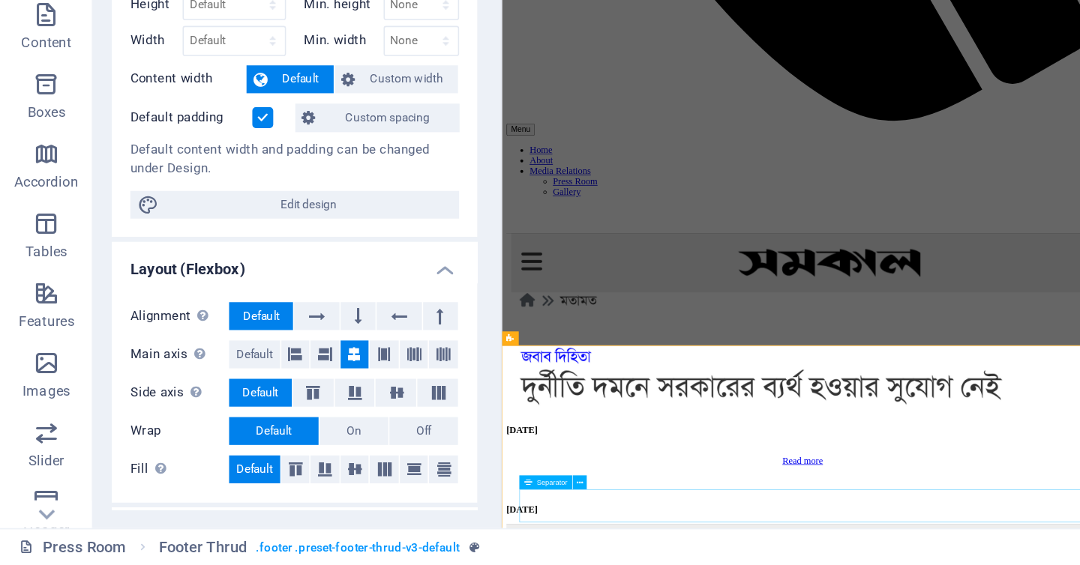
scroll to position [739, 0]
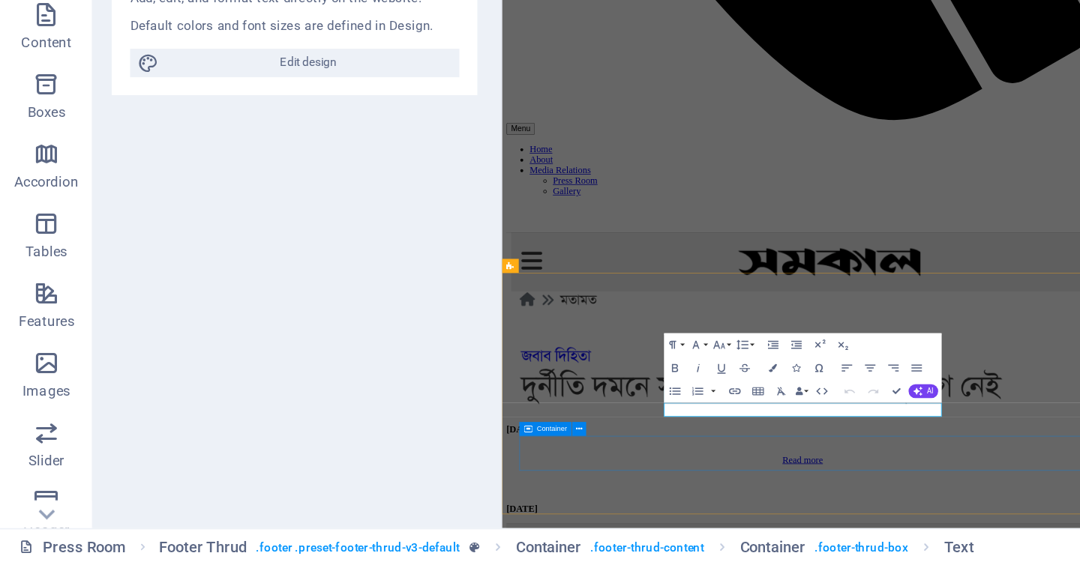
scroll to position [827, 0]
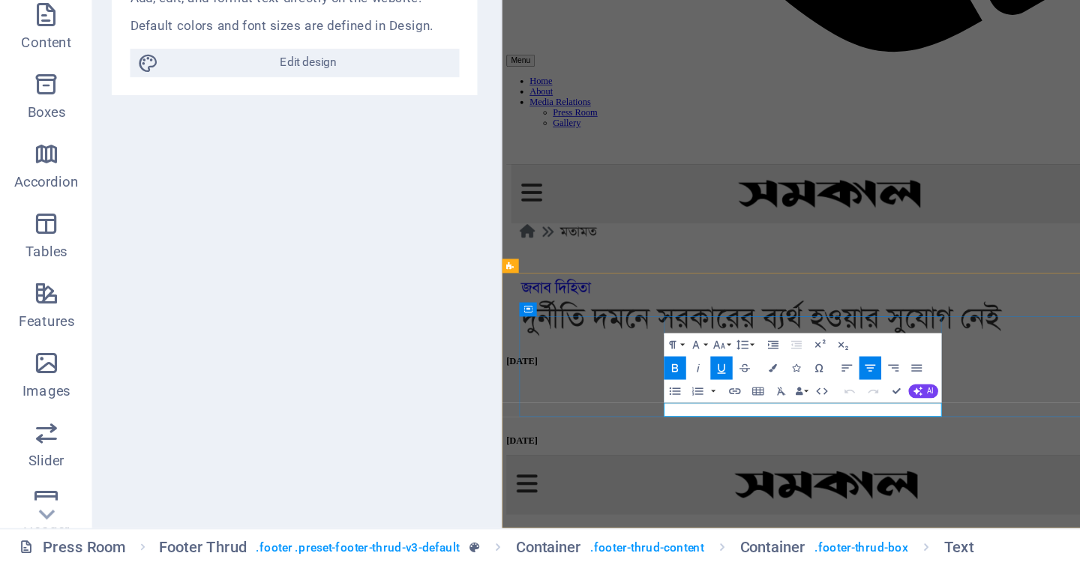
drag, startPoint x: 830, startPoint y: 593, endPoint x: 793, endPoint y: 594, distance: 36.7
drag, startPoint x: 825, startPoint y: 592, endPoint x: 807, endPoint y: 595, distance: 18.2
drag, startPoint x: 789, startPoint y: 594, endPoint x: 830, endPoint y: 594, distance: 41.2
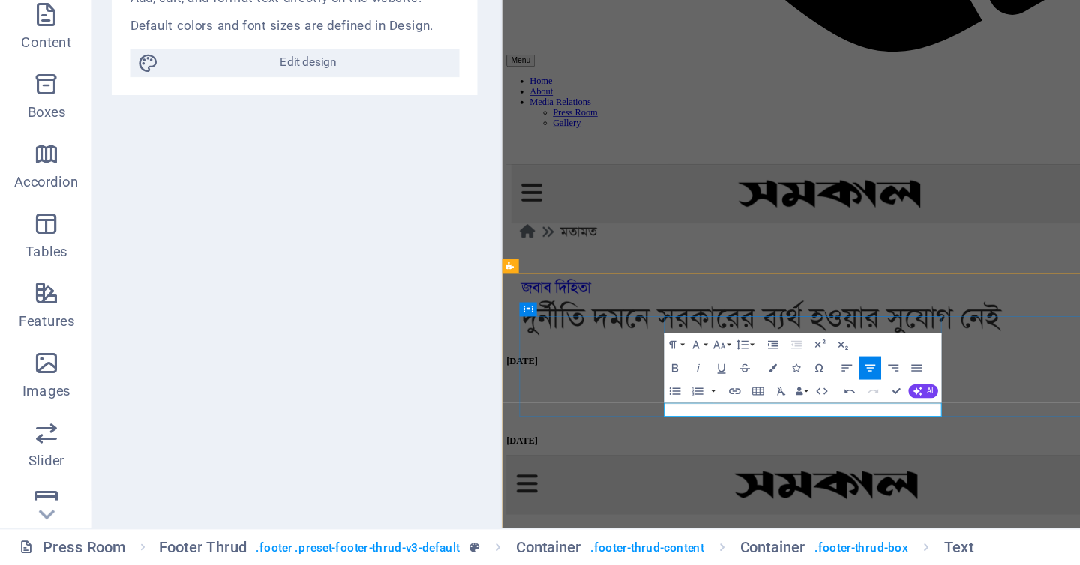
drag, startPoint x: 834, startPoint y: 594, endPoint x: 802, endPoint y: 595, distance: 32.3
drag, startPoint x: 833, startPoint y: 592, endPoint x: 792, endPoint y: 592, distance: 41.2
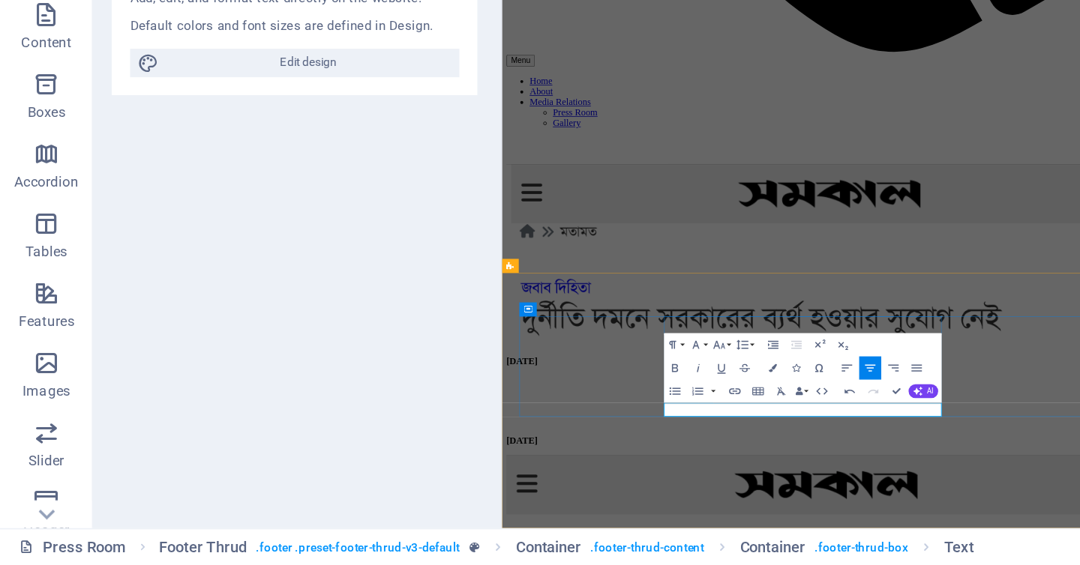
click at [475, 449] on icon "button" at bounding box center [474, 452] width 9 height 9
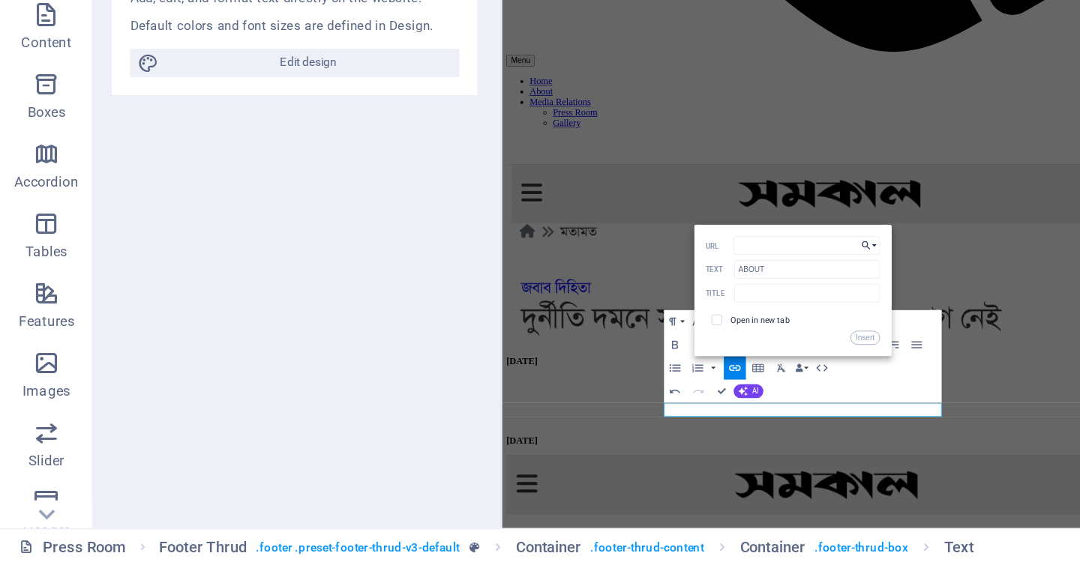
click at [556, 357] on icon "button" at bounding box center [558, 358] width 5 height 5
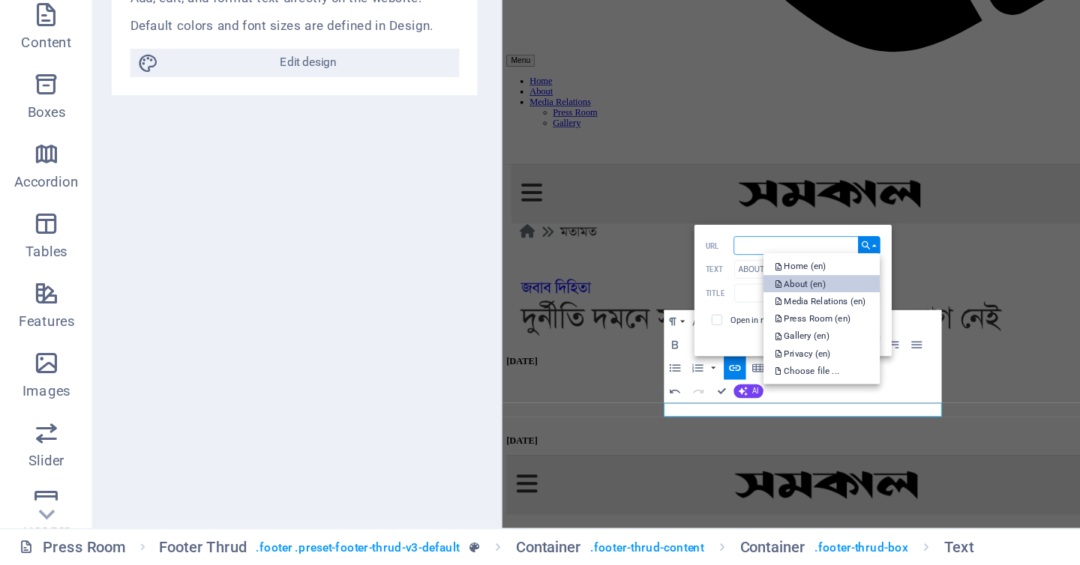
click at [524, 380] on p "About (en)" at bounding box center [517, 383] width 34 height 11
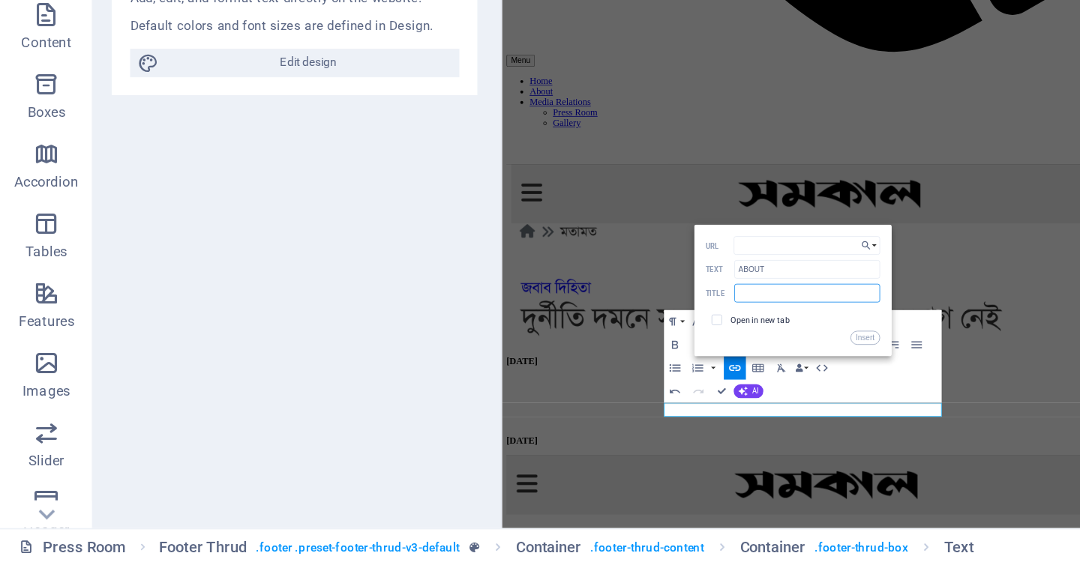
click at [491, 385] on input "text" at bounding box center [521, 390] width 94 height 12
paste input "Learn more"
type input "Learn more"
click at [562, 417] on button "Insert" at bounding box center [558, 418] width 19 height 9
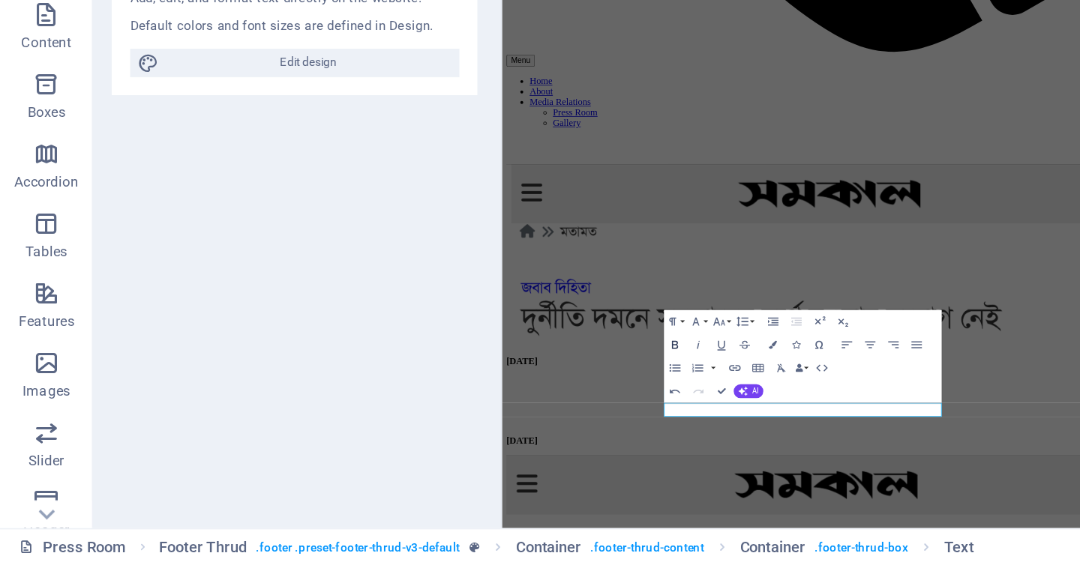
click at [436, 422] on icon "button" at bounding box center [435, 423] width 4 height 5
click at [462, 421] on icon "button" at bounding box center [465, 422] width 9 height 9
drag, startPoint x: 792, startPoint y: 590, endPoint x: 828, endPoint y: 593, distance: 36.1
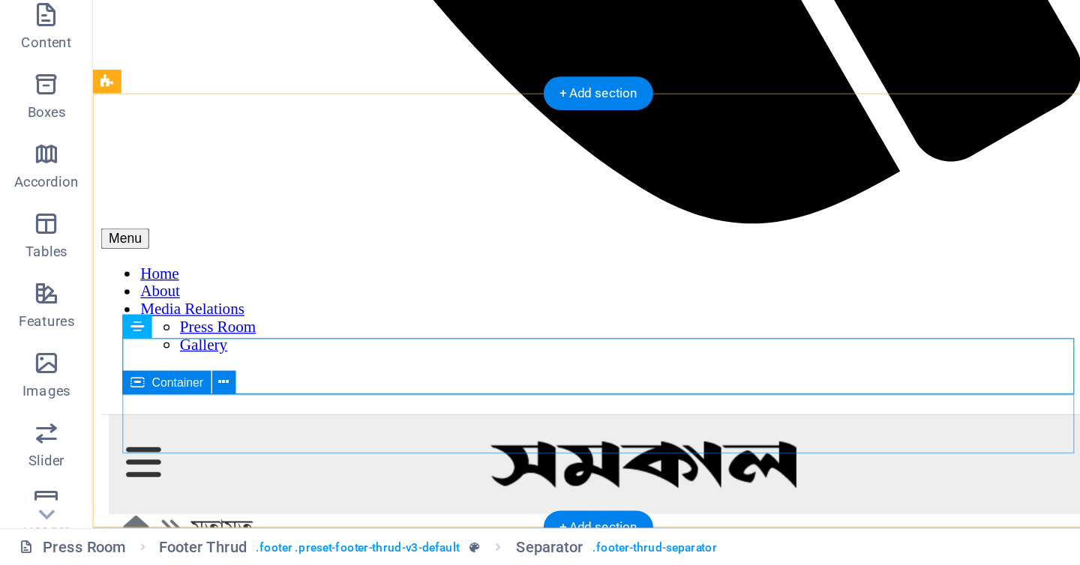
scroll to position [1215, 0]
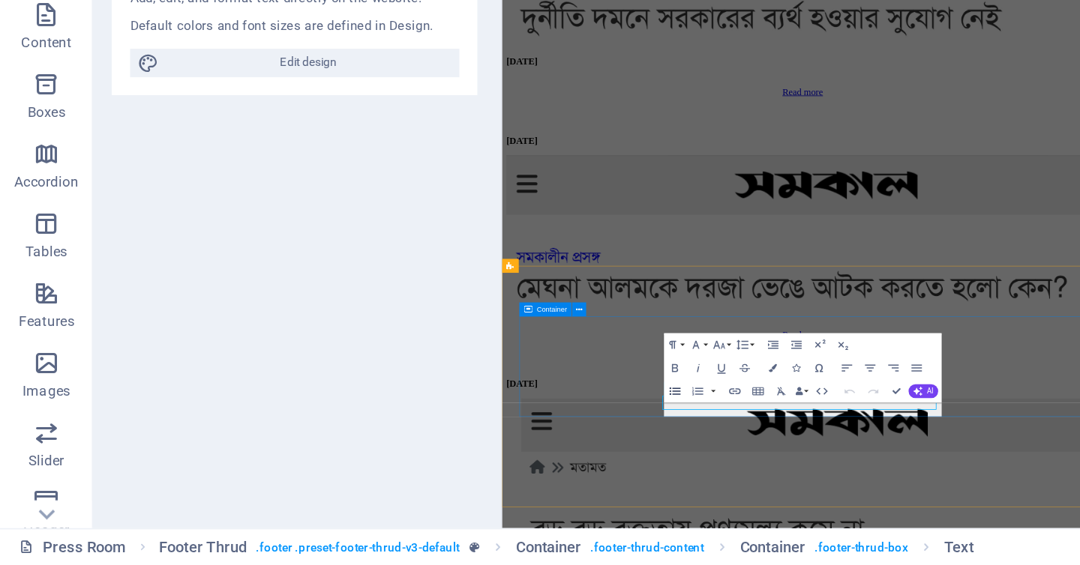
scroll to position [827, 0]
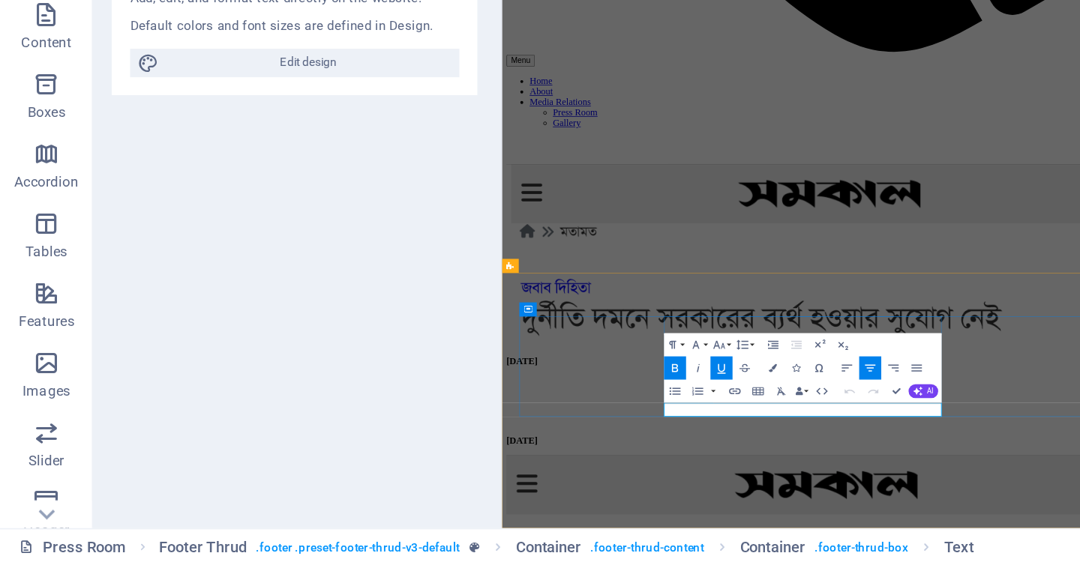
drag, startPoint x: 832, startPoint y: 594, endPoint x: 990, endPoint y: 250, distance: 378.7
drag, startPoint x: 829, startPoint y: 593, endPoint x: 795, endPoint y: 598, distance: 34.9
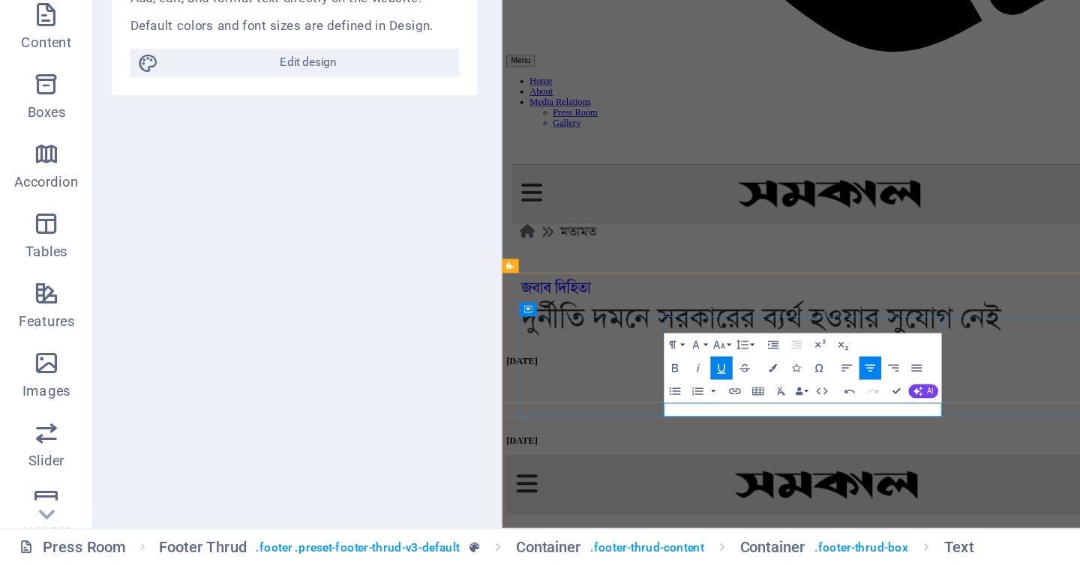
click at [430, 439] on button "Bold" at bounding box center [436, 437] width 14 height 15
drag, startPoint x: 964, startPoint y: 249, endPoint x: 744, endPoint y: 594, distance: 408.9
drag, startPoint x: 780, startPoint y: 596, endPoint x: 743, endPoint y: 592, distance: 36.9
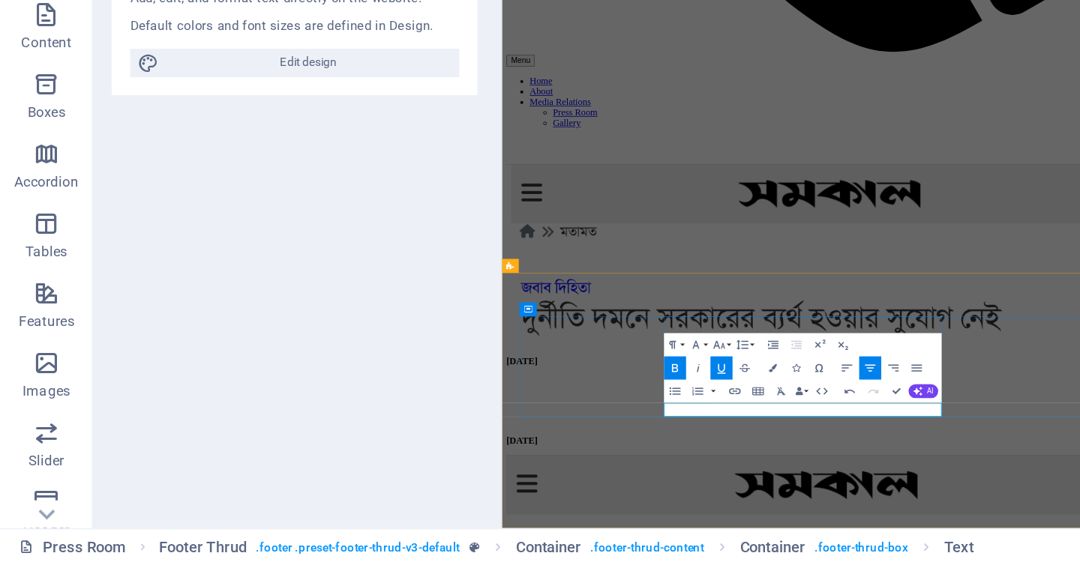
click at [474, 454] on icon "button" at bounding box center [474, 452] width 9 height 9
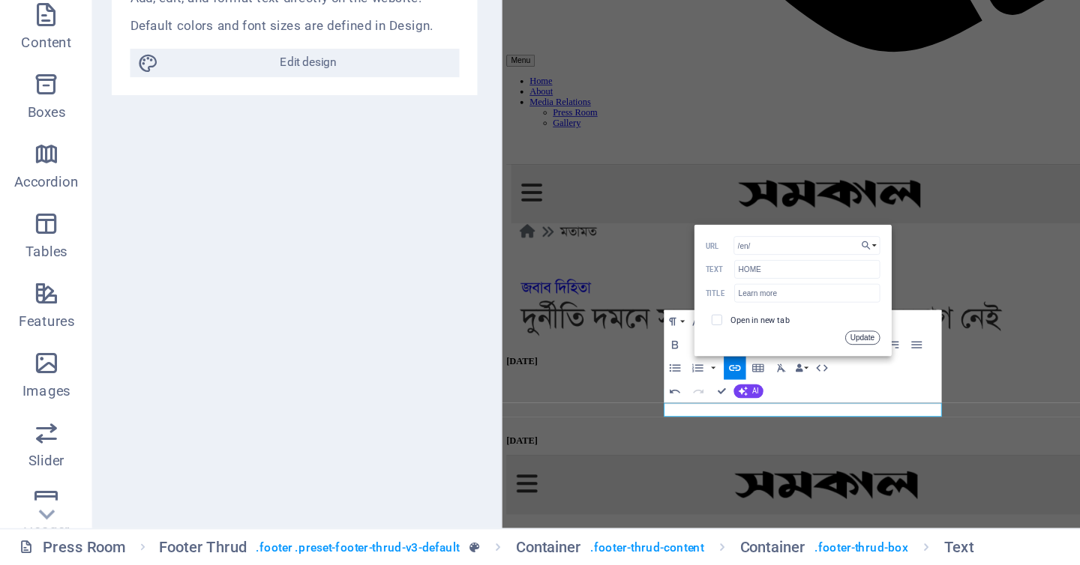
click at [565, 418] on button "Update" at bounding box center [556, 418] width 22 height 9
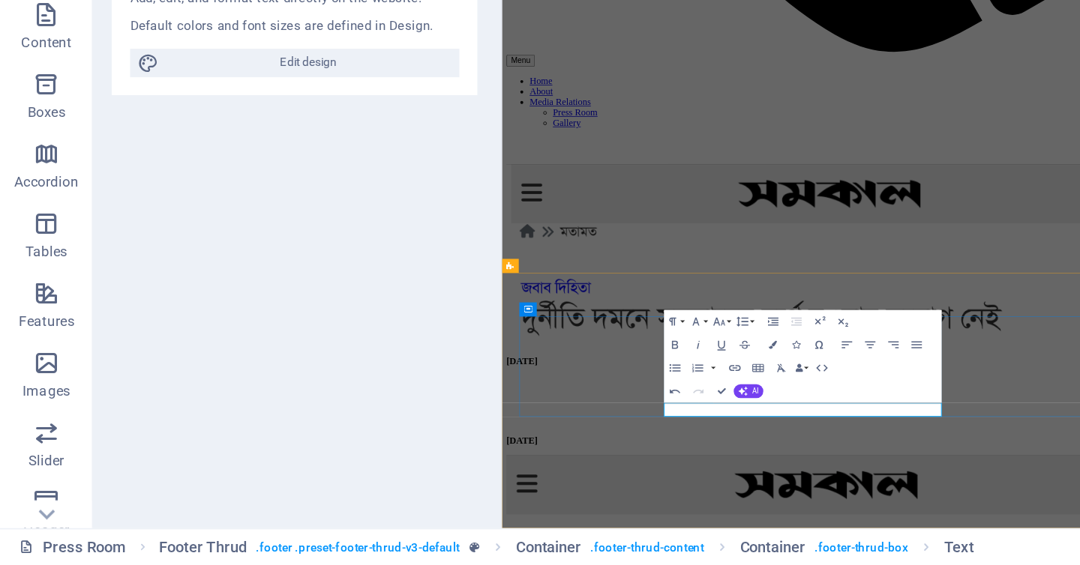
drag, startPoint x: 891, startPoint y: 590, endPoint x: 845, endPoint y: 595, distance: 46.0
type input "/en/gallery"
type input "GALLERY"
click at [472, 436] on icon "button" at bounding box center [474, 438] width 7 height 4
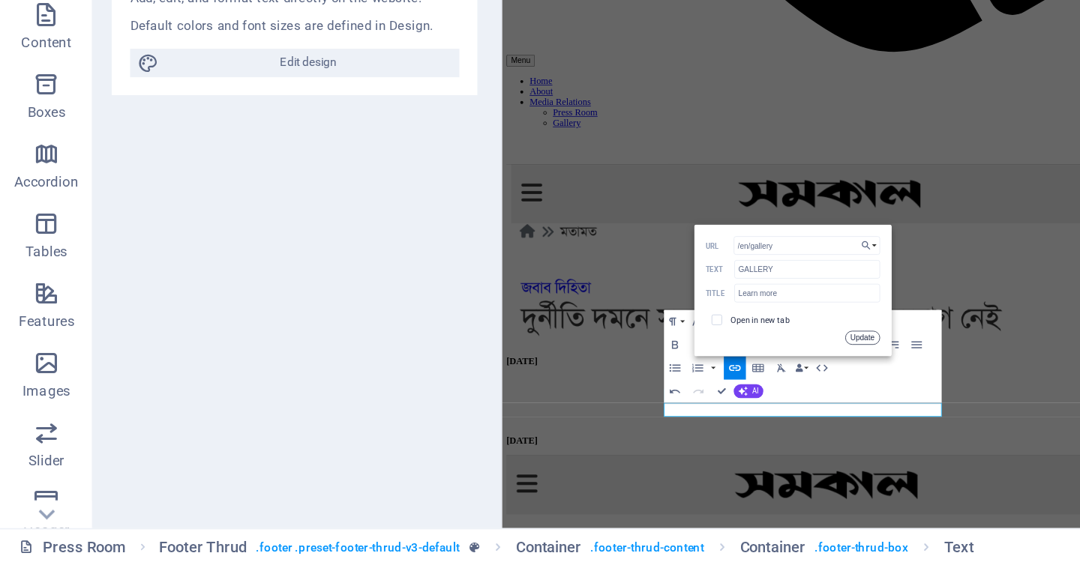
click at [559, 419] on button "Update" at bounding box center [556, 418] width 22 height 9
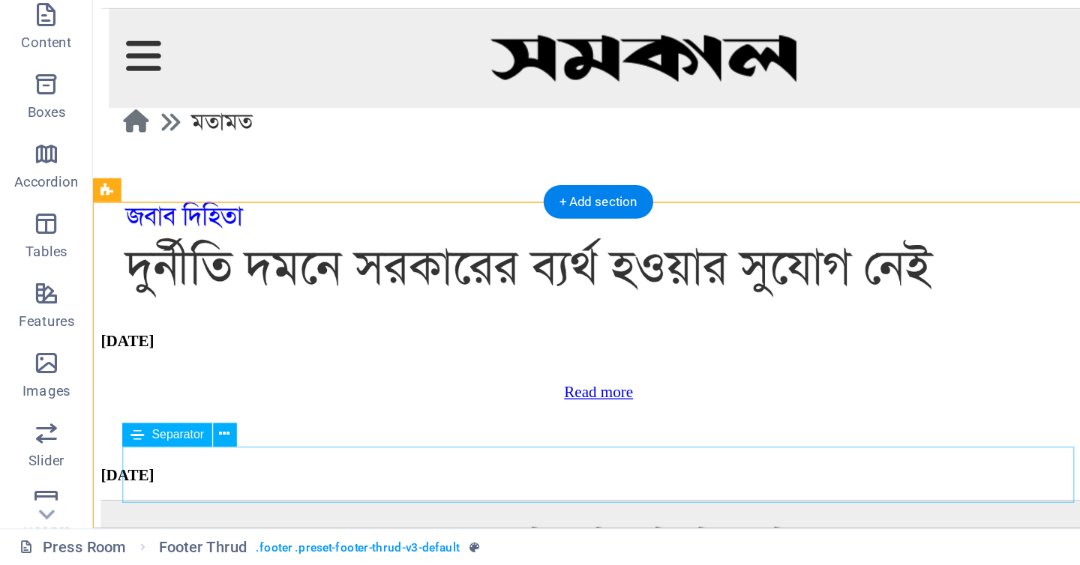
scroll to position [1215, 0]
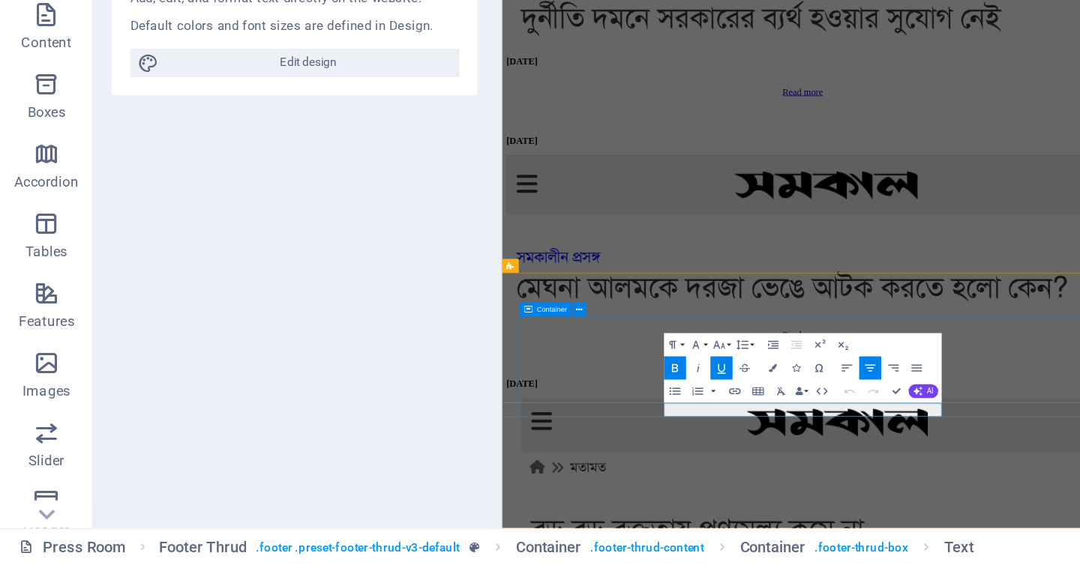
scroll to position [827, 0]
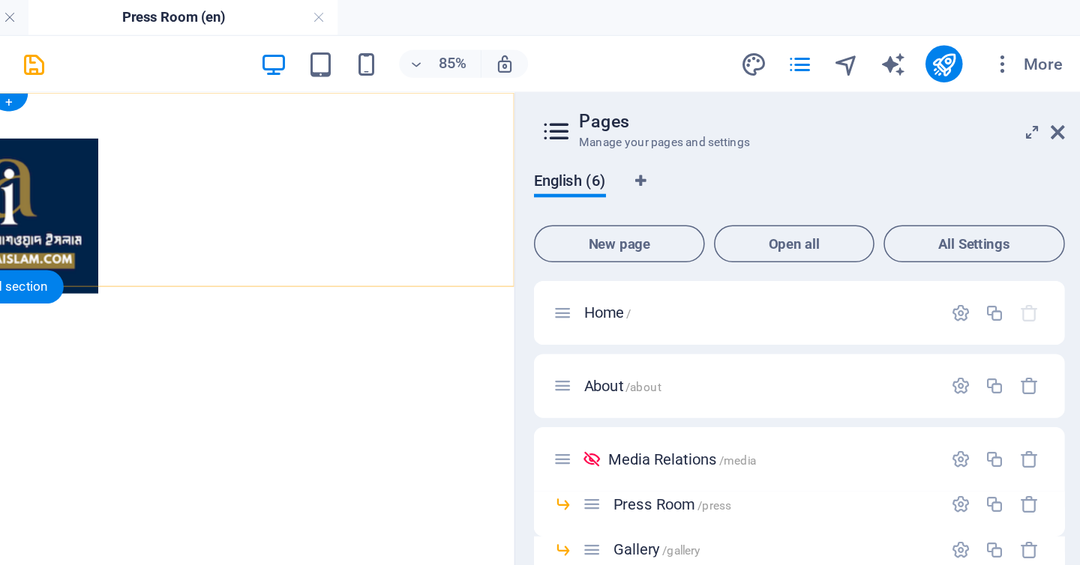
scroll to position [0, 0]
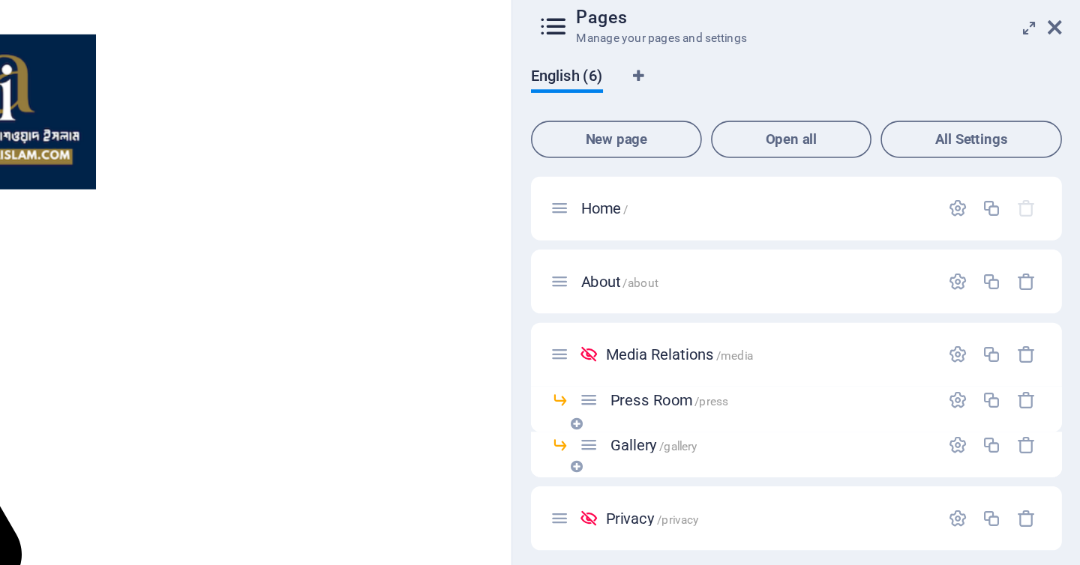
click at [784, 352] on span "Gallery /gallery" at bounding box center [804, 354] width 56 height 11
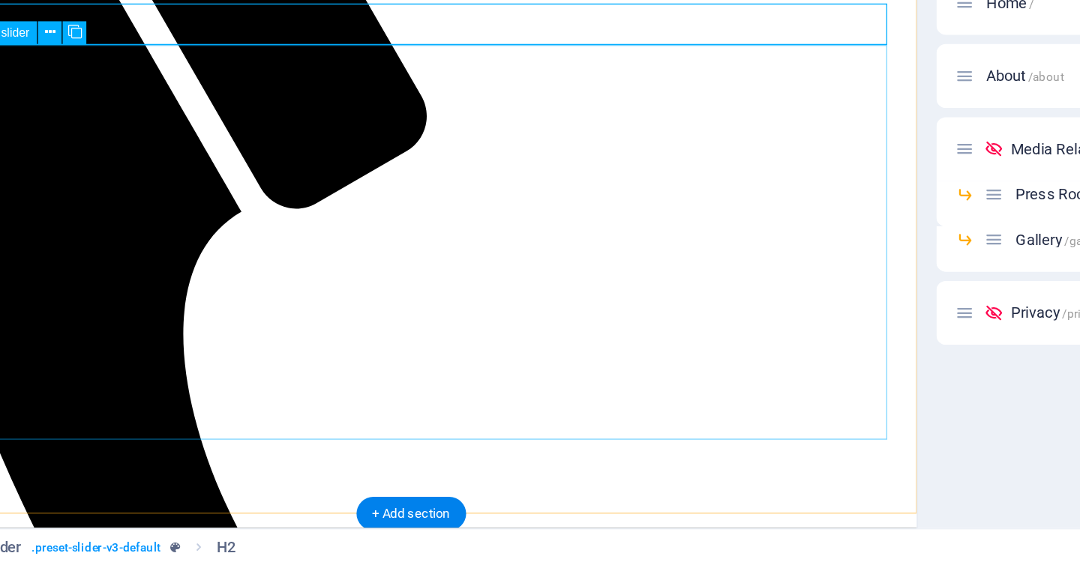
scroll to position [355, 0]
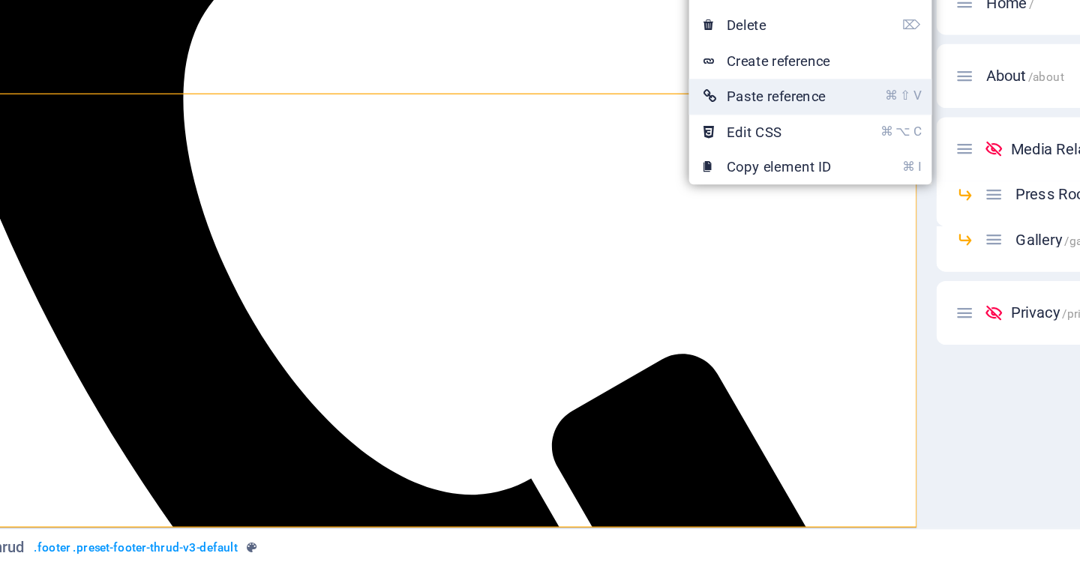
click at [589, 268] on link "⌘ ⇧ V Paste reference" at bounding box center [615, 262] width 100 height 22
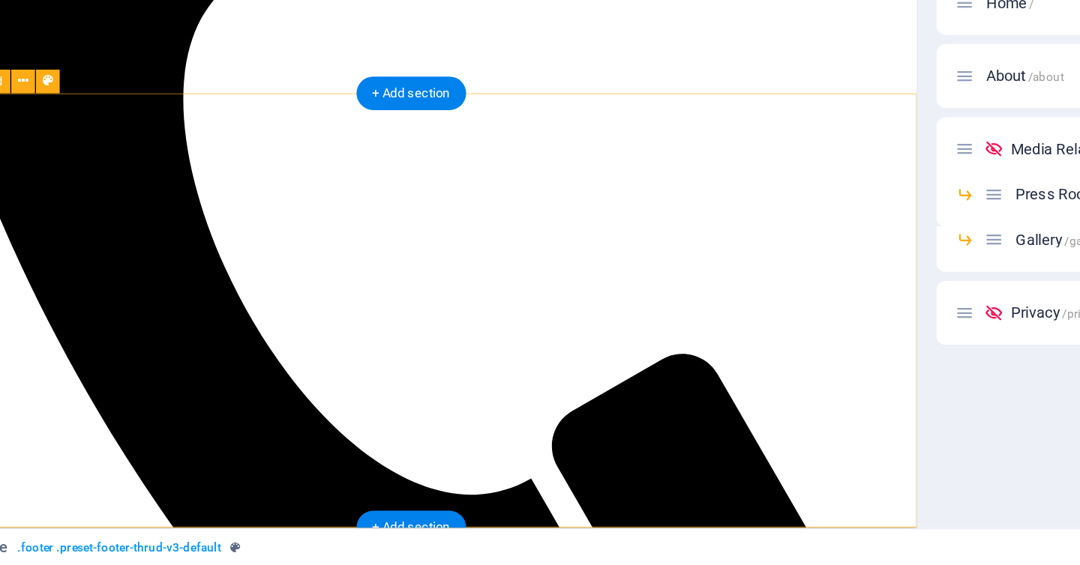
drag, startPoint x: 496, startPoint y: 51, endPoint x: 530, endPoint y: 28, distance: 41.6
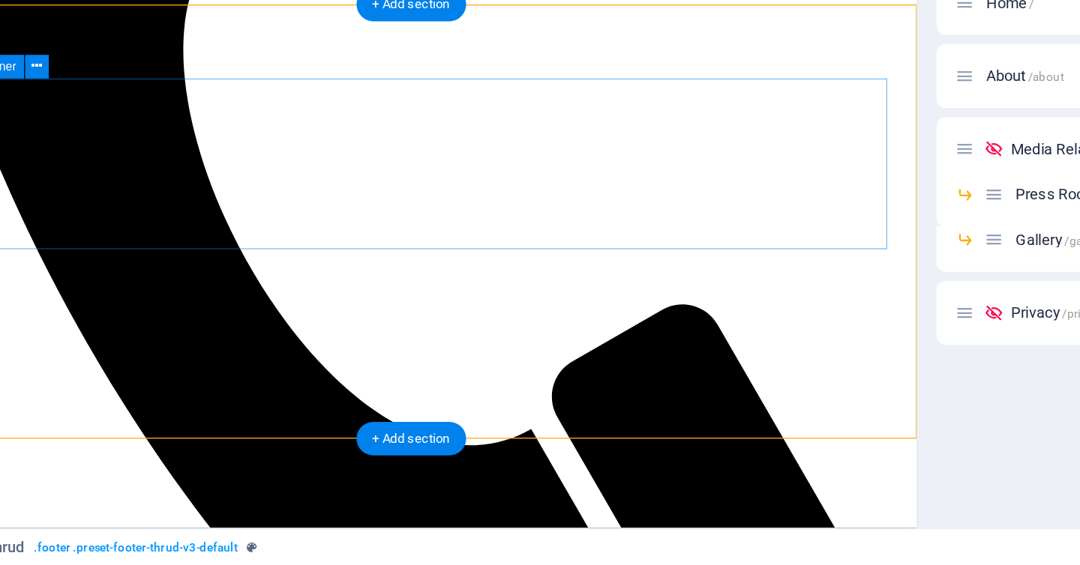
scroll to position [390, 0]
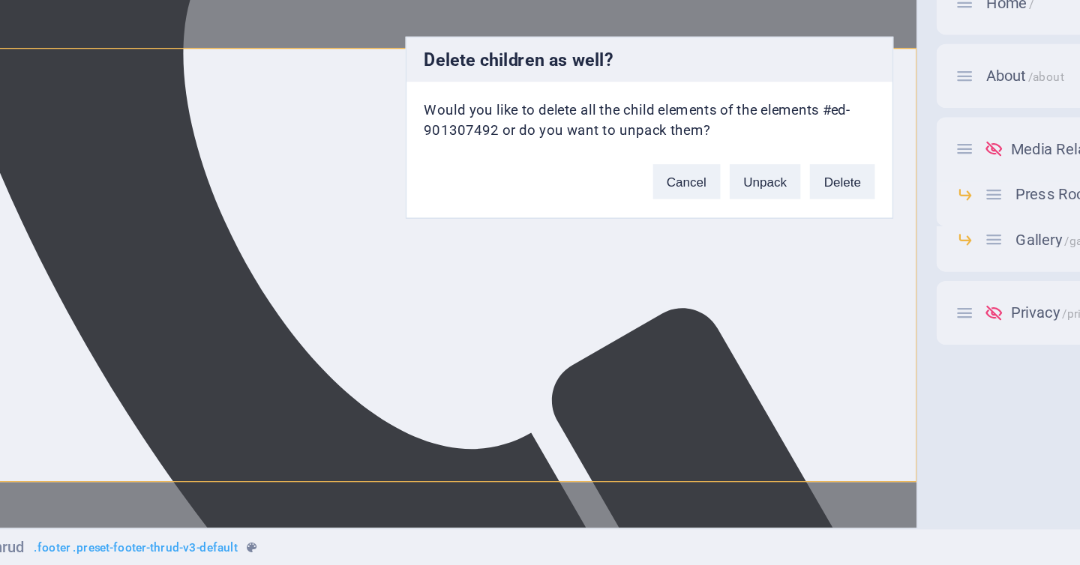
click at [674, 304] on div "Cancel Unpack Delete" at bounding box center [614, 311] width 166 height 38
click at [674, 307] on button "Delete" at bounding box center [664, 318] width 42 height 22
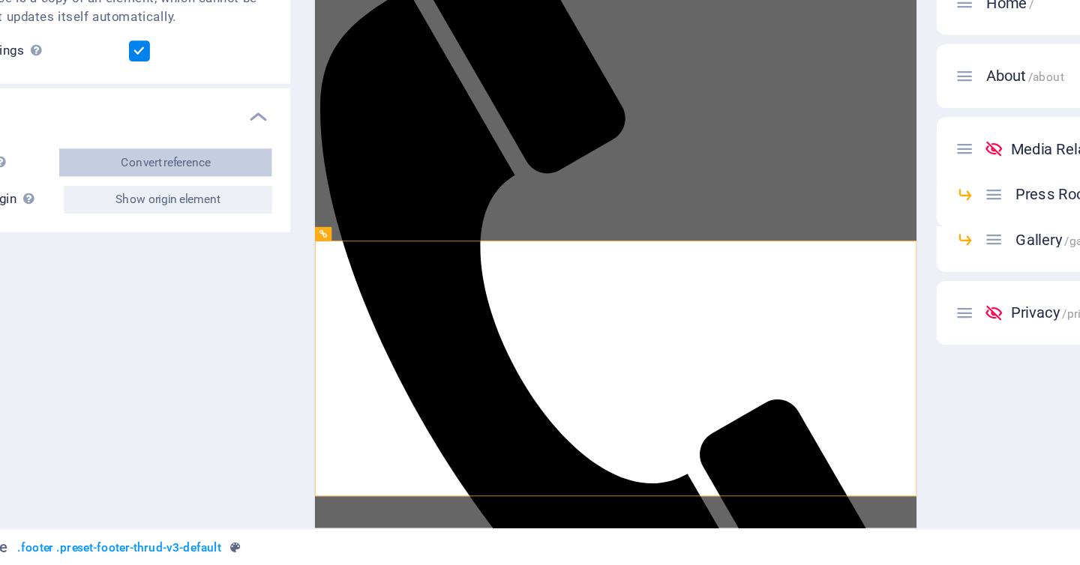
click at [283, 312] on button "Convert reference" at bounding box center [227, 305] width 137 height 18
click at [283, 312] on div "Reference Element #ed-new-1694 Settings Style Settings A reference is a copy of…" at bounding box center [386, 300] width 652 height 481
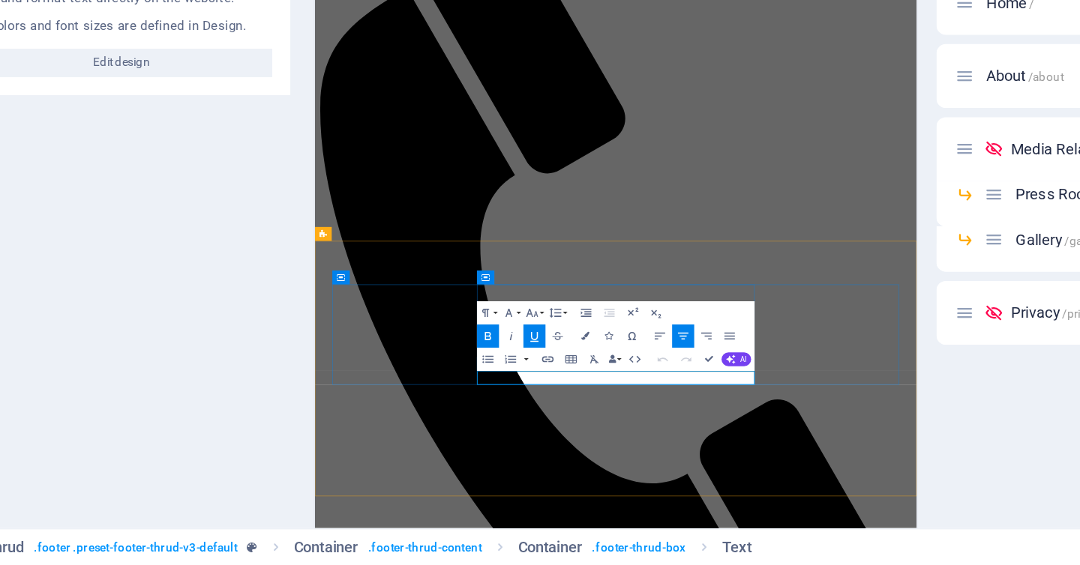
drag, startPoint x: 590, startPoint y: 551, endPoint x: 547, endPoint y: 553, distance: 43.5
click at [472, 431] on icon "button" at bounding box center [474, 431] width 9 height 9
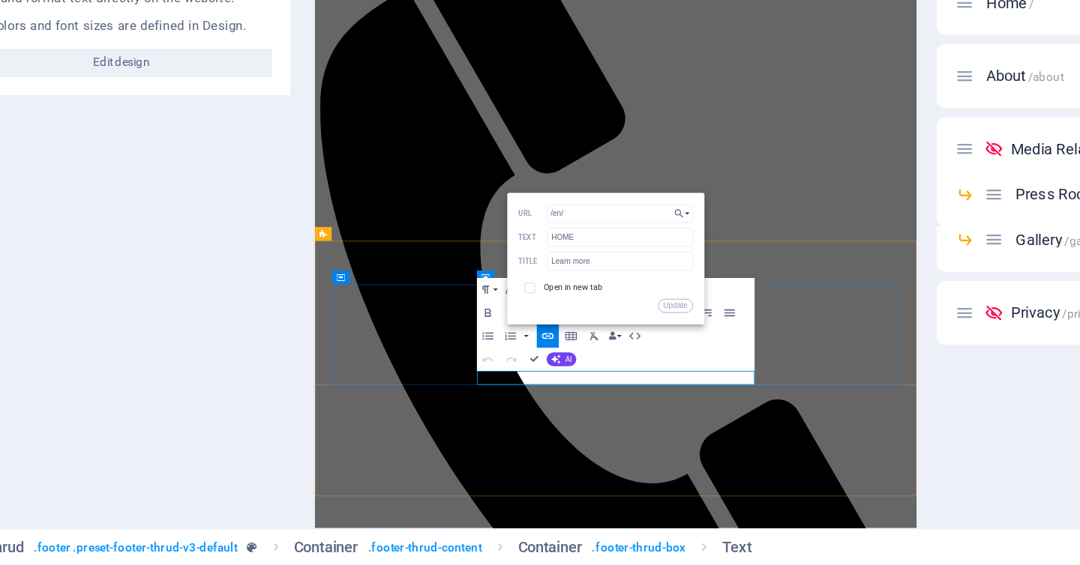
drag, startPoint x: 643, startPoint y: 552, endPoint x: 605, endPoint y: 548, distance: 37.7
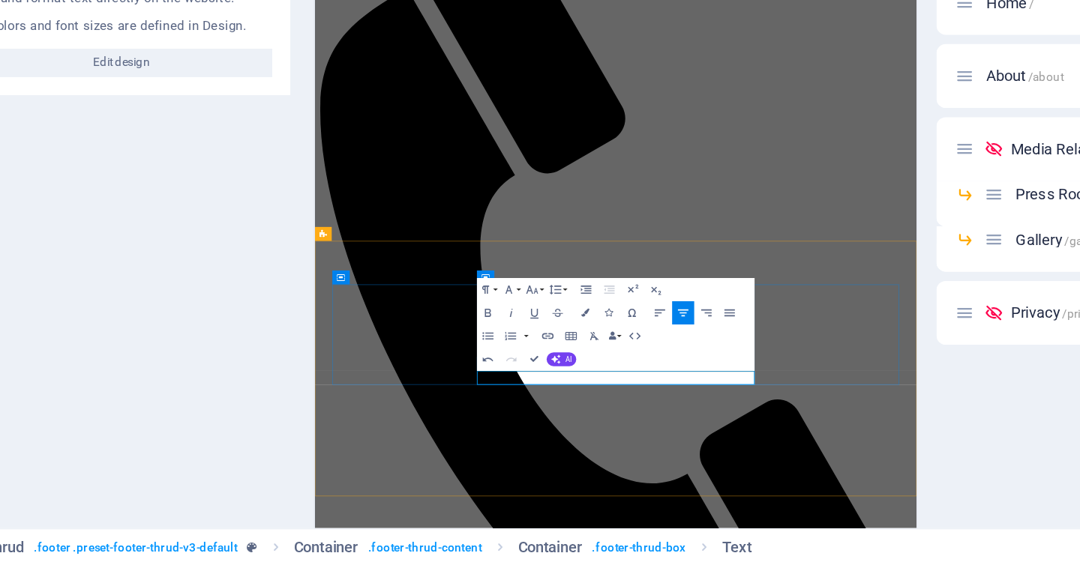
drag, startPoint x: 643, startPoint y: 554, endPoint x: 619, endPoint y: 547, distance: 25.6
type input "ABOUT"
click at [474, 415] on icon "button" at bounding box center [474, 416] width 9 height 9
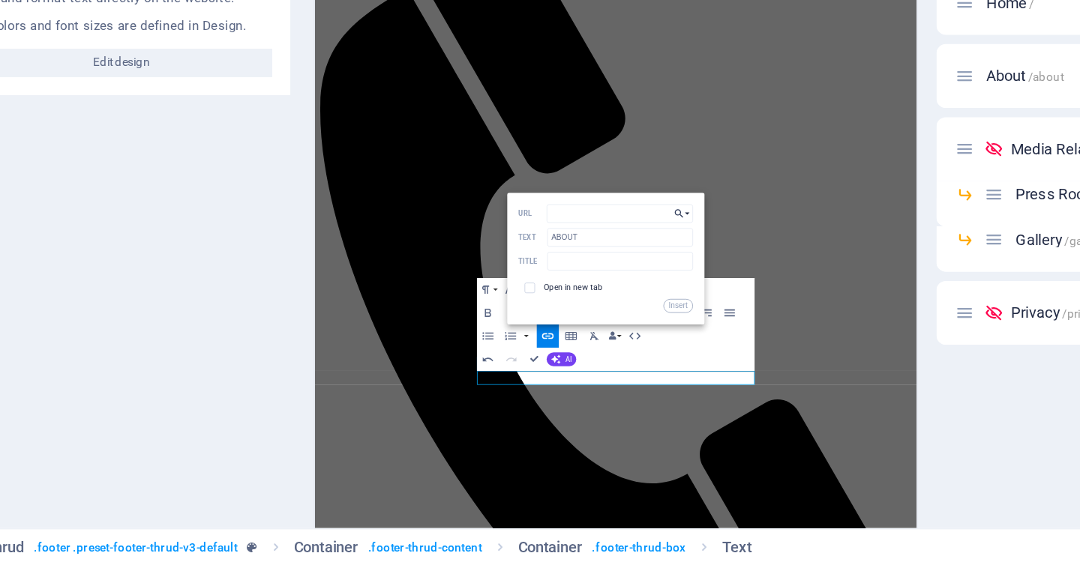
click at [566, 334] on button "Choose Link" at bounding box center [560, 338] width 14 height 12
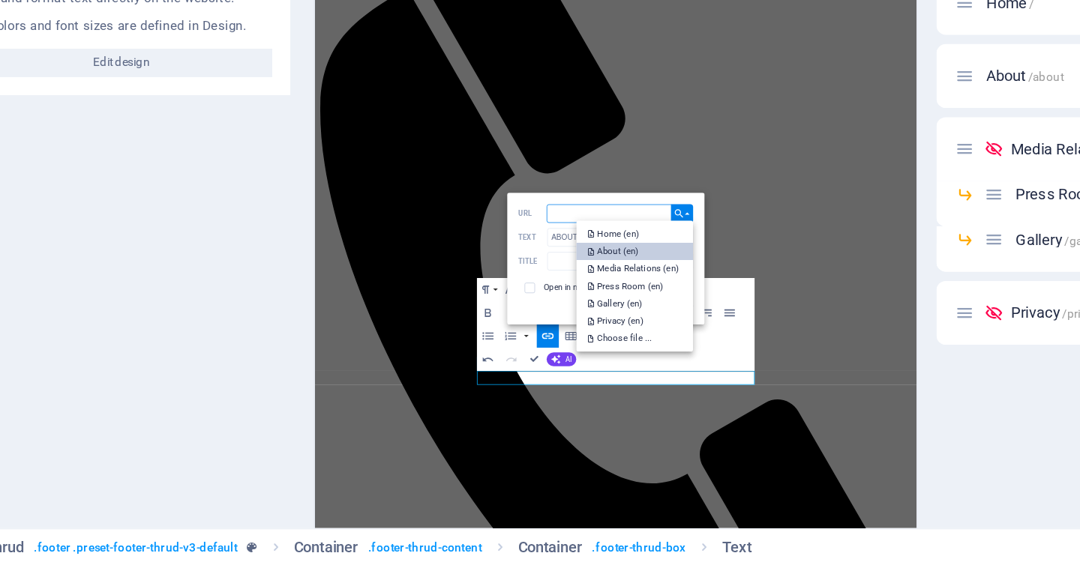
click at [539, 357] on link "About (en)" at bounding box center [530, 362] width 75 height 11
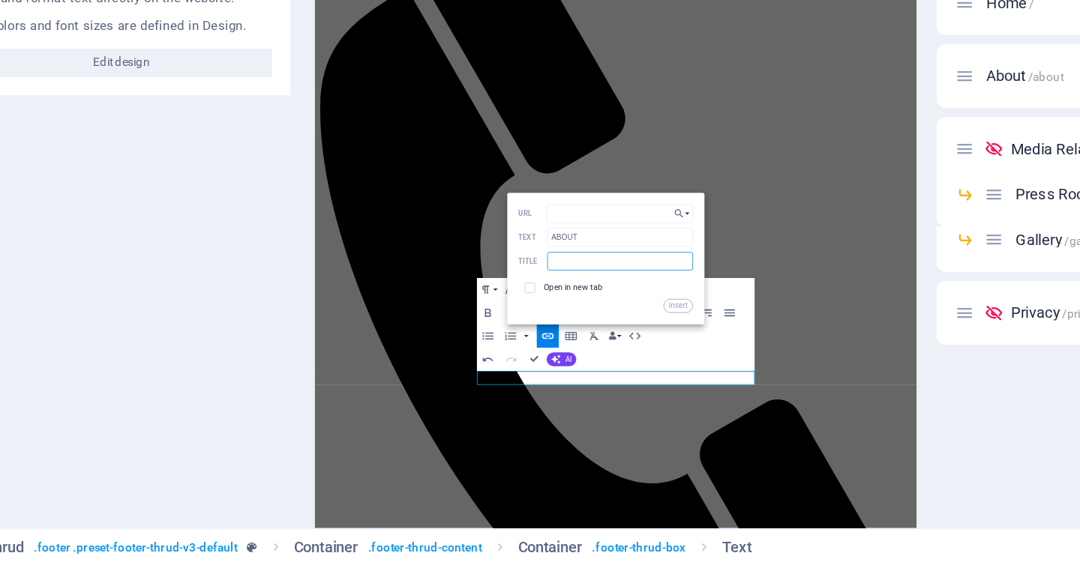
click at [505, 370] on input "text" at bounding box center [521, 369] width 94 height 12
paste input "Learn more"
type input "Learn more"
click at [561, 398] on button "Insert" at bounding box center [558, 397] width 19 height 9
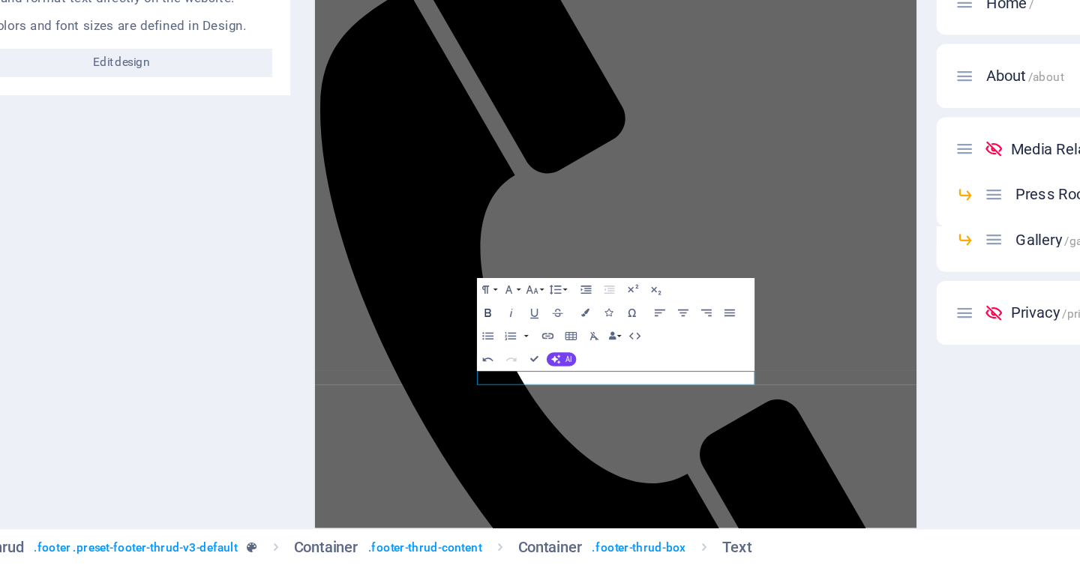
click at [436, 400] on icon "button" at bounding box center [435, 401] width 9 height 9
drag, startPoint x: 833, startPoint y: 229, endPoint x: 693, endPoint y: 553, distance: 351.9
drag, startPoint x: 704, startPoint y: 552, endPoint x: 659, endPoint y: 550, distance: 45.0
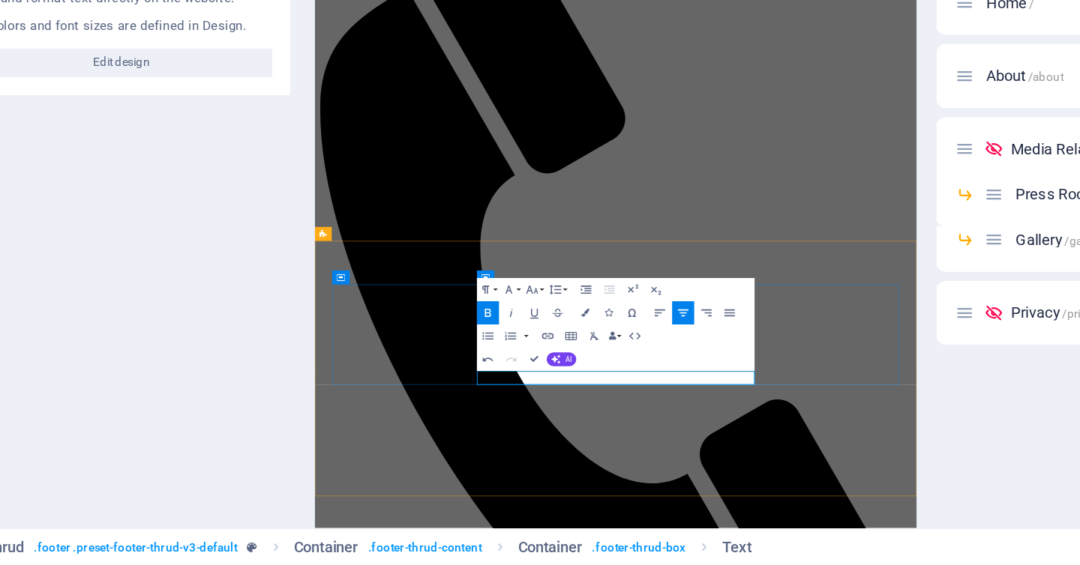
drag, startPoint x: 700, startPoint y: 554, endPoint x: 666, endPoint y: 553, distance: 34.5
type input "PRESS"
click at [472, 414] on icon "button" at bounding box center [474, 416] width 9 height 9
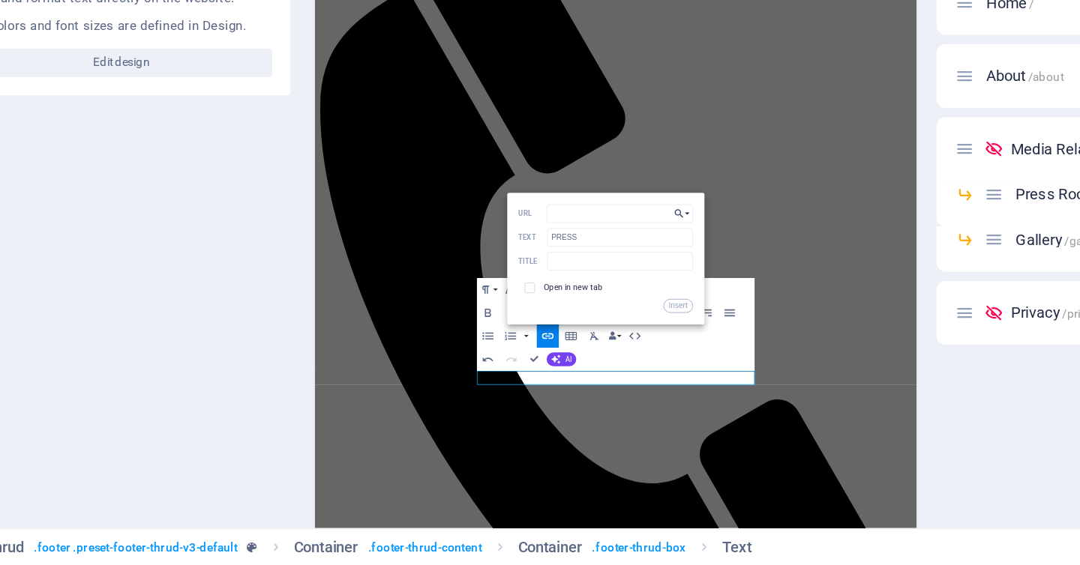
click at [565, 337] on button "Choose Link" at bounding box center [560, 338] width 14 height 12
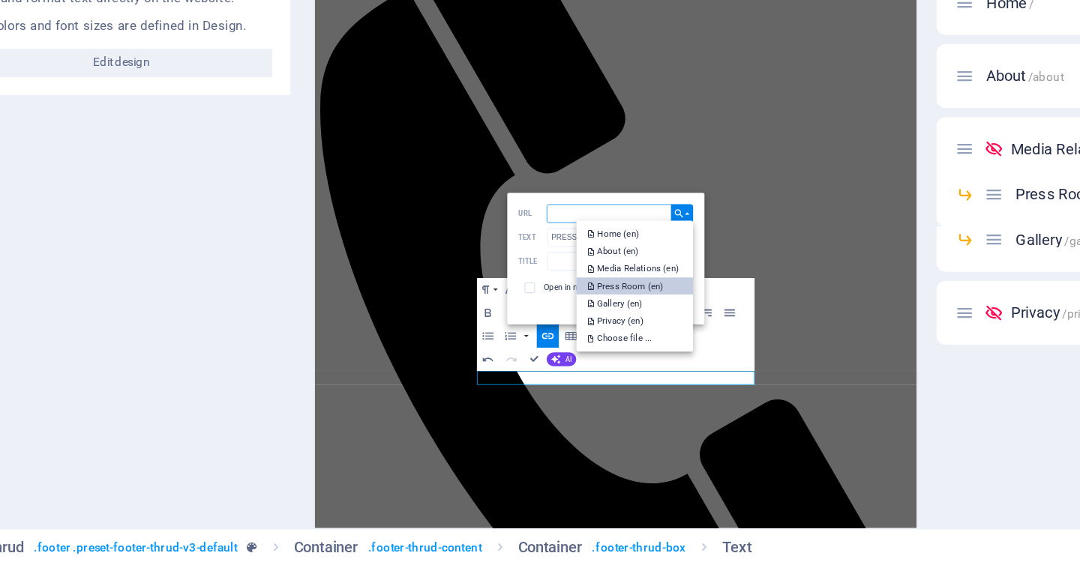
click at [531, 388] on p "Press Room (en)" at bounding box center [525, 384] width 50 height 11
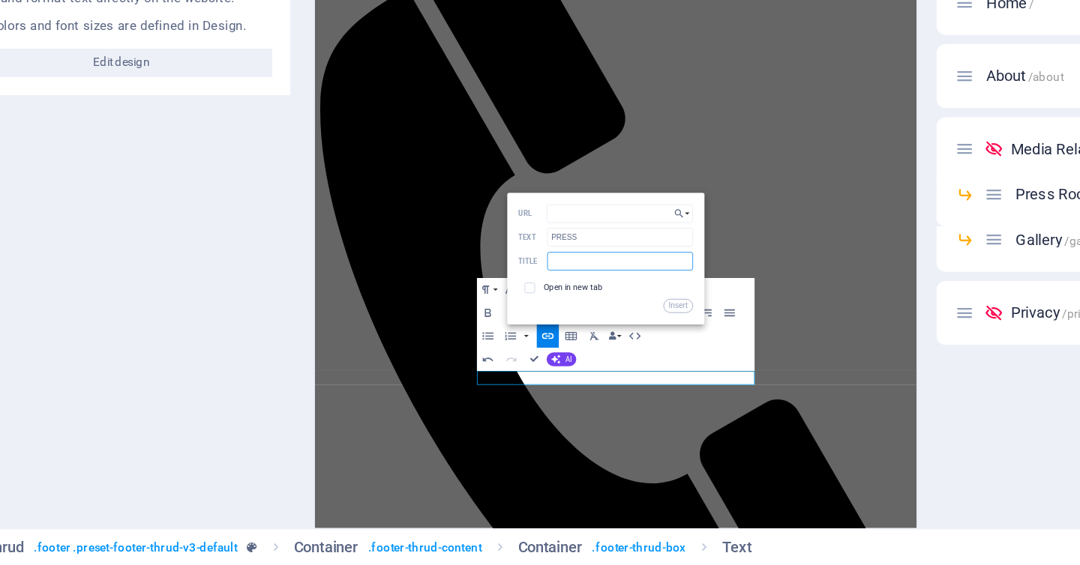
click at [499, 366] on input "text" at bounding box center [521, 369] width 94 height 12
paste input "Learn more"
type input "Learn more"
click at [560, 394] on button "Insert" at bounding box center [558, 397] width 19 height 9
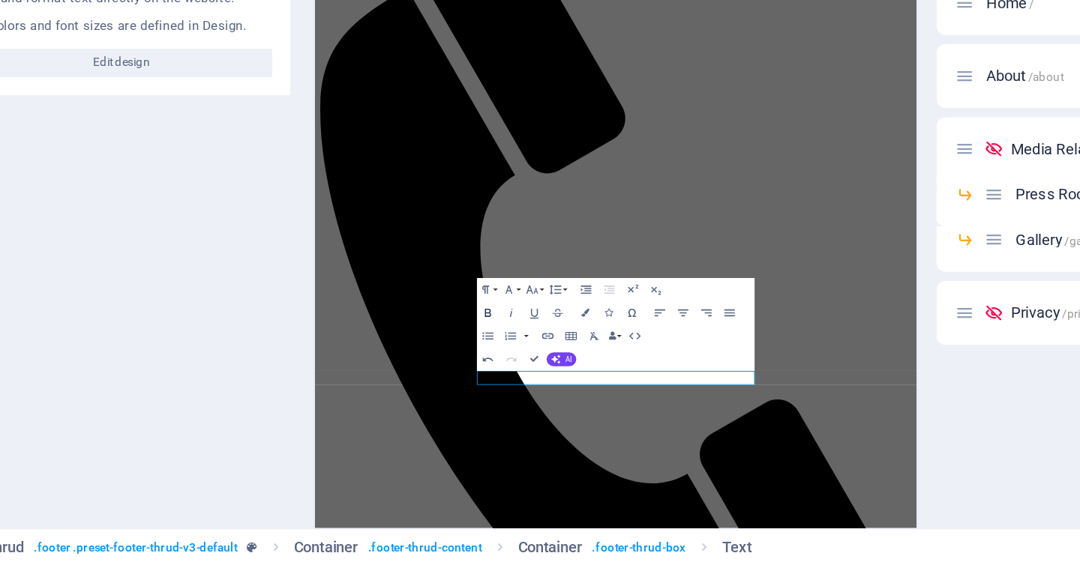
click at [436, 402] on icon "button" at bounding box center [435, 401] width 9 height 9
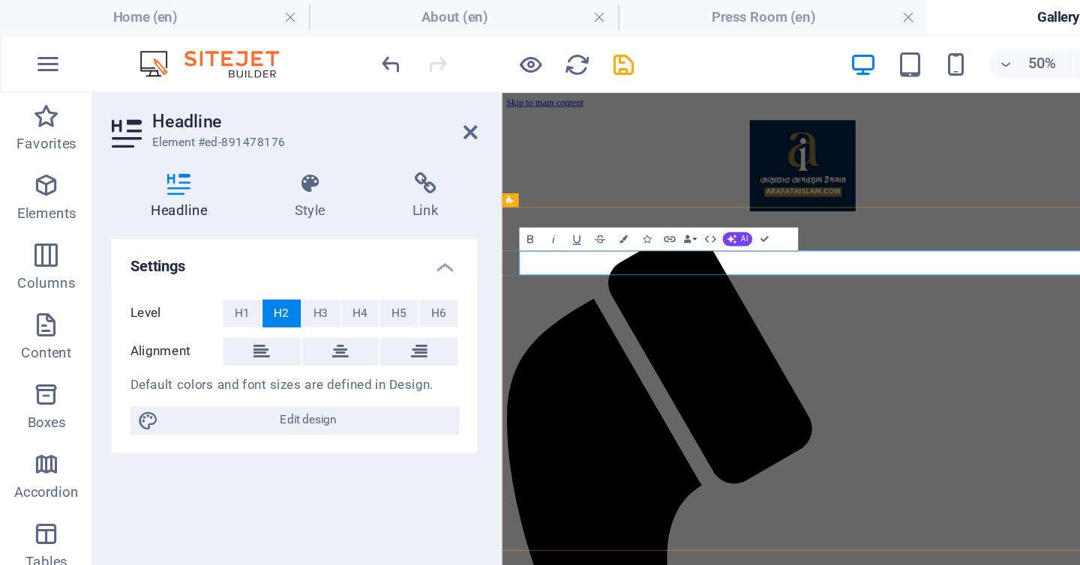
drag, startPoint x: 640, startPoint y: 314, endPoint x: 520, endPoint y: 315, distance: 119.2
click at [211, 205] on span "H3" at bounding box center [207, 202] width 10 height 18
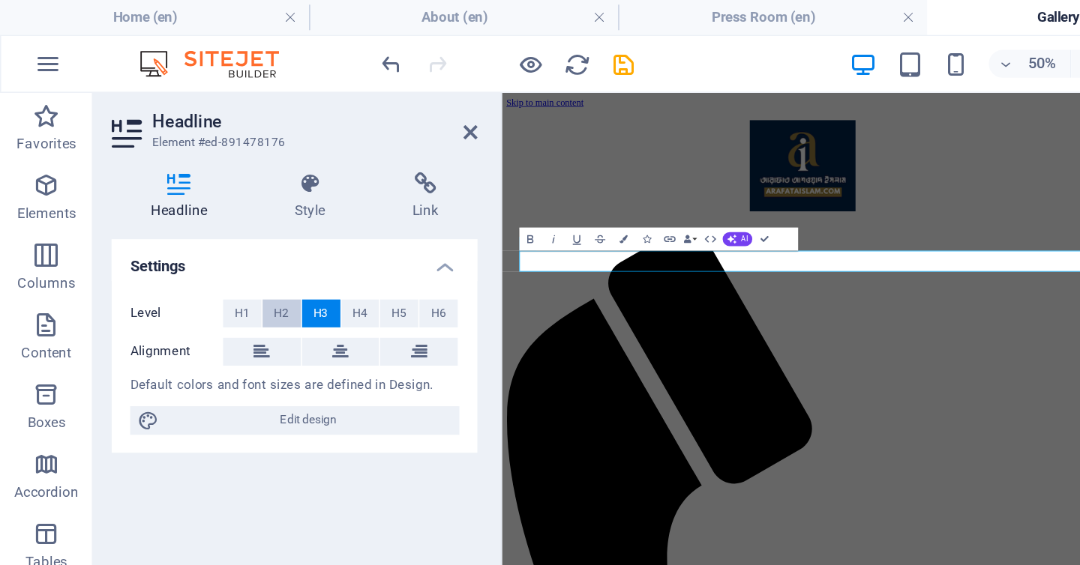
click at [184, 203] on span "H2" at bounding box center [182, 202] width 10 height 18
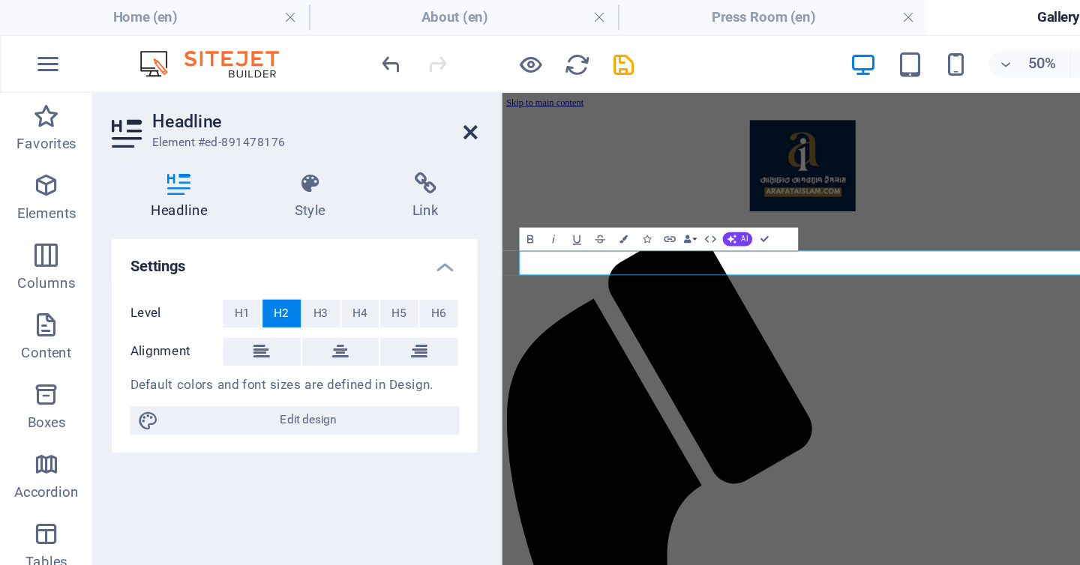
click at [304, 85] on icon at bounding box center [303, 85] width 9 height 12
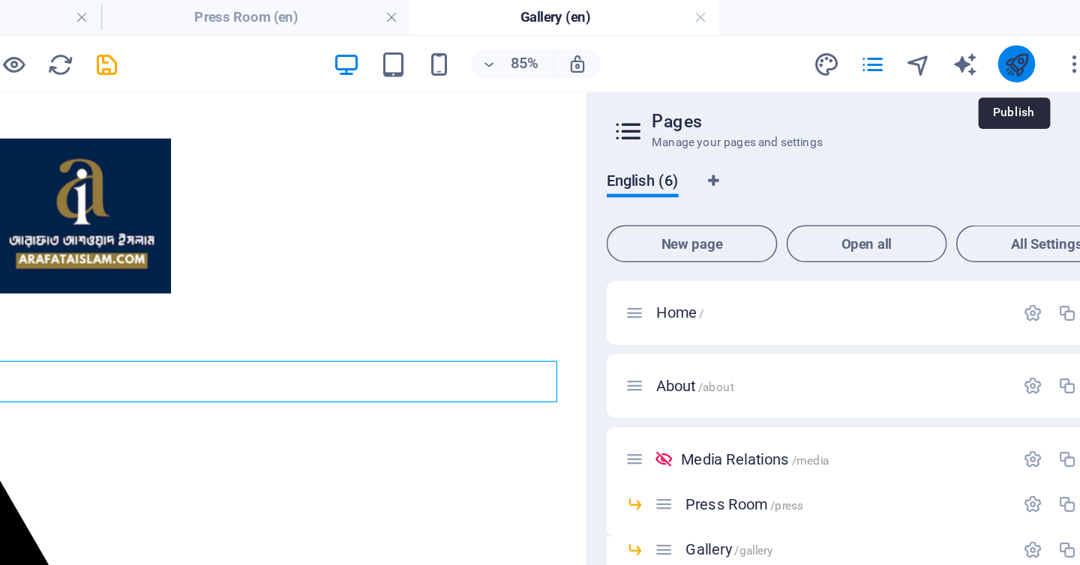
click at [990, 45] on icon "publish" at bounding box center [989, 41] width 17 height 17
